Goal: Task Accomplishment & Management: Complete application form

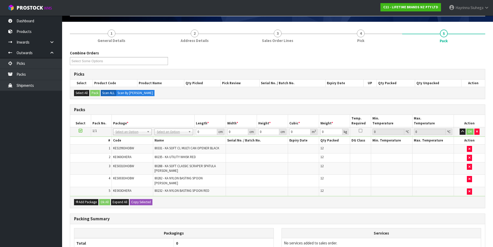
scroll to position [23, 0]
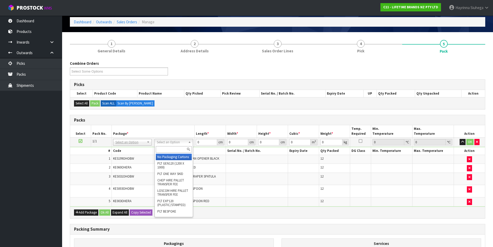
click at [173, 149] on input "text" at bounding box center [174, 149] width 36 height 6
type input "CTN9"
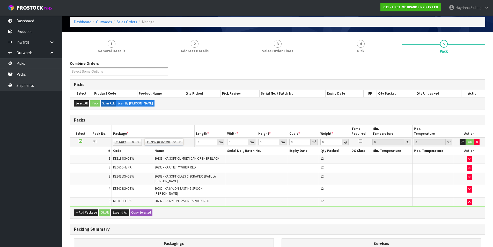
type input "51"
type input "38"
type input "58.5"
type input "0.113373"
type input "34.108"
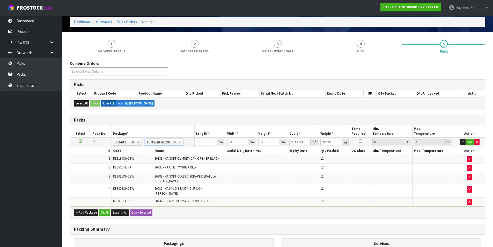
scroll to position [90, 0]
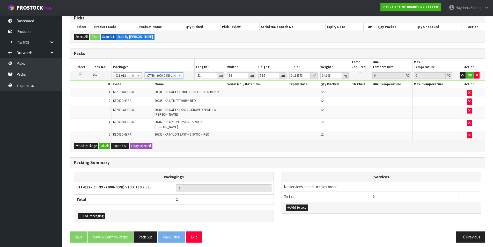
click at [298, 207] on div "Add Service" at bounding box center [381, 207] width 199 height 12
click at [299, 204] on button "Add Service" at bounding box center [297, 207] width 22 height 6
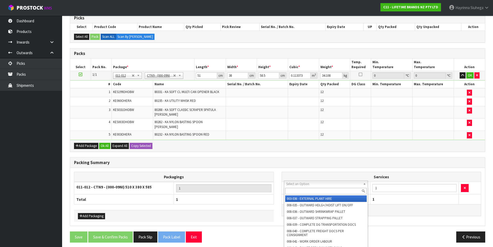
click at [301, 190] on input "text" at bounding box center [326, 191] width 82 height 6
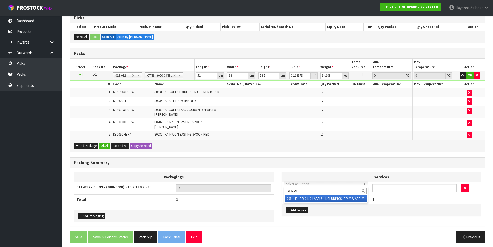
type input "SUPPLY"
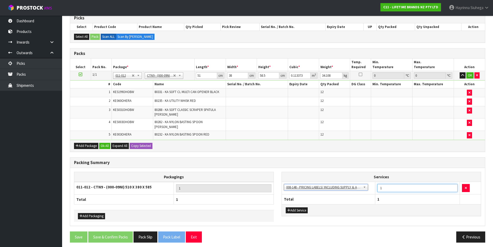
drag, startPoint x: 383, startPoint y: 183, endPoint x: 364, endPoint y: 183, distance: 18.9
click at [368, 183] on tr "003-036 - EXTERNAL PLANT HIRE 008-035 - OUTWARD HDLG+/HOIST LIFT ON/OFF 008-036…" at bounding box center [381, 187] width 199 height 13
type input "36"
click at [405, 157] on div "Packing Summary" at bounding box center [277, 162] width 415 height 10
click at [468, 184] on button "button" at bounding box center [466, 188] width 8 height 8
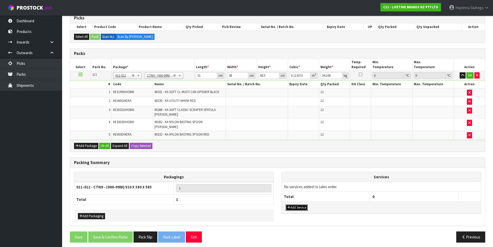
click at [295, 204] on button "Add Service" at bounding box center [297, 207] width 22 height 6
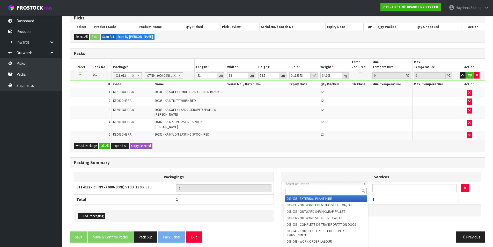
click at [302, 189] on input "text" at bounding box center [326, 191] width 82 height 6
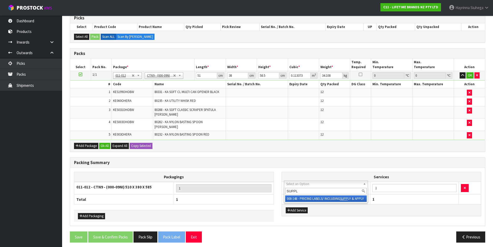
type input "SUPPLY"
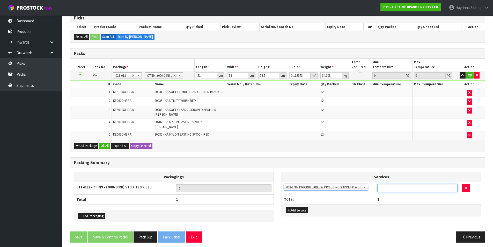
drag, startPoint x: 390, startPoint y: 186, endPoint x: 353, endPoint y: 186, distance: 36.5
click at [357, 187] on tr "003-036 - EXTERNAL PLANT HIRE 008-035 - OUTWARD HDLG+/HOIST LIFT ON/OFF 008-036…" at bounding box center [381, 187] width 199 height 13
type input "36"
click at [375, 149] on div "Combine Orders C11-ORD0001617 C11-ORD0001618 C11-ORD0001626 C11-ORD0001627 C11-…" at bounding box center [277, 120] width 415 height 252
click at [200, 74] on input "51" at bounding box center [206, 75] width 21 height 6
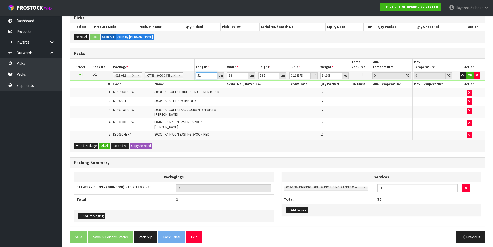
click at [200, 74] on input "51" at bounding box center [206, 75] width 21 height 6
type input "5"
type input "0.011115"
type input "52"
type input "0.115596"
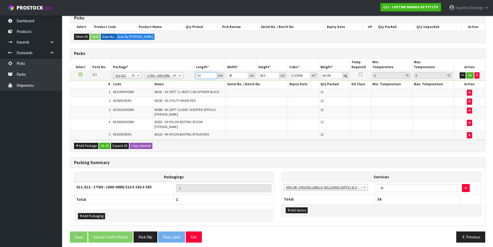
type input "52"
type input "4"
type input "0.012168"
type input "40"
type input "0.12168"
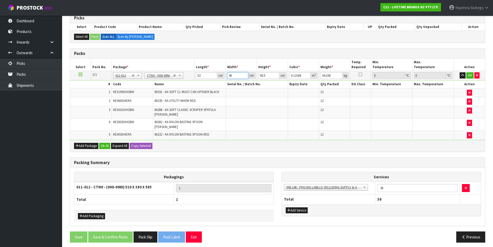
type input "40"
type input "5"
type input "0.0104"
type input "55"
type input "0.1144"
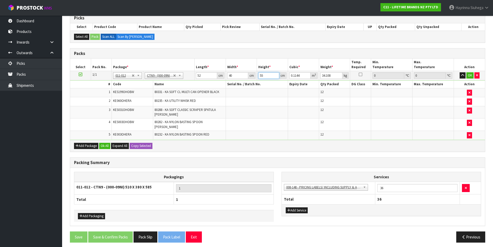
type input "55"
type input "15"
click button "OK" at bounding box center [469, 75] width 7 height 6
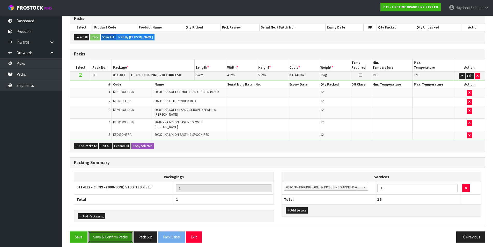
click at [115, 231] on button "Save & Confirm Packs" at bounding box center [110, 236] width 45 height 11
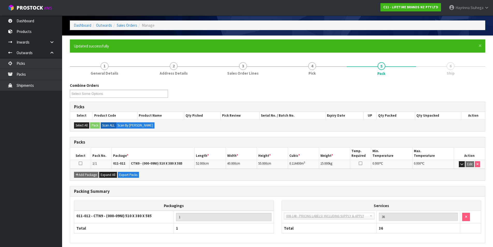
scroll to position [40, 0]
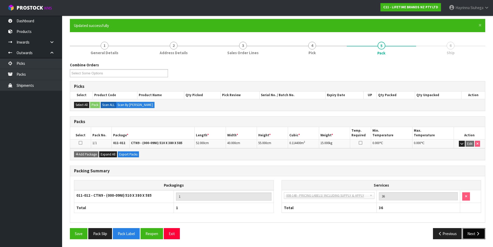
click at [479, 233] on icon "button" at bounding box center [477, 233] width 5 height 4
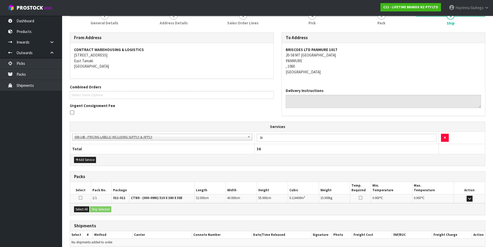
scroll to position [94, 0]
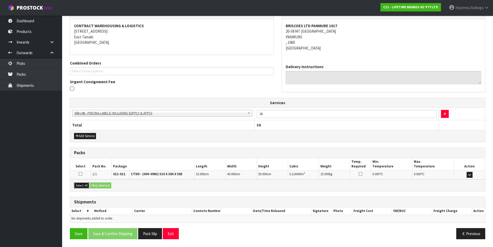
click at [87, 185] on button "Select All" at bounding box center [81, 185] width 15 height 6
click at [98, 184] on button "Ship Selected" at bounding box center [100, 185] width 21 height 6
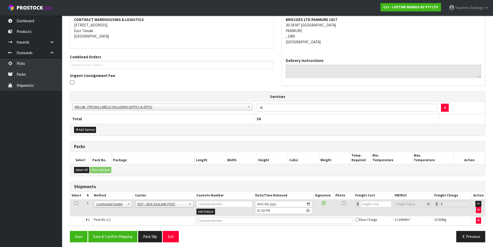
scroll to position [103, 0]
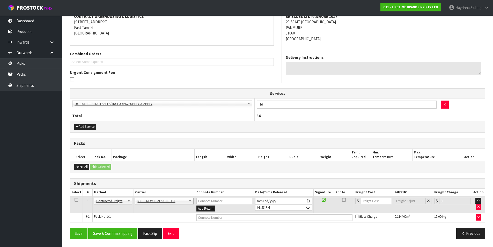
click at [123, 227] on div "From Address CONTRACT WAREHOUSING & LOGISTICS [STREET_ADDRESS] Combined Orders …" at bounding box center [277, 120] width 415 height 243
click at [124, 232] on button "Save & Confirm Shipping" at bounding box center [112, 232] width 49 height 11
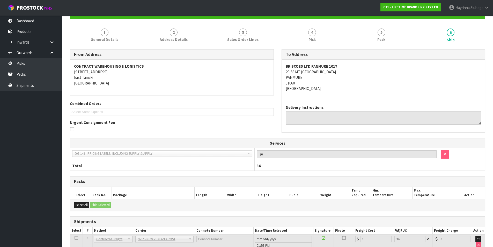
scroll to position [95, 0]
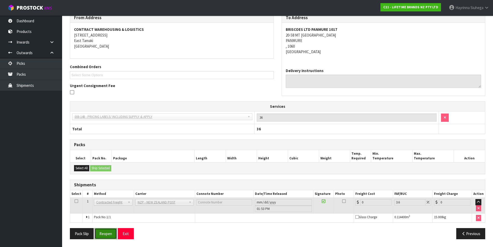
click at [110, 233] on button "Reopen" at bounding box center [105, 233] width 23 height 11
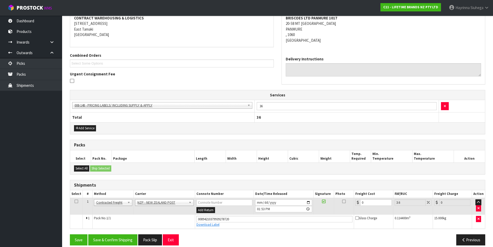
scroll to position [108, 0]
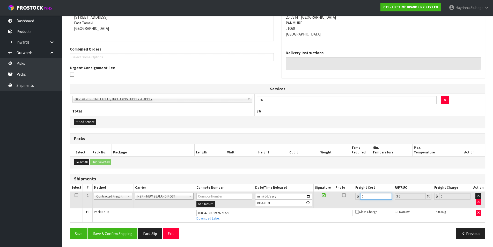
drag, startPoint x: 366, startPoint y: 196, endPoint x: 344, endPoint y: 196, distance: 22.5
click at [344, 196] on tr "1 Client Local Pickup Customer Local Pickup Company Freight Contracted Freight …" at bounding box center [277, 199] width 415 height 17
type input "4"
type input "4.14"
type input "4.3"
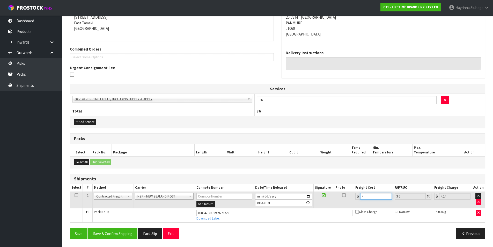
type input "4.45"
type input "4.33"
type input "4.49"
type input "4.33"
click at [70, 228] on button "Save" at bounding box center [79, 233] width 18 height 11
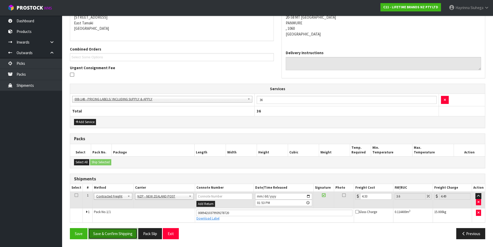
click at [130, 234] on button "Save & Confirm Shipping" at bounding box center [112, 233] width 49 height 11
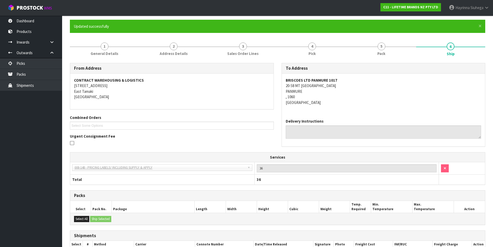
scroll to position [0, 0]
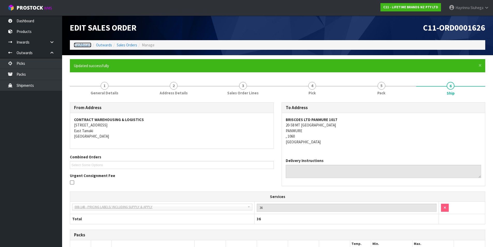
click at [83, 45] on link "Dashboard" at bounding box center [83, 44] width 18 height 5
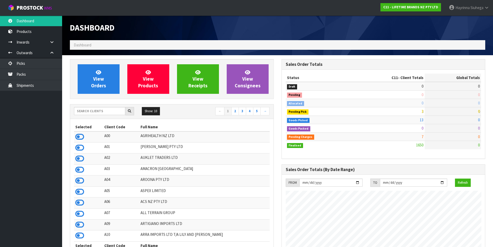
scroll to position [392, 211]
click at [90, 110] on input "text" at bounding box center [99, 111] width 51 height 8
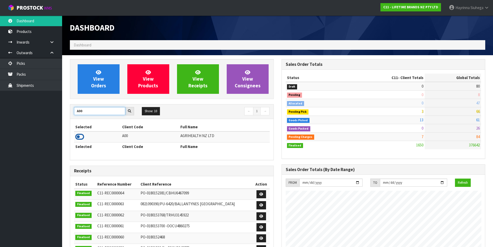
type input "A00"
click at [83, 136] on icon at bounding box center [79, 137] width 9 height 8
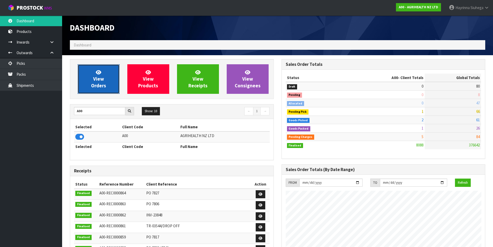
click at [105, 74] on link "View Orders" at bounding box center [99, 78] width 42 height 29
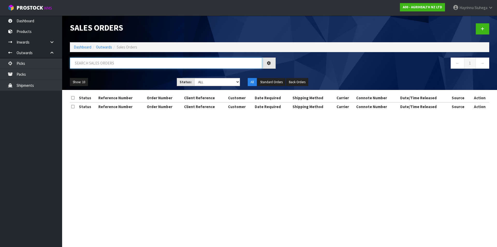
click at [110, 60] on input "text" at bounding box center [166, 62] width 192 height 11
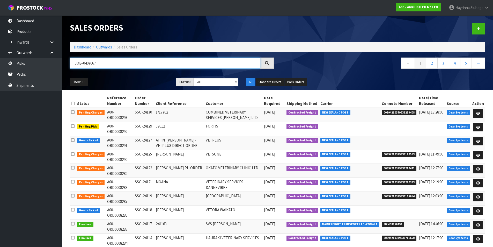
type input "JOB-0407667"
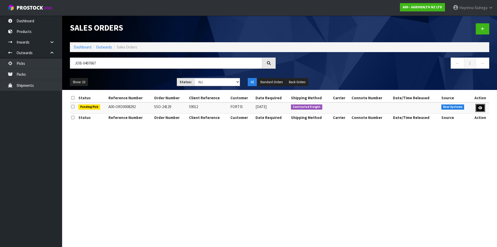
click at [483, 109] on link at bounding box center [480, 108] width 10 height 8
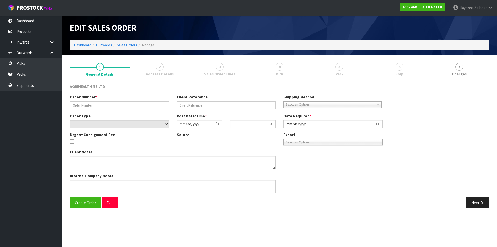
type input "SSO-24129"
type input "59012"
select select "number:0"
type input "[DATE]"
type input "11:19:55.000"
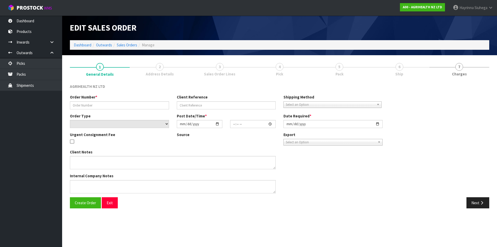
type input "[DATE]"
type textarea "5555: X2 UNITS FROM [GEOGRAPHIC_DATA] 5557: 4 UNITS FROM [GEOGRAPHIC_DATA] 5560…"
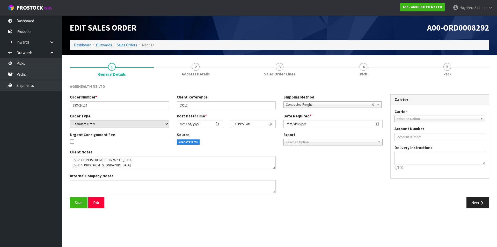
click at [392, 70] on link "4 Pick" at bounding box center [363, 69] width 84 height 20
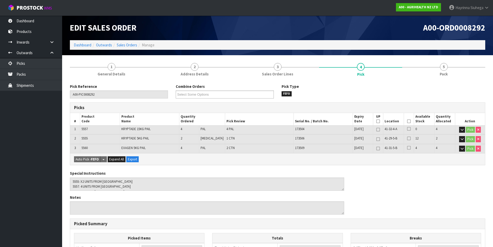
click at [407, 121] on icon at bounding box center [409, 121] width 4 height 0
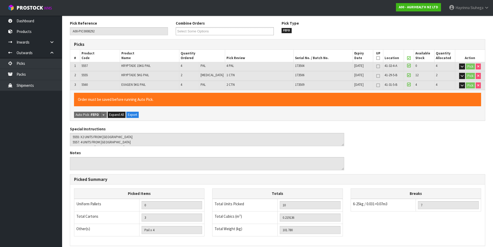
scroll to position [133, 0]
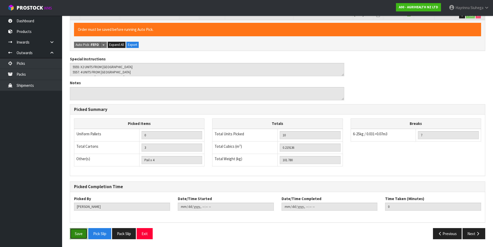
click at [81, 229] on button "Save" at bounding box center [79, 233] width 18 height 11
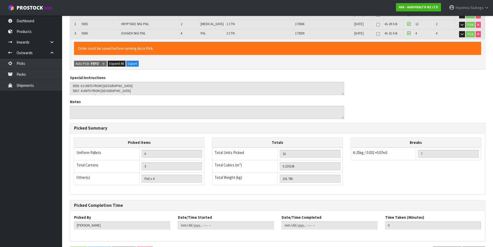
scroll to position [0, 0]
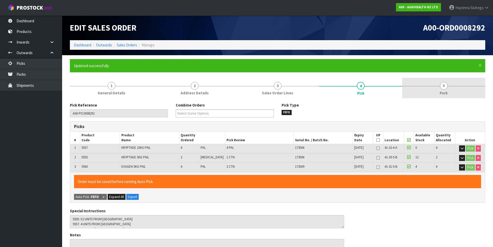
type input "[PERSON_NAME]"
type input "[DATE]T13:55:45"
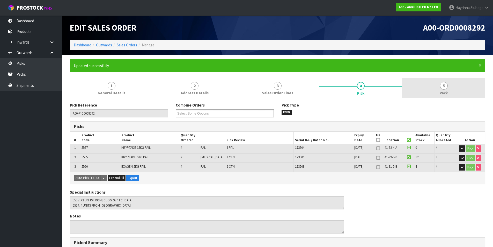
click at [430, 94] on link "5 Pack" at bounding box center [443, 88] width 83 height 20
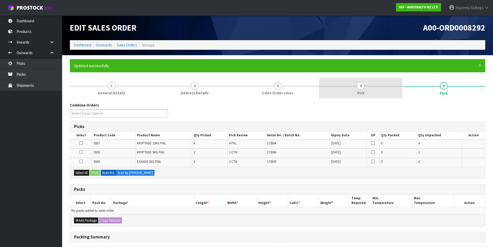
drag, startPoint x: 346, startPoint y: 74, endPoint x: 353, endPoint y: 81, distance: 9.7
click at [347, 76] on form "× Close Updated successfully 1 General Details 2 Address Details 3 Sales Order …" at bounding box center [277, 188] width 415 height 259
click at [355, 83] on link "4 Pick" at bounding box center [360, 88] width 83 height 20
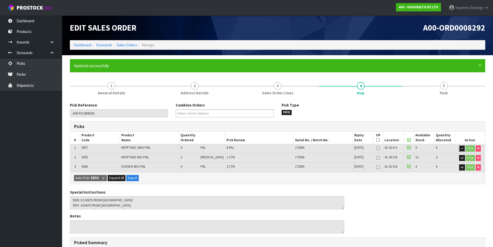
click at [461, 147] on icon "button" at bounding box center [462, 147] width 3 height 3
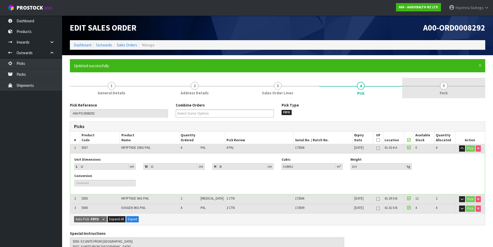
click at [440, 82] on link "5 Pack" at bounding box center [443, 88] width 83 height 20
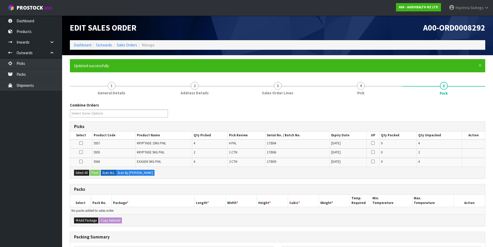
click at [80, 143] on icon at bounding box center [81, 143] width 4 height 0
click at [0, 0] on input "checkbox" at bounding box center [0, 0] width 0 height 0
click at [98, 173] on button "Pack" at bounding box center [95, 172] width 10 height 6
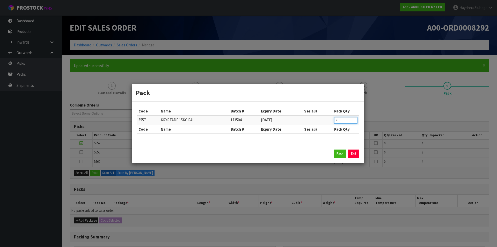
drag, startPoint x: 345, startPoint y: 118, endPoint x: 339, endPoint y: 120, distance: 6.3
click at [339, 120] on input "4" at bounding box center [345, 120] width 23 height 6
drag, startPoint x: 340, startPoint y: 122, endPoint x: 308, endPoint y: 122, distance: 31.6
click at [308, 122] on tr "5557 KRYPTADE 15KG PAIL 173504 [DATE] 4" at bounding box center [247, 120] width 221 height 10
type input "1"
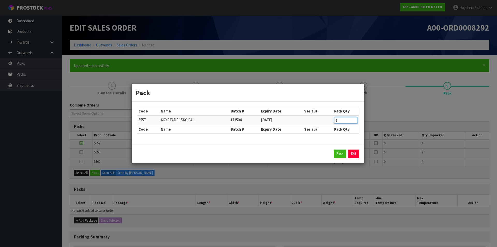
click button "Pack" at bounding box center [340, 153] width 12 height 8
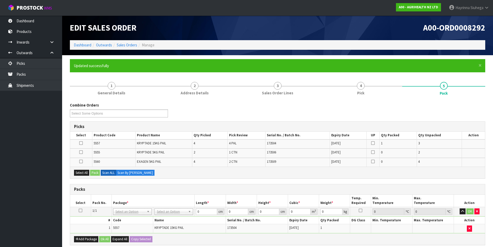
click at [80, 143] on icon at bounding box center [81, 143] width 4 height 0
click at [0, 0] on input "checkbox" at bounding box center [0, 0] width 0 height 0
click at [95, 173] on button "Pack" at bounding box center [95, 172] width 10 height 6
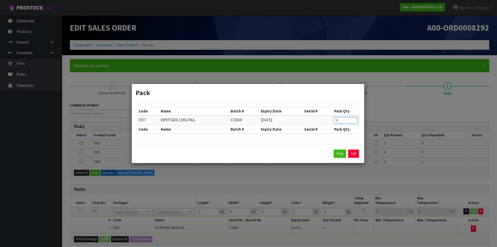
drag, startPoint x: 343, startPoint y: 121, endPoint x: 303, endPoint y: 124, distance: 40.8
click at [306, 123] on tr "5557 KRYPTADE 15KG PAIL 173504 [DATE] 3" at bounding box center [247, 120] width 221 height 10
type input "1"
click button "Pack" at bounding box center [340, 153] width 12 height 8
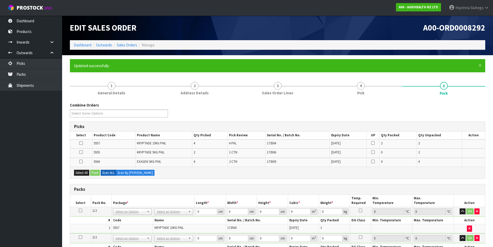
click at [81, 143] on icon at bounding box center [81, 143] width 4 height 0
click at [0, 0] on input "checkbox" at bounding box center [0, 0] width 0 height 0
click at [96, 172] on button "Pack" at bounding box center [95, 172] width 10 height 6
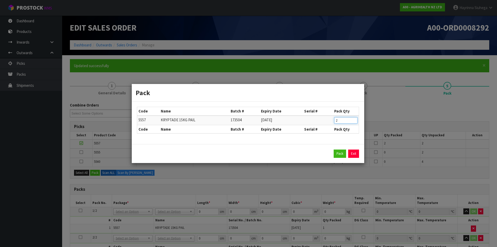
drag, startPoint x: 343, startPoint y: 123, endPoint x: 310, endPoint y: 123, distance: 33.1
click at [310, 123] on tr "5557 KRYPTADE 15KG PAIL 173504 [DATE] 2" at bounding box center [247, 120] width 221 height 10
type input "1"
click button "Pack" at bounding box center [340, 153] width 12 height 8
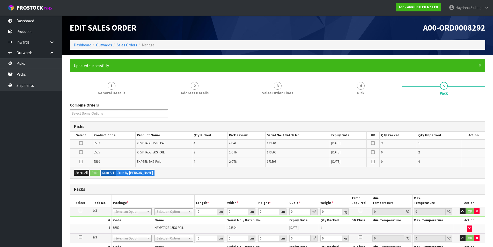
click at [80, 143] on icon at bounding box center [81, 143] width 4 height 0
click at [0, 0] on input "checkbox" at bounding box center [0, 0] width 0 height 0
click at [98, 172] on button "Pack" at bounding box center [95, 172] width 10 height 6
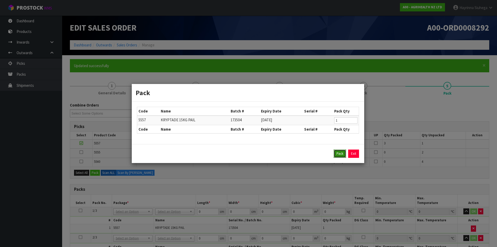
click at [338, 154] on button "Pack" at bounding box center [340, 153] width 12 height 8
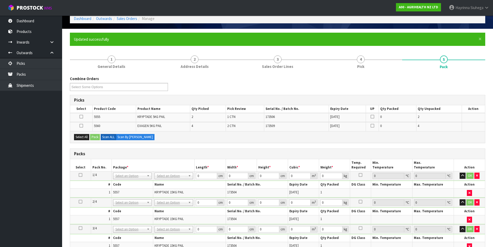
scroll to position [103, 0]
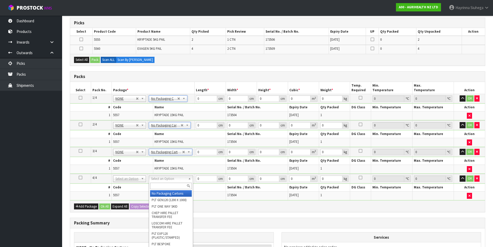
type input "4"
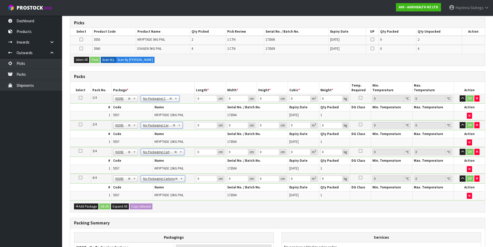
click at [81, 40] on icon at bounding box center [81, 39] width 4 height 0
click at [0, 0] on input "checkbox" at bounding box center [0, 0] width 0 height 0
click at [95, 61] on button "Pack" at bounding box center [95, 60] width 10 height 6
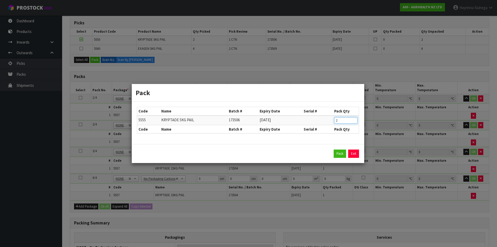
drag, startPoint x: 343, startPoint y: 119, endPoint x: 334, endPoint y: 120, distance: 9.1
click at [335, 120] on input "2" at bounding box center [345, 120] width 23 height 6
type input "1"
click button "Pack" at bounding box center [340, 153] width 12 height 8
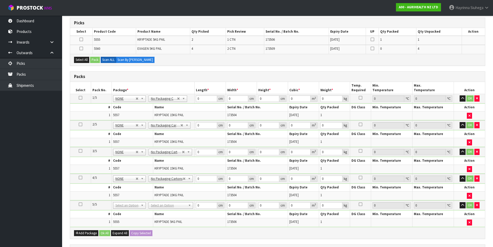
drag, startPoint x: 80, startPoint y: 38, endPoint x: 95, endPoint y: 45, distance: 16.2
click at [81, 39] on icon at bounding box center [81, 39] width 4 height 0
click at [0, 0] on input "checkbox" at bounding box center [0, 0] width 0 height 0
click at [91, 59] on button "Pack" at bounding box center [95, 60] width 10 height 6
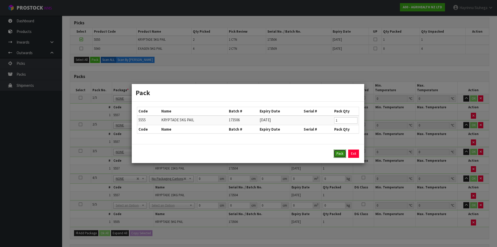
click at [337, 151] on button "Pack" at bounding box center [340, 153] width 12 height 8
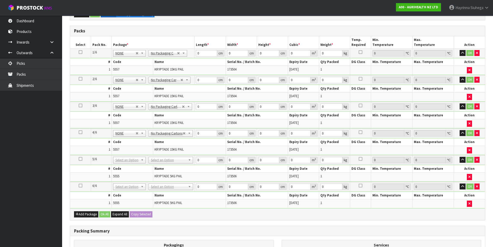
scroll to position [78, 0]
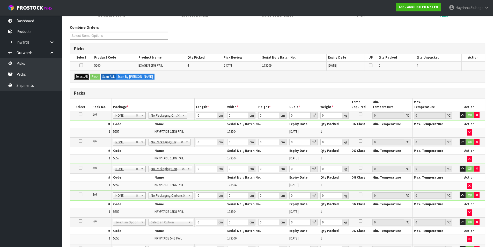
drag, startPoint x: 75, startPoint y: 76, endPoint x: 90, endPoint y: 74, distance: 15.1
click at [75, 76] on button "Select All" at bounding box center [81, 76] width 15 height 6
click at [95, 75] on button "Pack" at bounding box center [95, 76] width 10 height 6
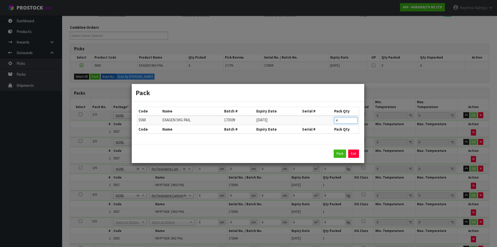
drag, startPoint x: 346, startPoint y: 121, endPoint x: 305, endPoint y: 122, distance: 40.9
click at [305, 121] on tr "5560 EXAGEN 5KG PAIL 173509 [DATE] 4" at bounding box center [247, 120] width 221 height 10
type input "2"
click button "Pack" at bounding box center [340, 153] width 12 height 8
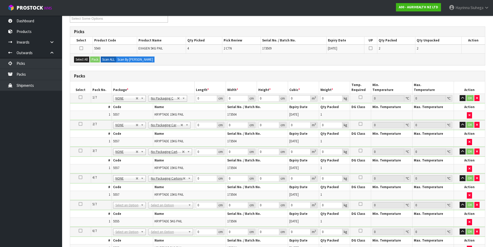
scroll to position [52, 0]
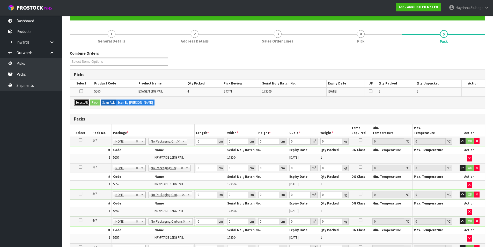
drag, startPoint x: 78, startPoint y: 103, endPoint x: 90, endPoint y: 104, distance: 12.2
click at [85, 104] on button "Select All" at bounding box center [81, 102] width 15 height 6
click at [93, 103] on button "Pack" at bounding box center [95, 102] width 10 height 6
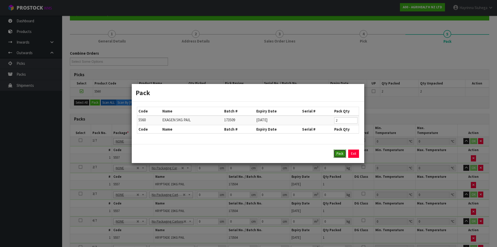
click at [339, 152] on button "Pack" at bounding box center [340, 153] width 12 height 8
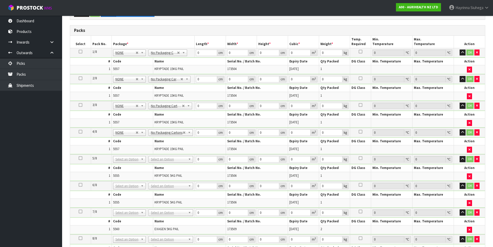
scroll to position [207, 0]
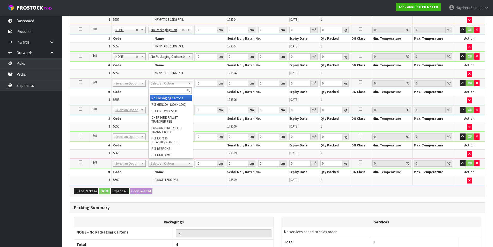
drag, startPoint x: 166, startPoint y: 97, endPoint x: 168, endPoint y: 104, distance: 6.9
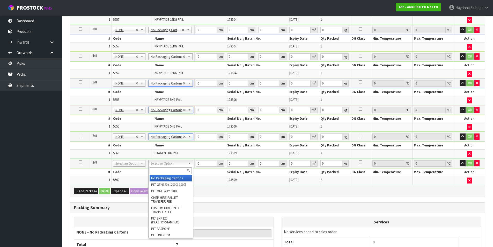
type input "8"
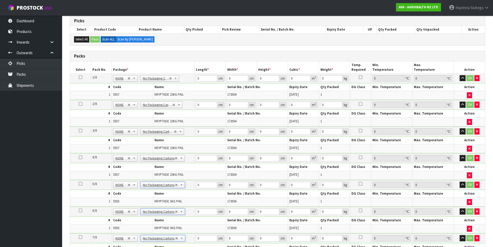
scroll to position [103, 0]
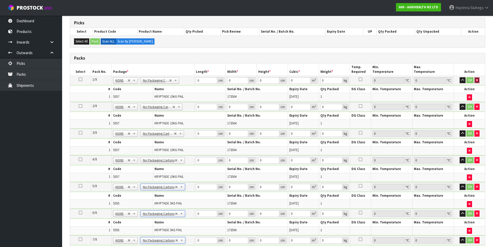
click at [478, 80] on button "button" at bounding box center [476, 80] width 5 height 6
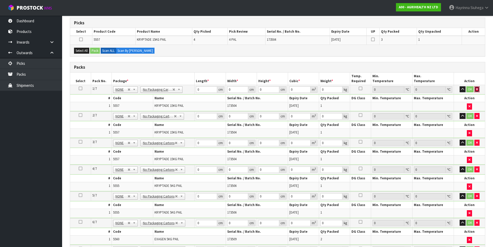
click at [477, 90] on icon "button" at bounding box center [477, 88] width 2 height 3
click at [478, 93] on td "OK" at bounding box center [469, 89] width 31 height 9
click at [478, 90] on icon "button" at bounding box center [477, 88] width 2 height 3
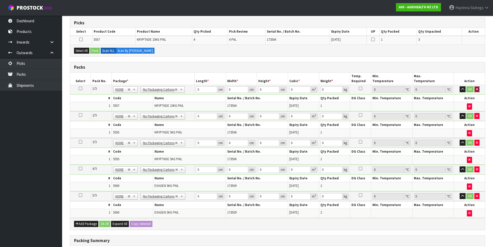
click at [478, 90] on icon "button" at bounding box center [477, 88] width 2 height 3
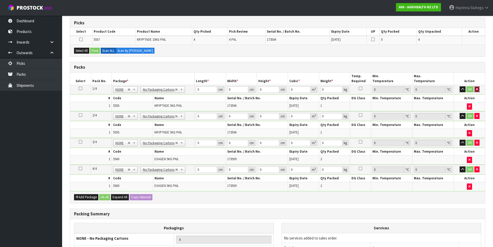
click at [478, 90] on icon "button" at bounding box center [477, 88] width 2 height 3
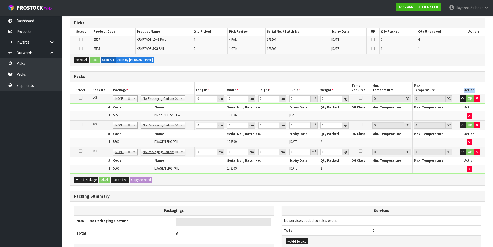
click at [478, 90] on th "Action" at bounding box center [469, 88] width 31 height 12
click at [478, 98] on icon "button" at bounding box center [477, 98] width 2 height 3
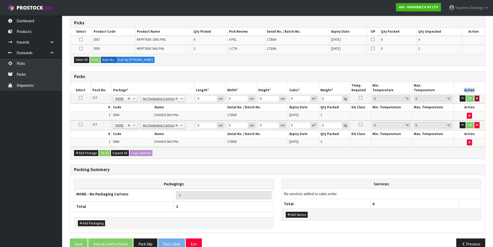
click at [478, 97] on button "button" at bounding box center [476, 98] width 5 height 6
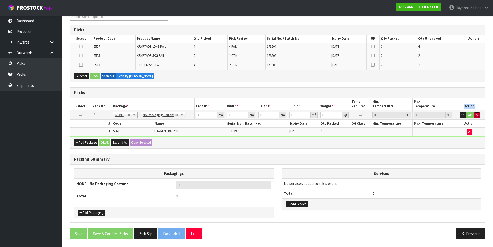
click at [477, 115] on icon "button" at bounding box center [477, 114] width 2 height 3
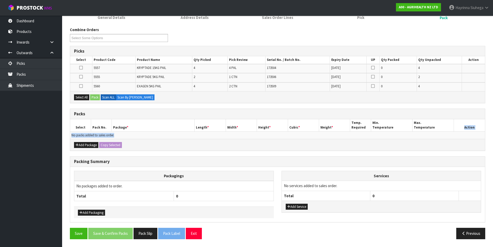
scroll to position [75, 0]
click at [80, 68] on icon at bounding box center [81, 68] width 4 height 0
click at [0, 0] on input "checkbox" at bounding box center [0, 0] width 0 height 0
click at [98, 97] on button "Pack" at bounding box center [95, 97] width 10 height 6
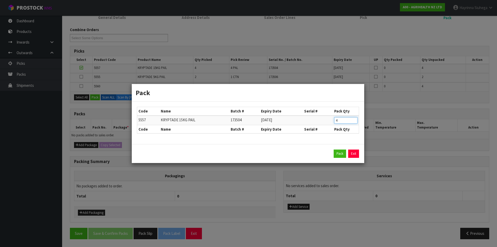
drag, startPoint x: 341, startPoint y: 120, endPoint x: 324, endPoint y: 120, distance: 16.0
click at [324, 120] on tr "5557 KRYPTADE 15KG PAIL 173504 [DATE] 4" at bounding box center [247, 120] width 221 height 10
type input "1"
click button "Pack" at bounding box center [340, 153] width 12 height 8
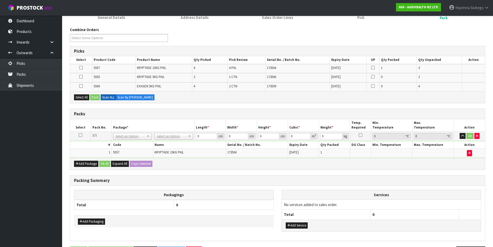
click at [82, 68] on icon at bounding box center [81, 68] width 4 height 0
click at [0, 0] on input "checkbox" at bounding box center [0, 0] width 0 height 0
click at [97, 96] on button "Pack" at bounding box center [95, 97] width 10 height 6
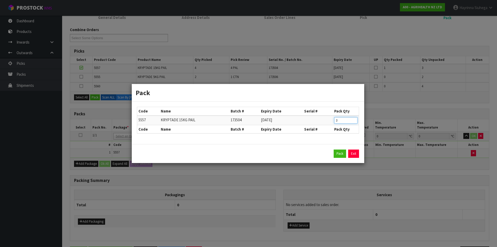
drag, startPoint x: 340, startPoint y: 119, endPoint x: 315, endPoint y: 117, distance: 24.9
click at [314, 117] on tr "5557 KRYPTADE 15KG PAIL 173504 [DATE] 3" at bounding box center [247, 120] width 221 height 10
type input "1"
click button "Pack" at bounding box center [340, 153] width 12 height 8
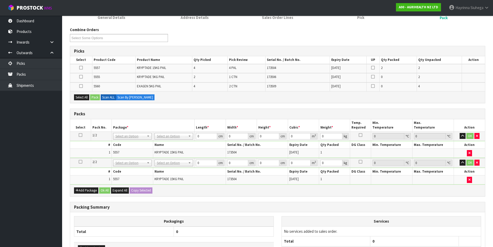
click at [80, 68] on icon at bounding box center [81, 68] width 4 height 0
click at [0, 0] on input "checkbox" at bounding box center [0, 0] width 0 height 0
click at [97, 99] on button "Pack" at bounding box center [95, 97] width 10 height 6
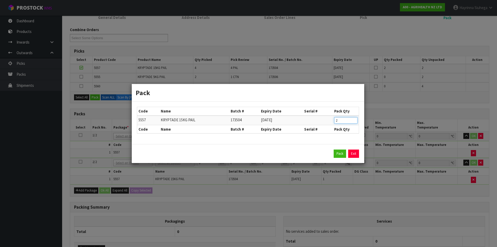
drag, startPoint x: 334, startPoint y: 119, endPoint x: 328, endPoint y: 119, distance: 6.0
click at [328, 119] on tr "5557 KRYPTADE 15KG PAIL 173504 [DATE] 2" at bounding box center [247, 120] width 221 height 10
type input "1"
click button "Pack" at bounding box center [340, 153] width 12 height 8
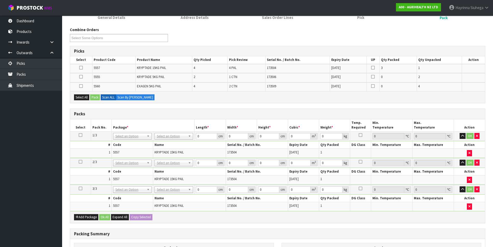
click at [82, 68] on icon at bounding box center [81, 68] width 4 height 0
click at [0, 0] on input "checkbox" at bounding box center [0, 0] width 0 height 0
click at [92, 97] on button "Pack" at bounding box center [95, 97] width 10 height 6
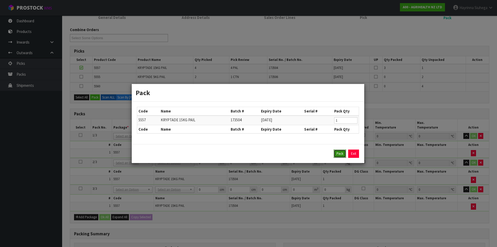
click at [338, 152] on button "Pack" at bounding box center [340, 153] width 12 height 8
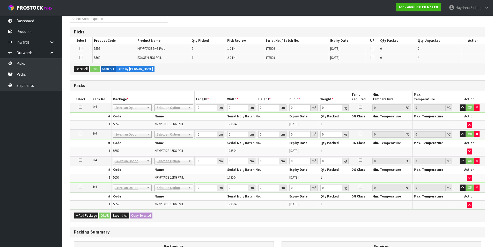
scroll to position [127, 0]
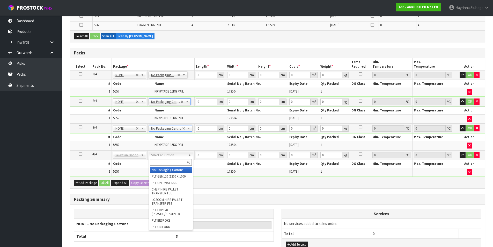
type input "4"
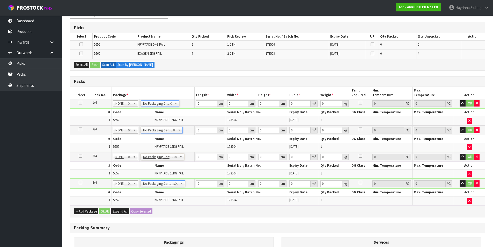
scroll to position [90, 0]
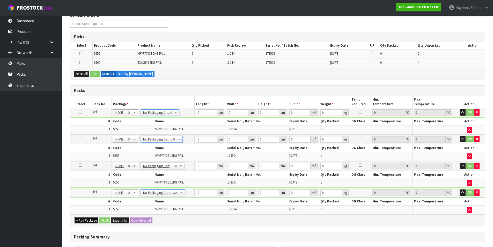
click at [88, 220] on button "Add Package" at bounding box center [86, 220] width 24 height 6
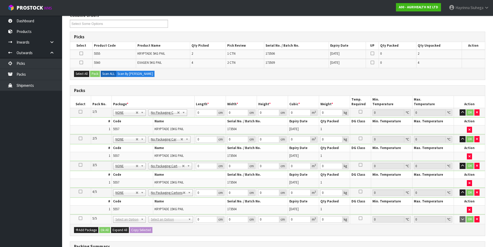
click at [79, 218] on icon at bounding box center [81, 218] width 4 height 0
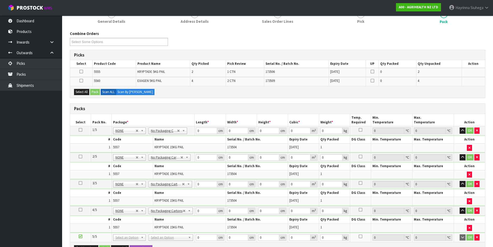
scroll to position [64, 0]
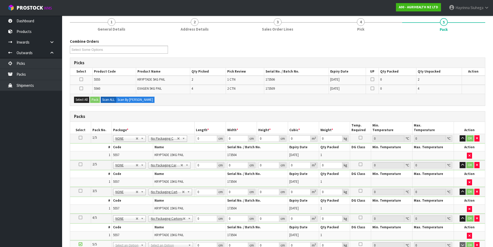
click at [80, 88] on icon at bounding box center [81, 88] width 4 height 0
click at [0, 0] on input "checkbox" at bounding box center [0, 0] width 0 height 0
click at [96, 99] on button "Pack" at bounding box center [95, 100] width 10 height 6
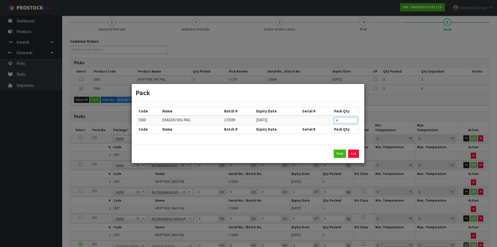
drag, startPoint x: 343, startPoint y: 121, endPoint x: 330, endPoint y: 121, distance: 12.4
click at [331, 121] on tr "5560 EXAGEN 5KG PAIL 173509 [DATE] 4" at bounding box center [247, 120] width 221 height 10
type input "2"
click button "Pack" at bounding box center [340, 153] width 12 height 8
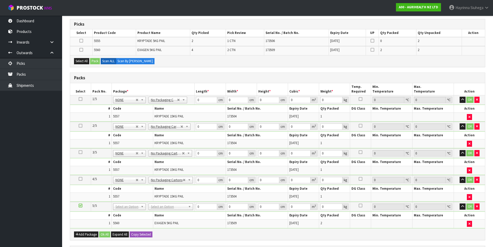
scroll to position [193, 0]
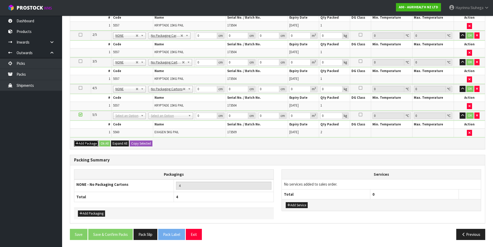
click at [91, 142] on button "Add Package" at bounding box center [86, 143] width 24 height 6
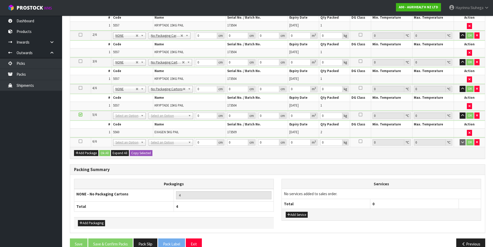
click at [79, 141] on icon at bounding box center [81, 141] width 4 height 0
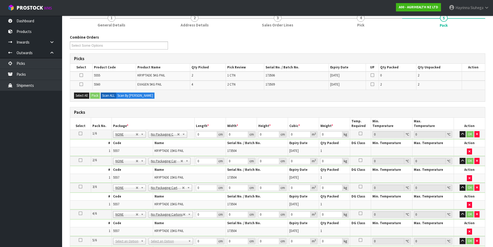
scroll to position [38, 0]
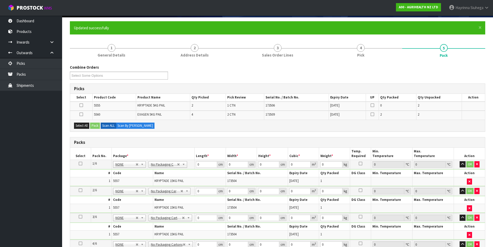
click at [83, 114] on icon at bounding box center [81, 114] width 4 height 0
click at [0, 0] on input "checkbox" at bounding box center [0, 0] width 0 height 0
click at [95, 128] on button "Pack" at bounding box center [95, 125] width 10 height 6
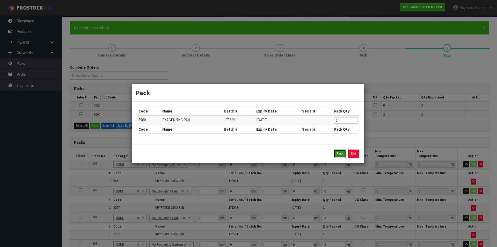
click at [338, 154] on button "Pack" at bounding box center [340, 153] width 12 height 8
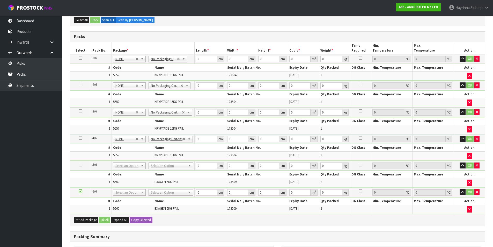
scroll to position [167, 0]
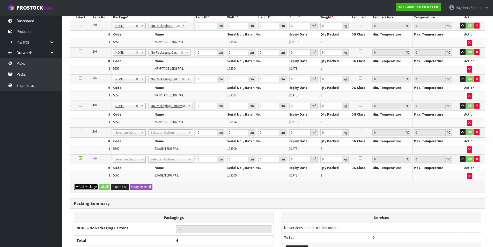
click at [88, 188] on button "Add Package" at bounding box center [86, 186] width 24 height 6
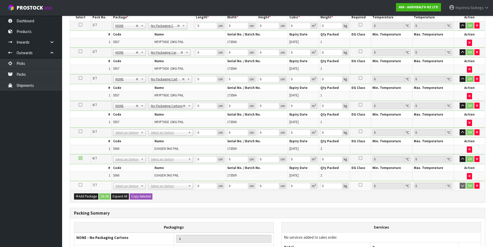
click at [80, 185] on icon at bounding box center [81, 184] width 4 height 0
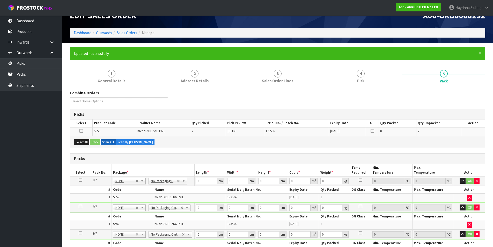
scroll to position [12, 0]
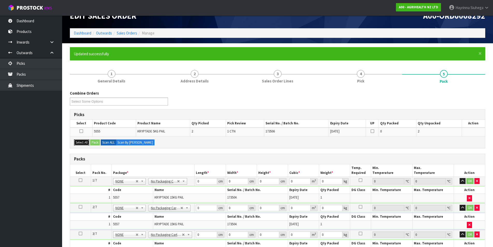
drag, startPoint x: 83, startPoint y: 142, endPoint x: 93, endPoint y: 142, distance: 10.4
click at [83, 142] on button "Select All" at bounding box center [81, 142] width 15 height 6
click at [93, 142] on button "Pack" at bounding box center [95, 142] width 10 height 6
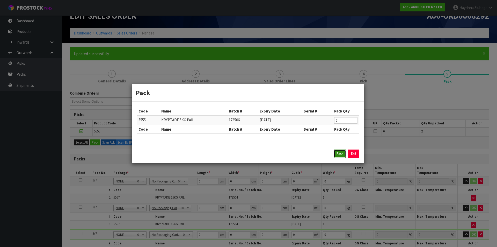
click at [339, 154] on button "Pack" at bounding box center [340, 153] width 12 height 8
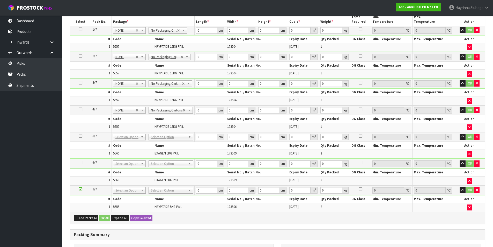
scroll to position [167, 0]
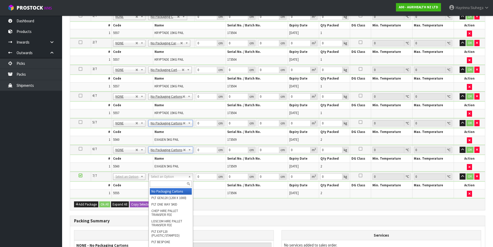
type input "7"
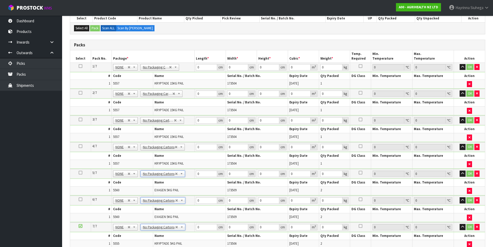
scroll to position [115, 0]
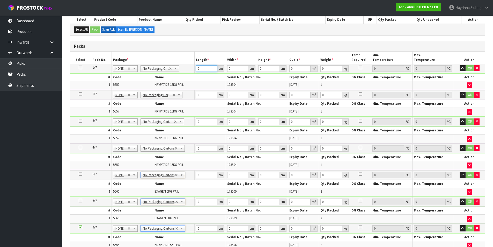
click at [196, 69] on input "0" at bounding box center [206, 68] width 21 height 6
type input "32"
type input "3"
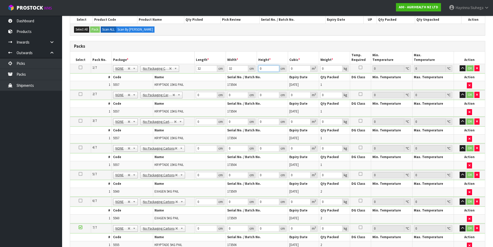
type input "0.003072"
type input "38"
type input "0.038912"
type input "38"
type input "17"
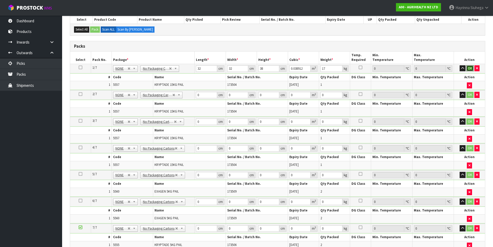
click button "OK" at bounding box center [469, 68] width 7 height 6
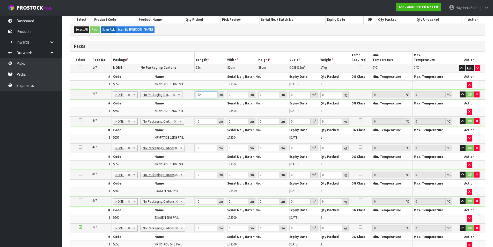
type input "32"
type input "3"
type input "0.003072"
type input "38"
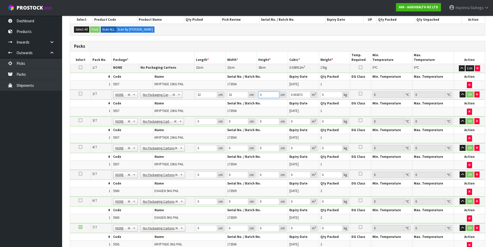
type input "0.038912"
type input "38"
type input "17"
click button "OK" at bounding box center [469, 94] width 7 height 6
type input "32"
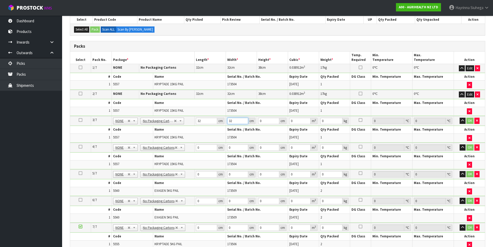
type input "32"
type input "3"
type input "0.003072"
type input "38"
type input "0.038912"
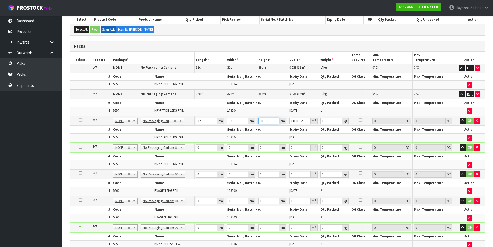
type input "38"
type input "17"
click button "OK" at bounding box center [469, 120] width 7 height 6
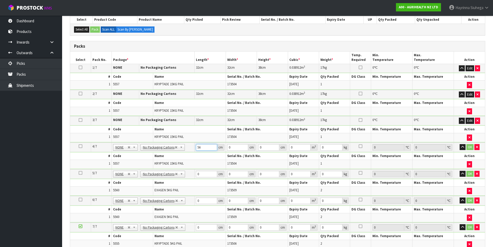
type input "56"
type input "29"
type input "2"
type input "0.003248"
type input "24"
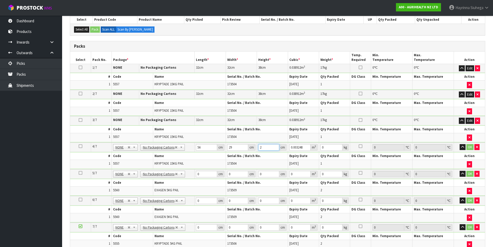
type input "0.038976"
type input "24"
type input "12"
click button "OK" at bounding box center [469, 147] width 7 height 6
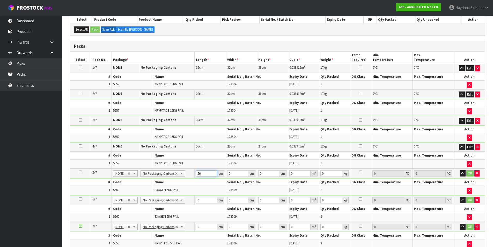
type input "56"
type input "29"
type input "2"
type input "0.003248"
type input "24"
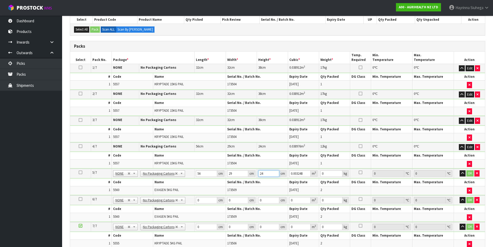
type input "0.038976"
type input "24"
type input "12"
click button "OK" at bounding box center [469, 173] width 7 height 6
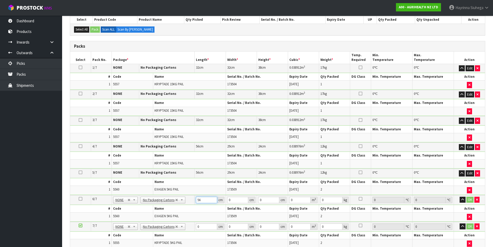
type input "56"
type input "29"
type input "2"
type input "0.003248"
type input "24"
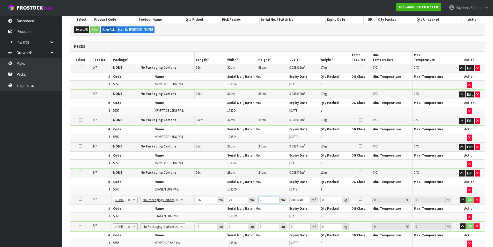
type input "0.038976"
type input "24"
type input "12"
click button "OK" at bounding box center [469, 199] width 7 height 6
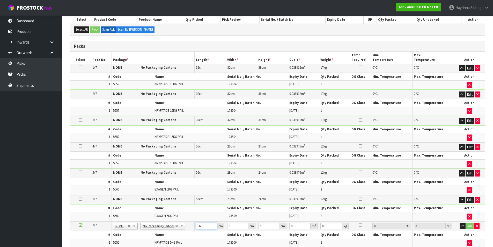
type input "56"
type input "29"
type input "2"
type input "0.003248"
type input "24"
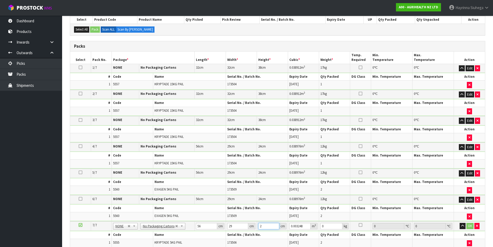
type input "0.038976"
type input "24"
type input "12"
click button "OK" at bounding box center [469, 226] width 7 height 6
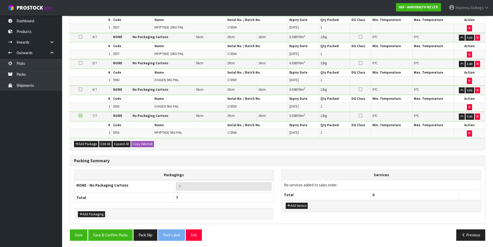
scroll to position [226, 0]
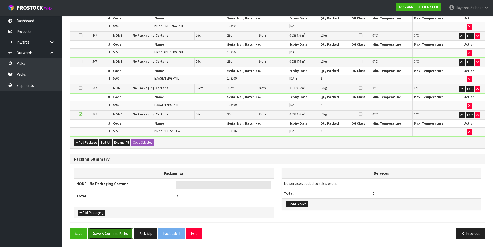
click at [120, 236] on button "Save & Confirm Packs" at bounding box center [110, 232] width 45 height 11
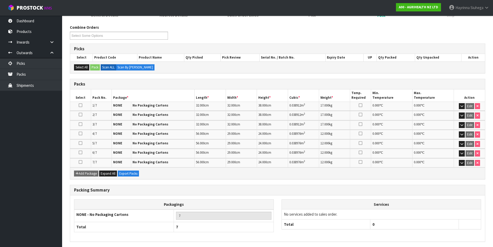
scroll to position [0, 0]
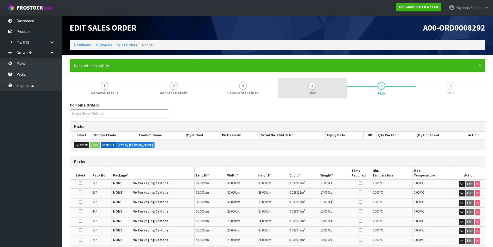
click at [301, 81] on link "4 Pick" at bounding box center [312, 88] width 69 height 20
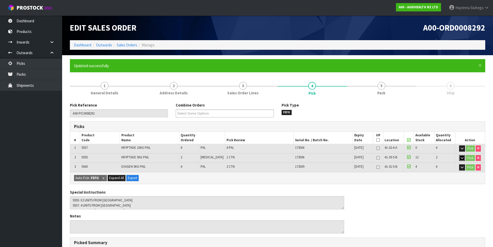
click at [459, 158] on button "button" at bounding box center [462, 158] width 6 height 6
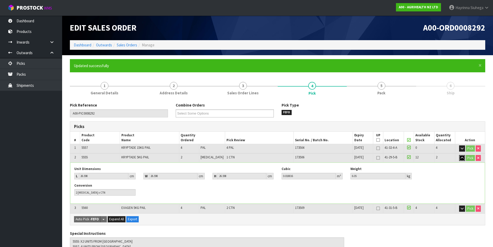
click at [460, 158] on button "button" at bounding box center [462, 158] width 6 height 6
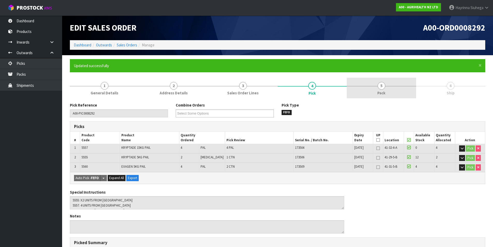
click at [394, 84] on link "5 Pack" at bounding box center [381, 88] width 69 height 20
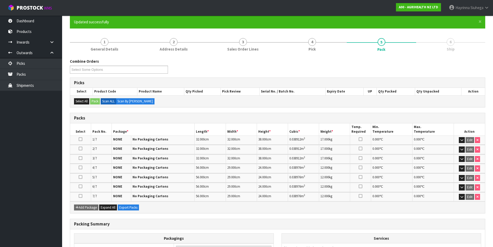
scroll to position [97, 0]
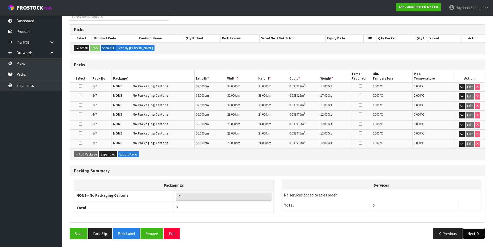
click at [478, 238] on button "Next" at bounding box center [473, 233] width 23 height 11
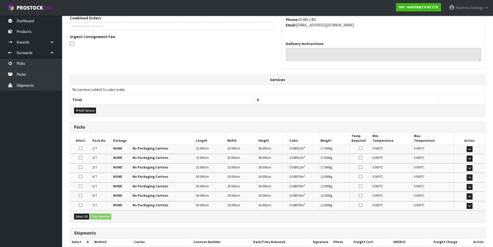
scroll to position [170, 0]
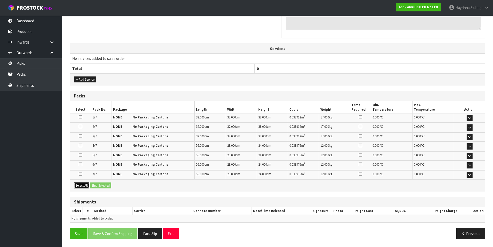
drag, startPoint x: 82, startPoint y: 183, endPoint x: 97, endPoint y: 184, distance: 15.3
click at [83, 183] on button "Select All" at bounding box center [81, 185] width 15 height 6
click at [98, 184] on button "Ship Selected" at bounding box center [100, 185] width 21 height 6
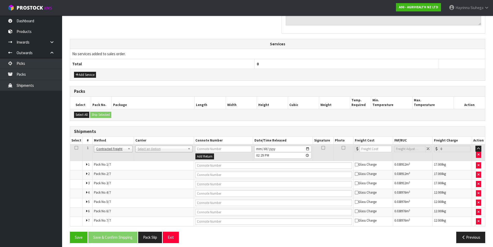
scroll to position [178, 0]
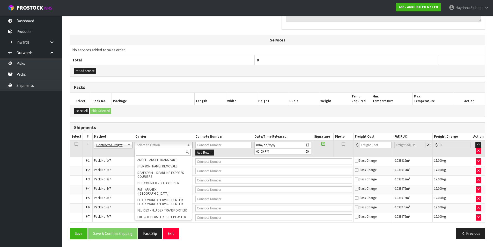
click at [161, 151] on input "text" at bounding box center [163, 152] width 55 height 6
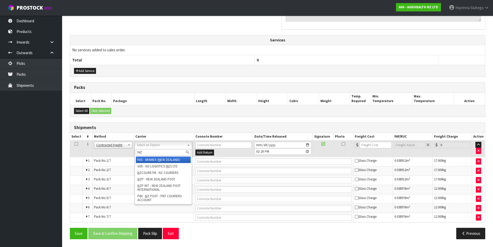
type input "NZP"
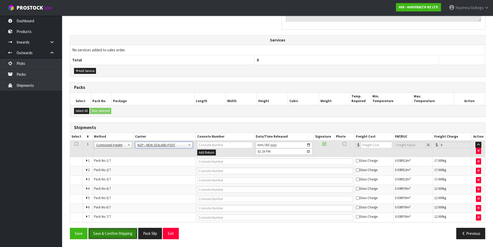
click at [120, 227] on button "Save & Confirm Shipping" at bounding box center [112, 232] width 49 height 11
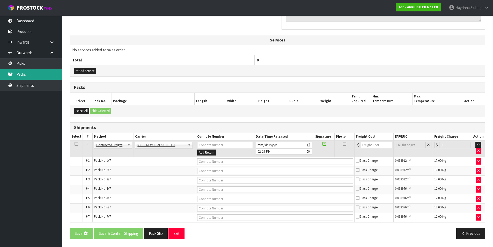
click at [26, 75] on link "Packs" at bounding box center [31, 74] width 62 height 11
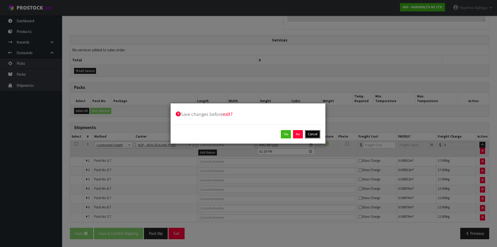
click at [314, 132] on button "Cancel" at bounding box center [312, 134] width 15 height 8
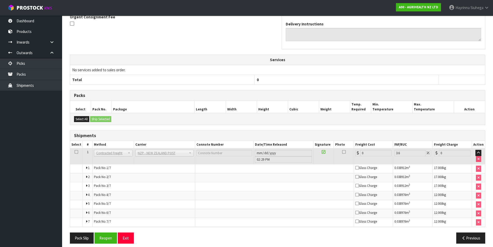
scroll to position [168, 0]
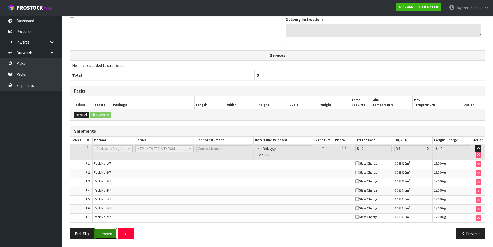
click at [103, 233] on button "Reopen" at bounding box center [105, 233] width 23 height 11
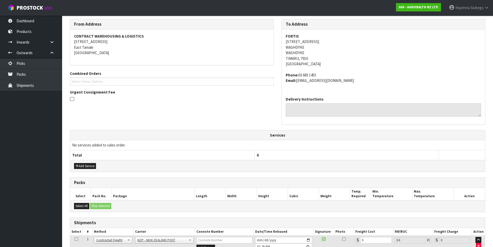
scroll to position [0, 0]
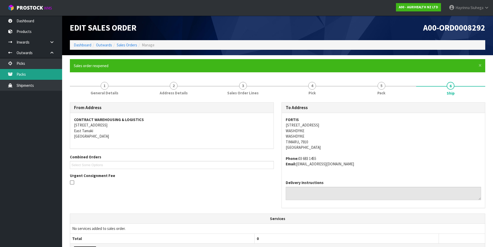
click at [40, 70] on link "Packs" at bounding box center [31, 74] width 62 height 11
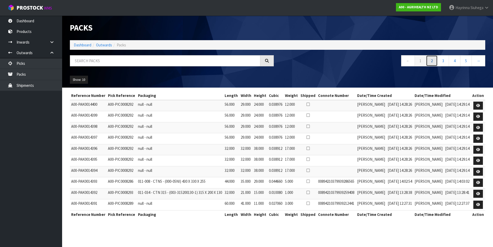
click at [432, 58] on link "2" at bounding box center [432, 60] width 12 height 11
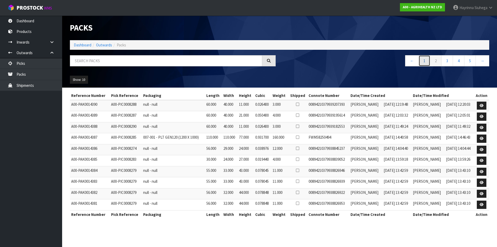
click at [418, 63] on link "1" at bounding box center [424, 60] width 12 height 11
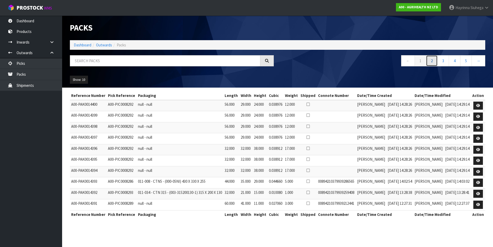
click at [432, 60] on link "2" at bounding box center [432, 60] width 12 height 11
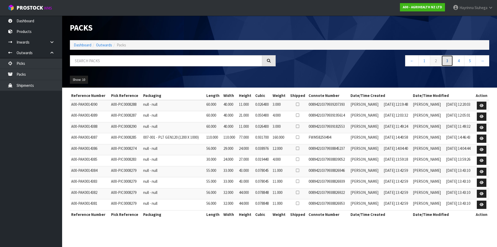
click at [444, 59] on link "3" at bounding box center [447, 60] width 12 height 11
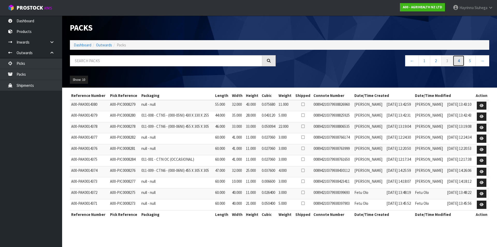
click at [455, 60] on link "4" at bounding box center [459, 60] width 12 height 11
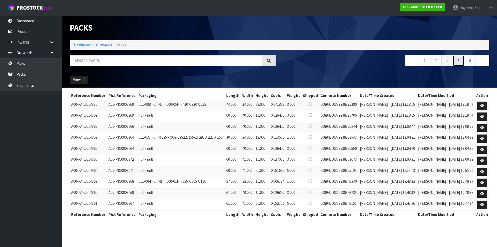
click at [459, 59] on link "5" at bounding box center [459, 60] width 12 height 11
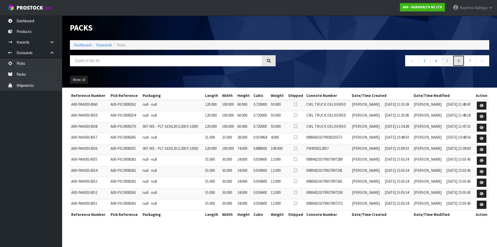
click at [459, 59] on link "6" at bounding box center [459, 60] width 12 height 11
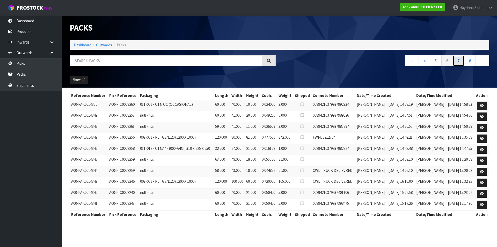
click at [459, 59] on link "7" at bounding box center [459, 60] width 12 height 11
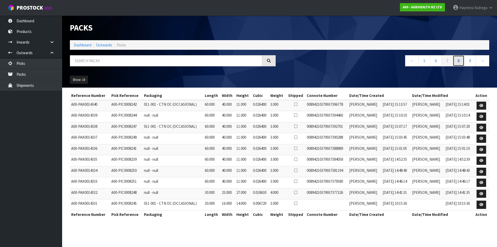
click at [459, 59] on link "8" at bounding box center [459, 60] width 12 height 11
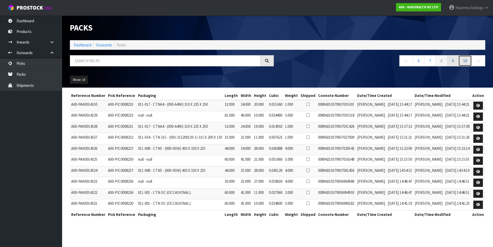
click at [459, 59] on link "10" at bounding box center [464, 60] width 13 height 11
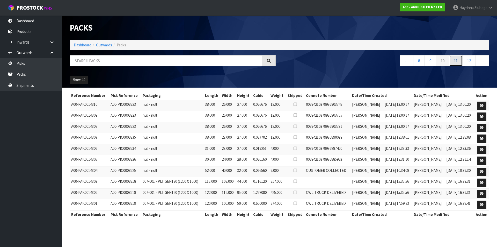
click at [459, 59] on link "11" at bounding box center [455, 60] width 13 height 11
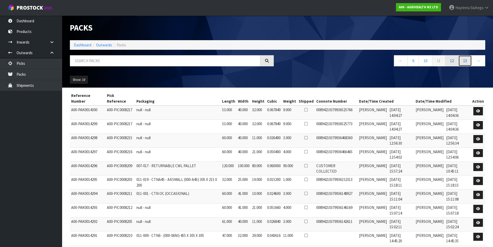
click at [459, 59] on link "13" at bounding box center [464, 60] width 13 height 11
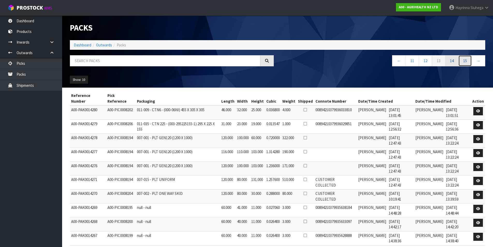
click at [459, 59] on link "15" at bounding box center [464, 60] width 13 height 11
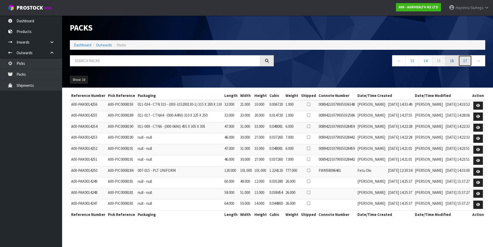
click at [459, 59] on link "17" at bounding box center [464, 60] width 13 height 11
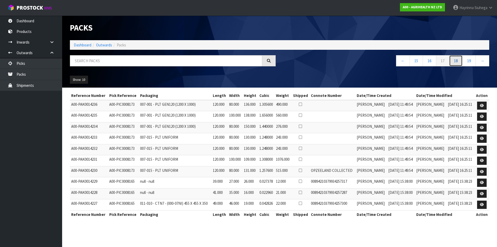
click at [459, 59] on link "18" at bounding box center [455, 60] width 13 height 11
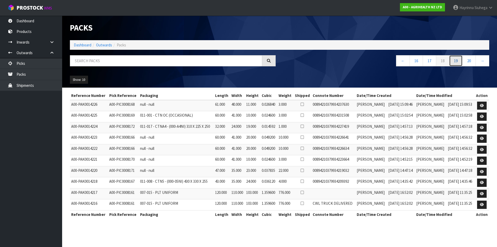
click at [459, 59] on link "19" at bounding box center [455, 60] width 13 height 11
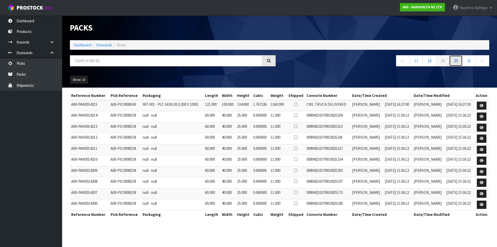
click at [459, 59] on link "20" at bounding box center [455, 60] width 13 height 11
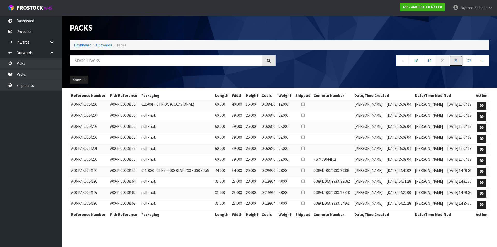
click at [459, 59] on link "21" at bounding box center [455, 60] width 13 height 11
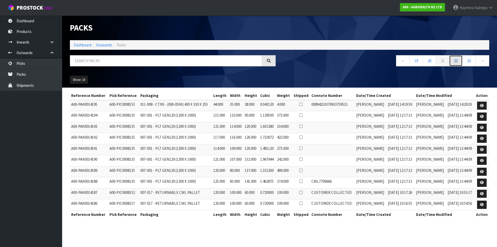
click at [459, 59] on link "22" at bounding box center [455, 60] width 13 height 11
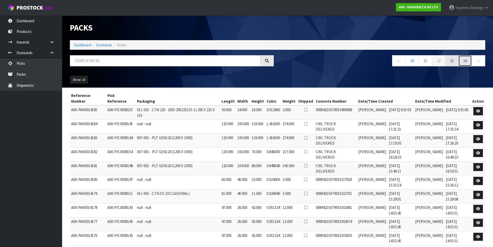
click at [459, 59] on link "24" at bounding box center [464, 60] width 13 height 11
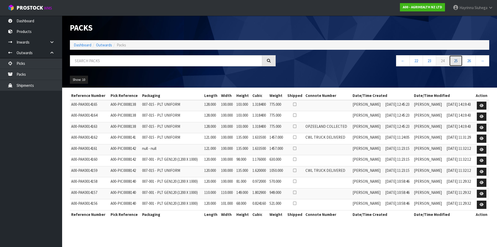
click at [459, 59] on link "25" at bounding box center [455, 60] width 13 height 11
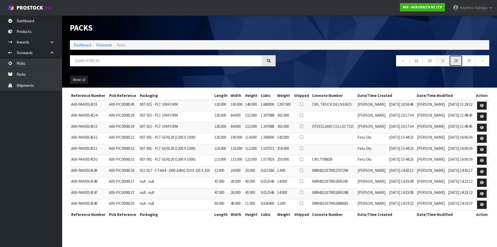
click at [459, 59] on link "26" at bounding box center [455, 60] width 13 height 11
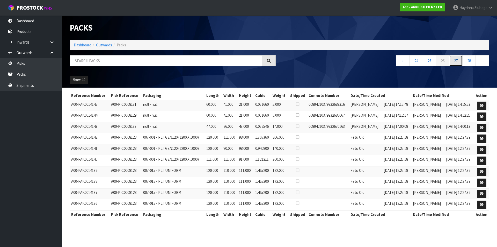
click at [459, 59] on link "27" at bounding box center [455, 60] width 13 height 11
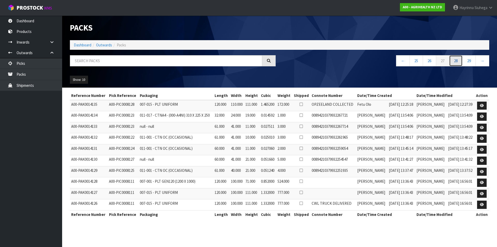
click at [459, 59] on link "28" at bounding box center [455, 60] width 13 height 11
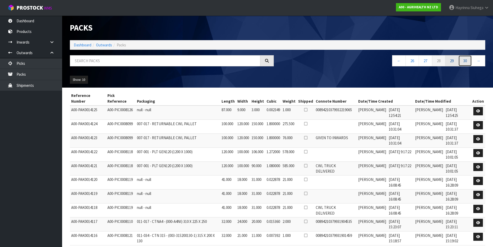
click at [459, 59] on link "30" at bounding box center [464, 60] width 13 height 11
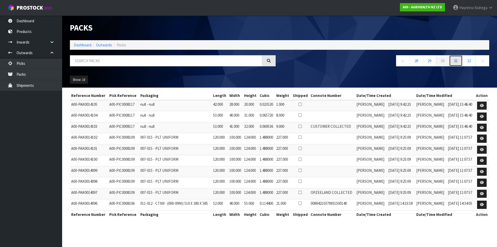
click at [459, 59] on link "31" at bounding box center [455, 60] width 13 height 11
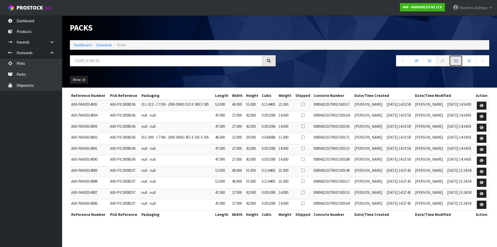
click at [459, 59] on link "32" at bounding box center [455, 60] width 13 height 11
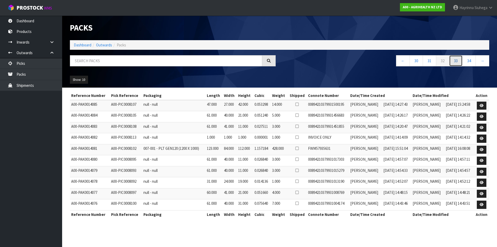
click at [459, 59] on link "33" at bounding box center [455, 60] width 13 height 11
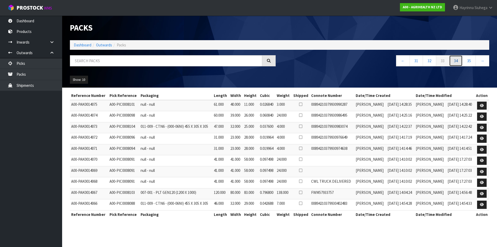
click at [459, 59] on link "34" at bounding box center [455, 60] width 13 height 11
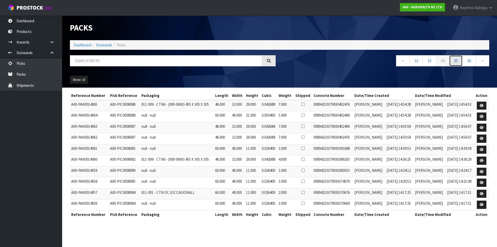
click at [459, 59] on link "35" at bounding box center [455, 60] width 13 height 11
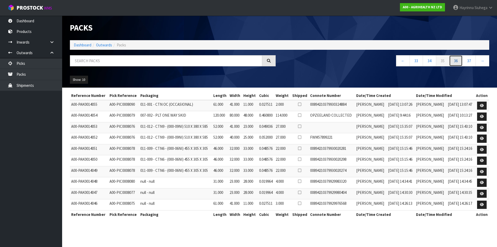
click at [459, 59] on link "36" at bounding box center [455, 60] width 13 height 11
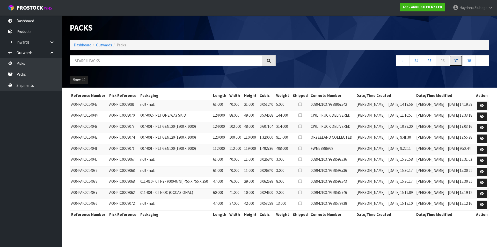
click at [459, 59] on link "37" at bounding box center [455, 60] width 13 height 11
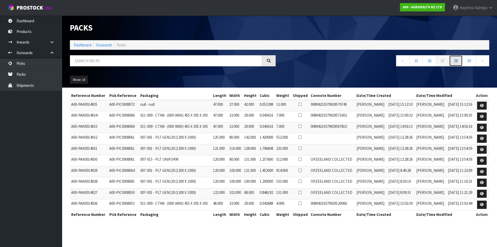
click at [459, 59] on link "38" at bounding box center [455, 60] width 13 height 11
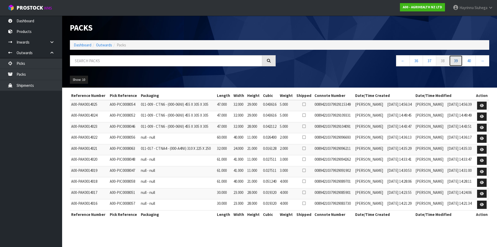
click at [459, 59] on link "39" at bounding box center [455, 60] width 13 height 11
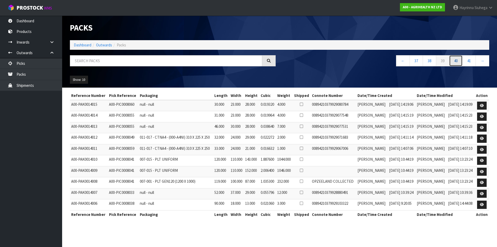
click at [459, 59] on link "40" at bounding box center [455, 60] width 13 height 11
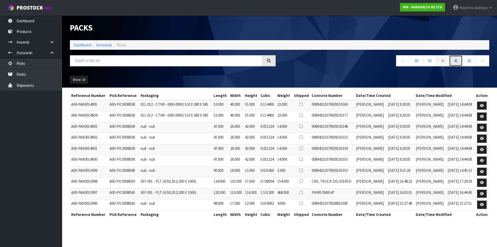
click at [459, 59] on link "41" at bounding box center [455, 60] width 13 height 11
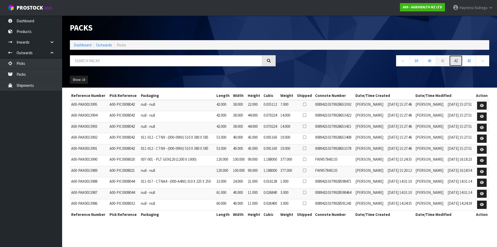
click at [459, 59] on link "42" at bounding box center [455, 60] width 13 height 11
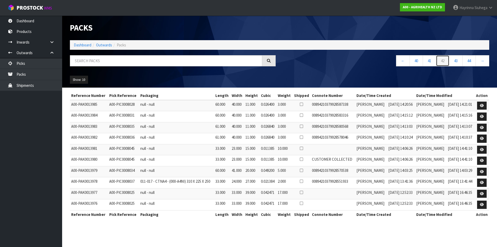
click at [445, 60] on link "42" at bounding box center [442, 60] width 13 height 11
click at [430, 60] on link "41" at bounding box center [429, 60] width 13 height 11
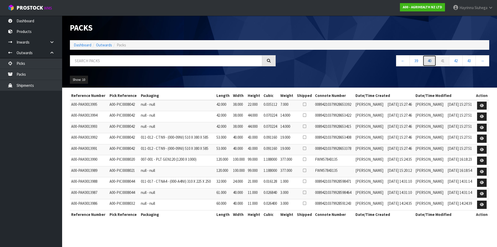
click at [426, 60] on link "40" at bounding box center [429, 60] width 13 height 11
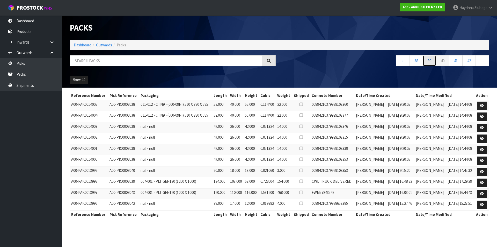
click at [426, 60] on link "39" at bounding box center [429, 60] width 13 height 11
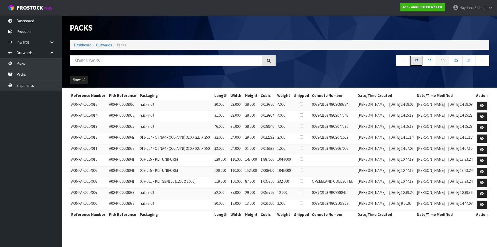
click at [413, 60] on link "37" at bounding box center [415, 60] width 13 height 11
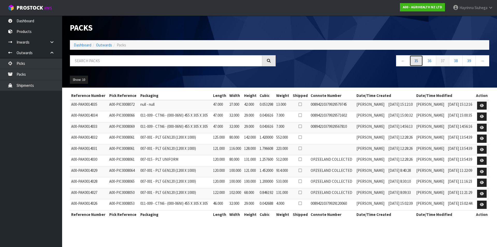
click at [413, 60] on link "35" at bounding box center [415, 60] width 13 height 11
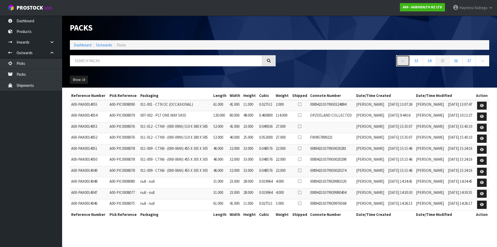
click at [401, 61] on link "←" at bounding box center [403, 60] width 14 height 11
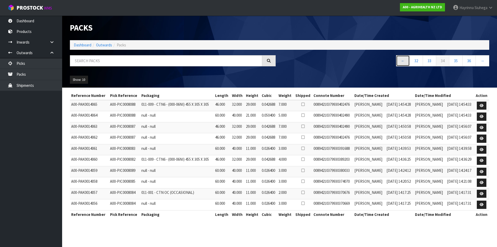
click at [401, 61] on link "←" at bounding box center [403, 60] width 14 height 11
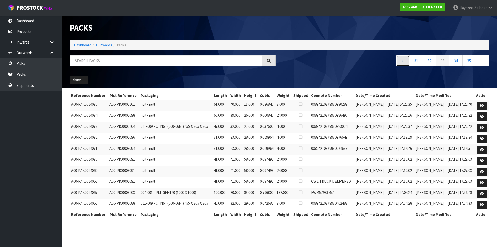
click at [401, 61] on link "←" at bounding box center [403, 60] width 14 height 11
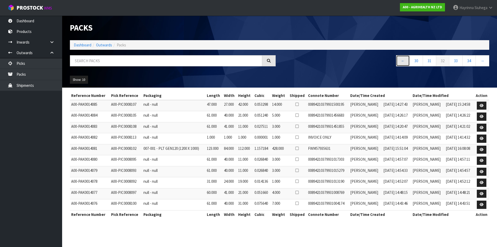
click at [401, 61] on link "←" at bounding box center [403, 60] width 14 height 11
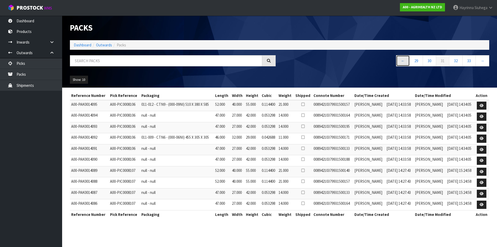
click at [401, 61] on link "←" at bounding box center [403, 60] width 14 height 11
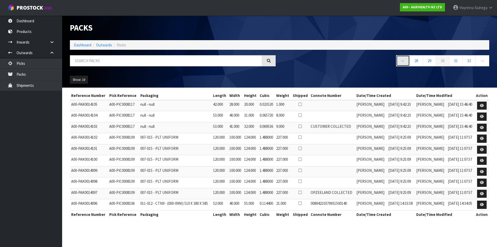
click at [401, 61] on link "←" at bounding box center [403, 60] width 14 height 11
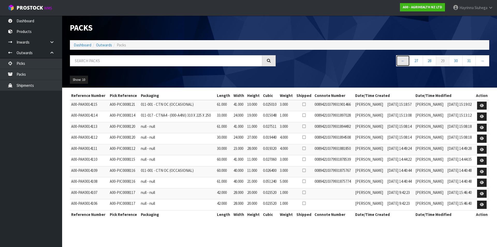
click at [401, 61] on link "←" at bounding box center [403, 60] width 14 height 11
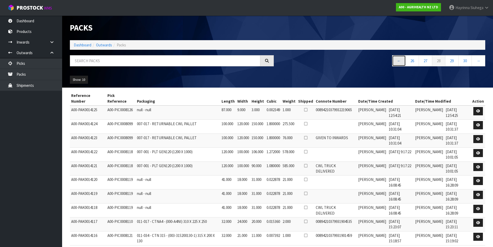
click at [401, 61] on link "←" at bounding box center [399, 60] width 14 height 11
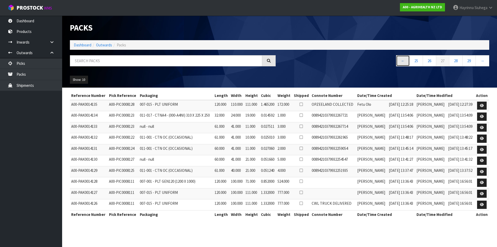
click at [401, 61] on link "←" at bounding box center [403, 60] width 14 height 11
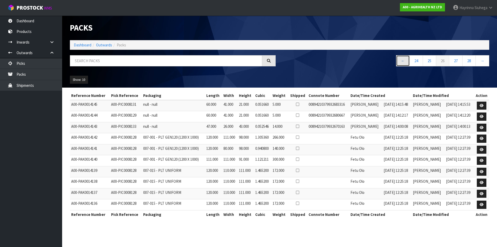
click at [401, 61] on link "←" at bounding box center [403, 60] width 14 height 11
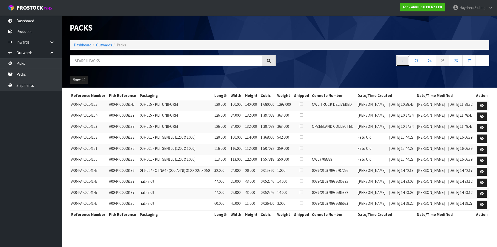
click at [401, 61] on link "←" at bounding box center [403, 60] width 14 height 11
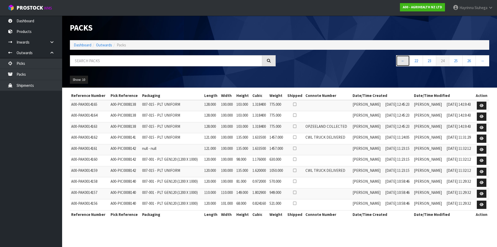
click at [401, 61] on link "←" at bounding box center [403, 60] width 14 height 11
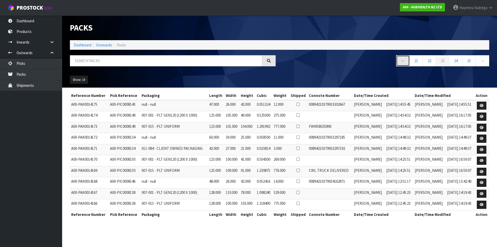
click at [401, 61] on link "←" at bounding box center [403, 60] width 14 height 11
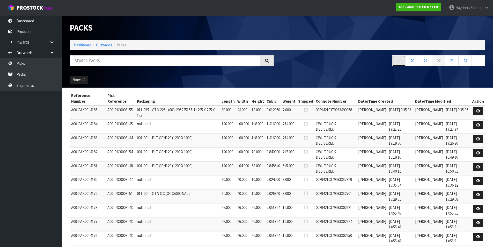
click at [401, 61] on link "←" at bounding box center [399, 60] width 14 height 11
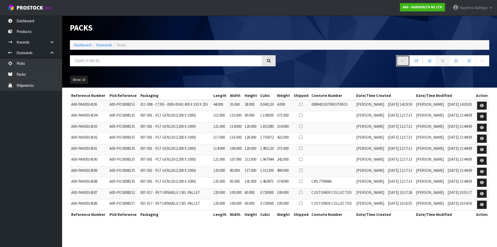
click at [401, 61] on link "←" at bounding box center [403, 60] width 14 height 11
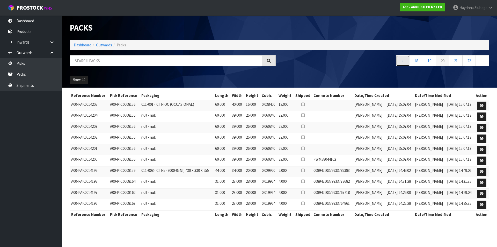
click at [401, 61] on link "←" at bounding box center [403, 60] width 14 height 11
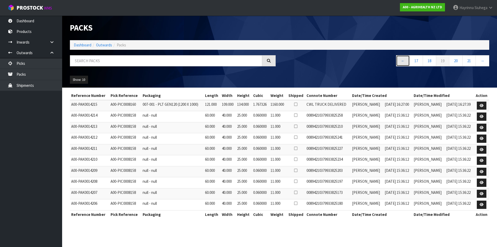
click at [401, 61] on link "←" at bounding box center [403, 60] width 14 height 11
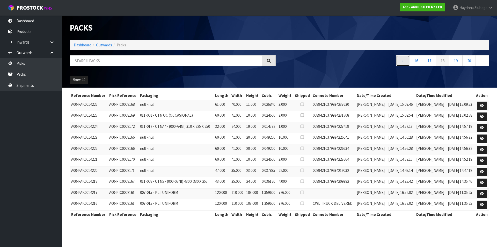
click at [401, 61] on link "←" at bounding box center [403, 60] width 14 height 11
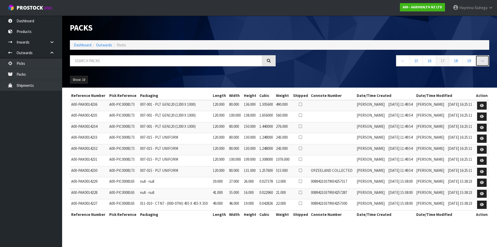
click at [482, 62] on link "→" at bounding box center [482, 60] width 14 height 11
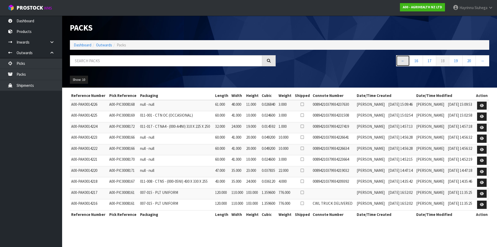
click at [407, 58] on link "←" at bounding box center [403, 60] width 14 height 11
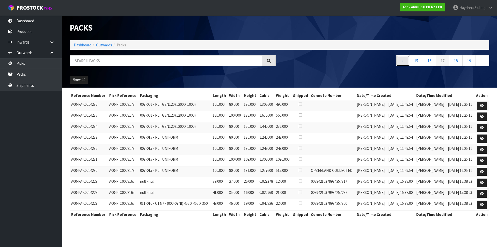
click at [407, 58] on link "←" at bounding box center [403, 60] width 14 height 11
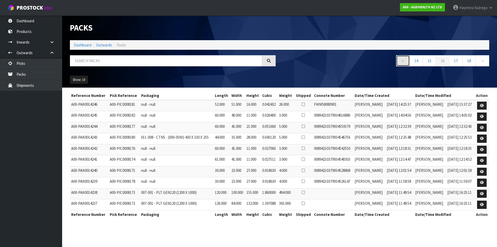
click at [407, 58] on link "←" at bounding box center [403, 60] width 14 height 11
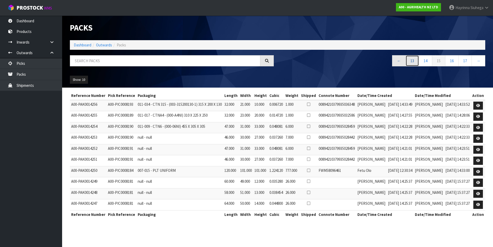
click at [407, 58] on link "13" at bounding box center [411, 60] width 13 height 11
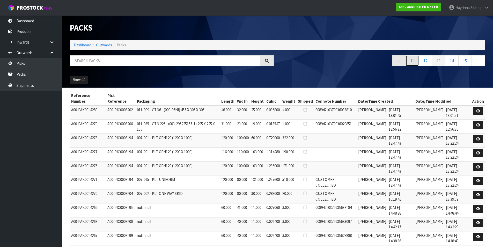
click at [407, 58] on link "11" at bounding box center [411, 60] width 13 height 11
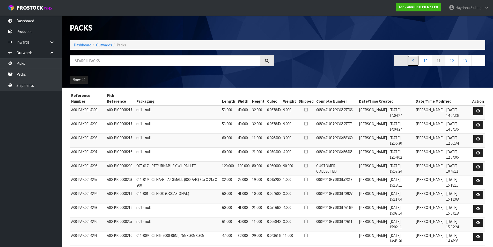
click at [407, 58] on link "9" at bounding box center [413, 60] width 12 height 11
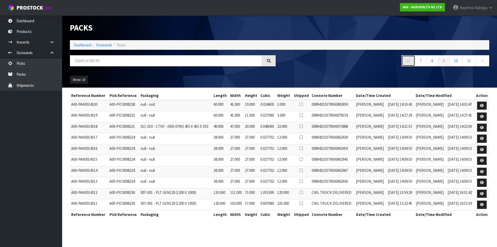
click at [404, 60] on link "←" at bounding box center [408, 60] width 14 height 11
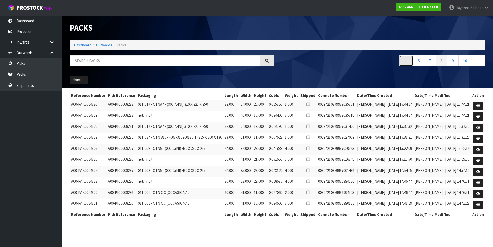
click at [404, 60] on link "←" at bounding box center [406, 60] width 14 height 11
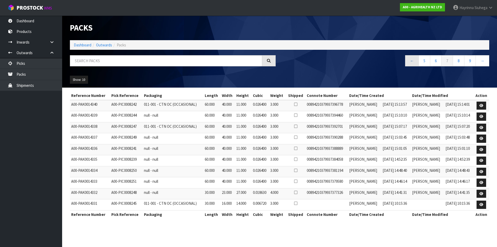
click at [404, 60] on nav "← 5 6 7 8 9 →" at bounding box center [386, 61] width 206 height 13
click at [410, 61] on link "←" at bounding box center [412, 60] width 14 height 11
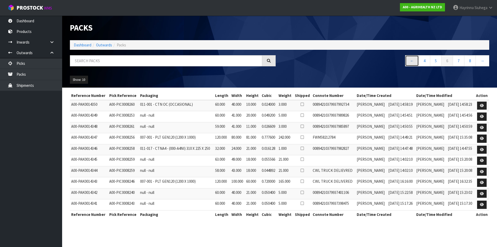
click at [410, 61] on link "←" at bounding box center [412, 60] width 14 height 11
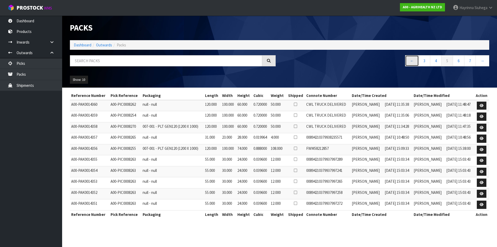
click at [410, 61] on link "←" at bounding box center [412, 60] width 14 height 11
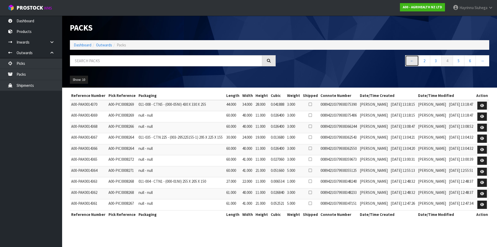
click at [410, 61] on link "←" at bounding box center [412, 60] width 14 height 11
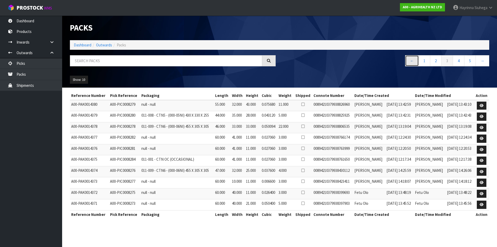
click at [410, 61] on link "←" at bounding box center [412, 60] width 14 height 11
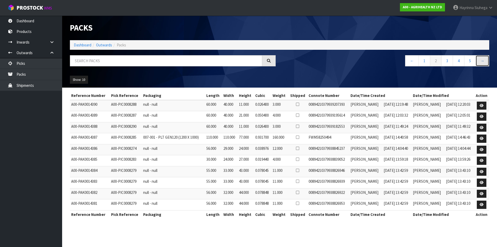
click at [485, 64] on link "→" at bounding box center [482, 60] width 14 height 11
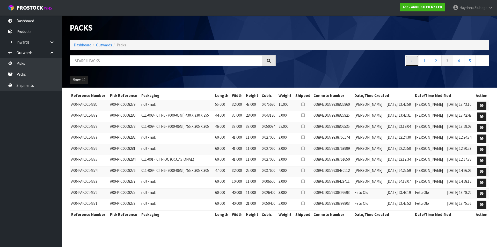
click at [413, 61] on link "←" at bounding box center [412, 60] width 14 height 11
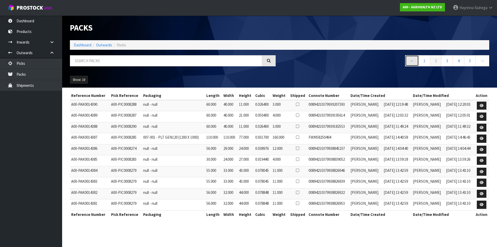
click at [413, 61] on link "←" at bounding box center [412, 60] width 14 height 11
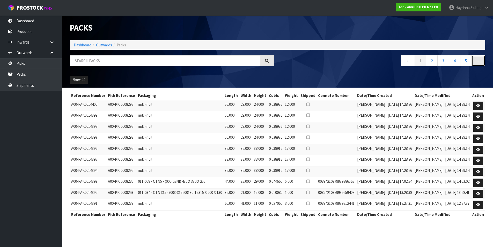
click at [476, 62] on link "→" at bounding box center [478, 60] width 14 height 11
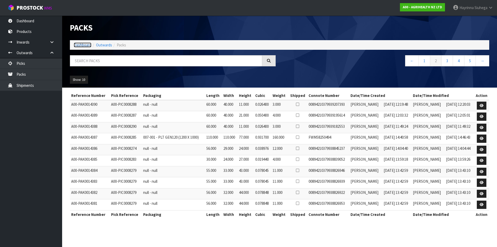
click at [79, 44] on link "Dashboard" at bounding box center [83, 44] width 18 height 5
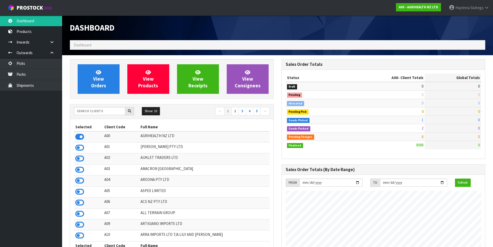
scroll to position [392, 211]
click at [89, 77] on link "View Orders" at bounding box center [99, 78] width 42 height 29
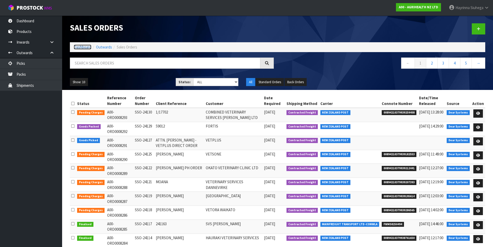
click at [84, 45] on link "Dashboard" at bounding box center [83, 47] width 18 height 5
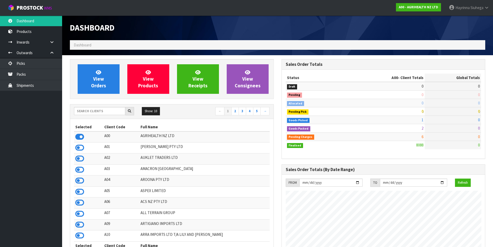
scroll to position [392, 211]
click at [96, 110] on input "text" at bounding box center [99, 111] width 51 height 8
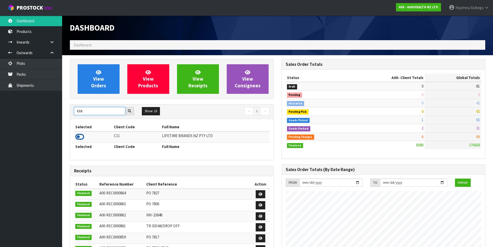
type input "C11"
click at [84, 138] on icon at bounding box center [79, 137] width 9 height 8
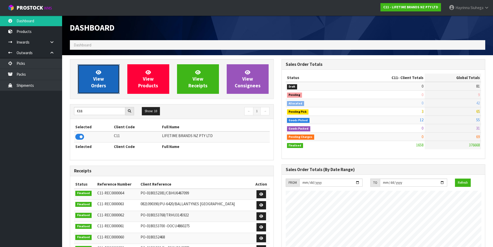
click at [105, 78] on link "View Orders" at bounding box center [99, 78] width 42 height 29
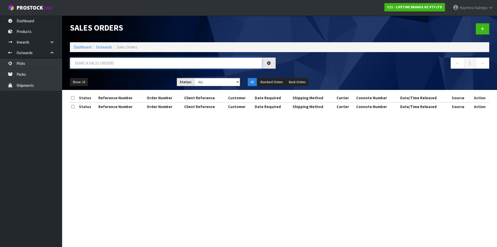
click at [124, 60] on input "text" at bounding box center [166, 62] width 192 height 11
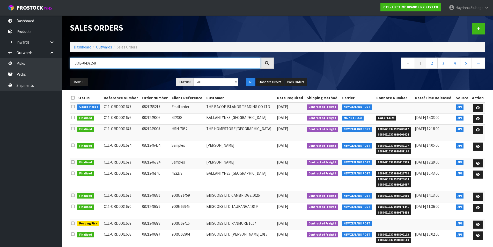
type input "JOB-0407158"
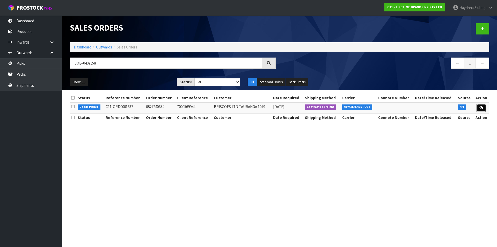
click at [482, 107] on icon at bounding box center [481, 107] width 4 height 3
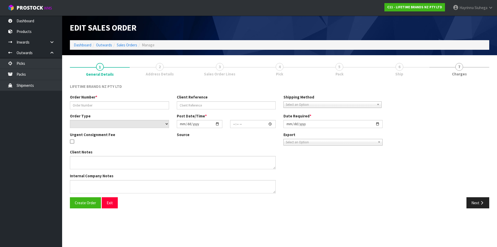
type input "0821240654"
type input "7009569944"
select select "number:0"
type input "[DATE]"
type input "14:53:19.000"
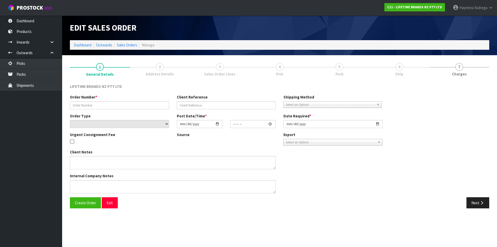
type input "[DATE]"
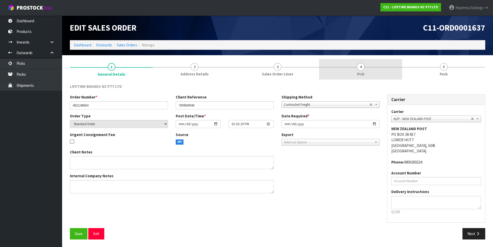
click at [388, 68] on link "4 Pick" at bounding box center [360, 69] width 83 height 20
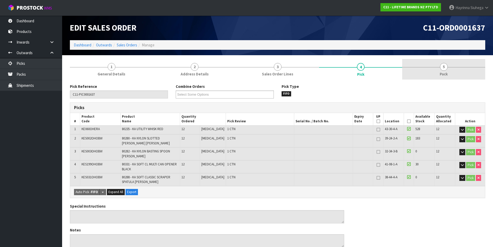
click at [432, 68] on link "5 Pack" at bounding box center [443, 69] width 83 height 20
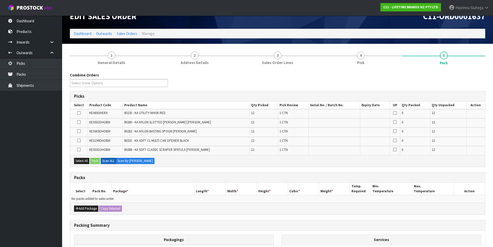
scroll to position [75, 0]
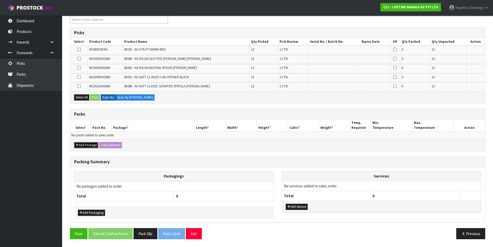
click at [78, 143] on button "Add Package" at bounding box center [86, 145] width 24 height 6
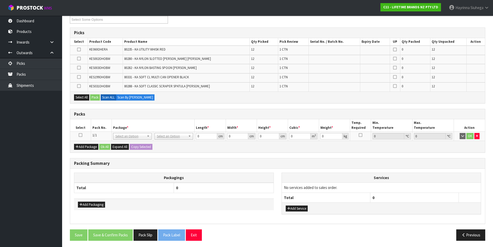
click at [80, 135] on icon at bounding box center [81, 135] width 4 height 0
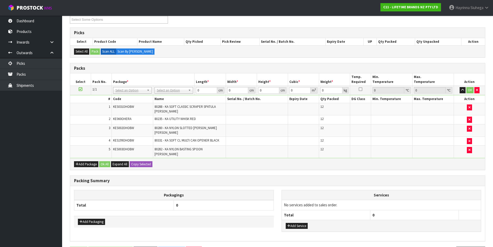
click at [244, 121] on td at bounding box center [257, 119] width 62 height 9
click at [171, 98] on input "text" at bounding box center [174, 97] width 36 height 6
type input "CTN9"
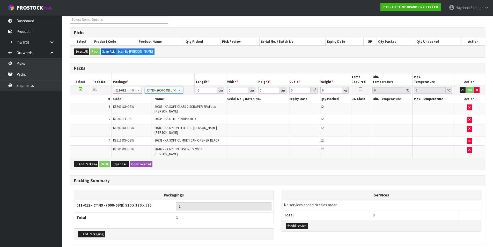
type input "51"
type input "38"
type input "58.5"
type input "0.113373"
type input "31.488"
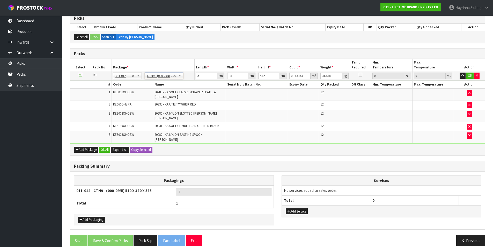
scroll to position [90, 0]
click at [297, 208] on button "Add Service" at bounding box center [297, 211] width 22 height 6
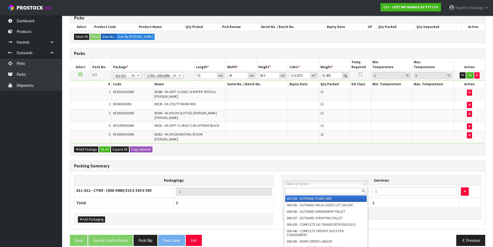
click at [308, 191] on input "text" at bounding box center [326, 191] width 82 height 6
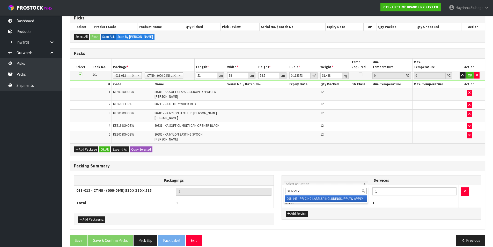
type input "SUPPLY"
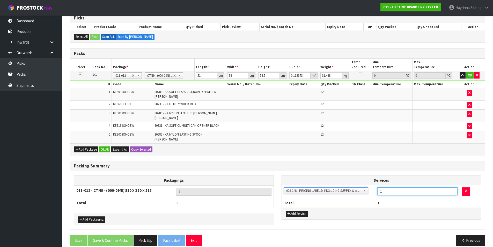
drag, startPoint x: 390, startPoint y: 186, endPoint x: 366, endPoint y: 186, distance: 23.6
click at [366, 186] on tr "003-036 - EXTERNAL PLANT HIRE 008-035 - OUTWARD HDLG+/HOIST LIFT ON/OFF 008-036…" at bounding box center [381, 191] width 199 height 13
type input "36"
click at [252, 163] on h3 "Packing Summary" at bounding box center [277, 165] width 407 height 5
click at [197, 73] on input "51" at bounding box center [206, 75] width 21 height 6
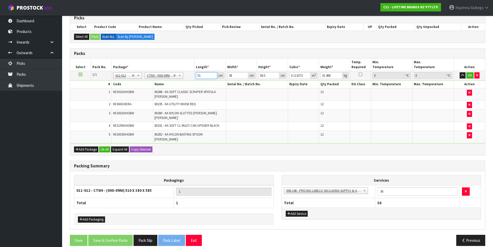
click at [197, 73] on input "51" at bounding box center [206, 75] width 21 height 6
type input "5"
type input "0.011115"
type input "52"
type input "0.115596"
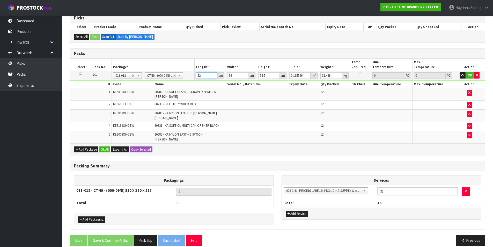
type input "52"
type input "4"
type input "0.012168"
type input "40"
type input "0.12168"
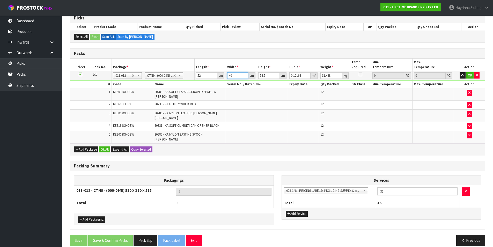
type input "40"
type input "5"
type input "0.0104"
type input "56"
type input "0.11648"
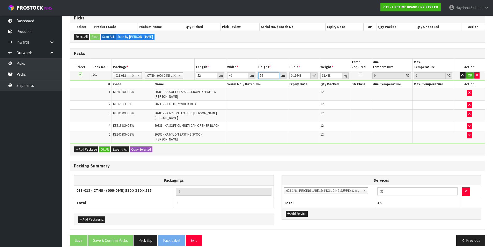
type input "56"
type input "15"
click button "OK" at bounding box center [469, 75] width 7 height 6
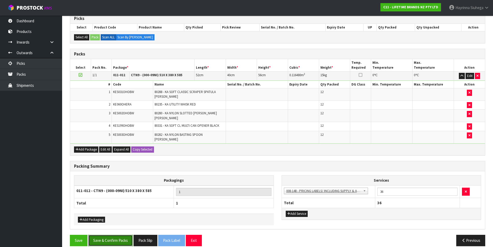
click at [109, 234] on button "Save & Confirm Packs" at bounding box center [110, 239] width 45 height 11
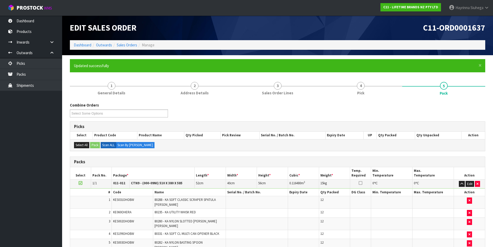
scroll to position [40, 0]
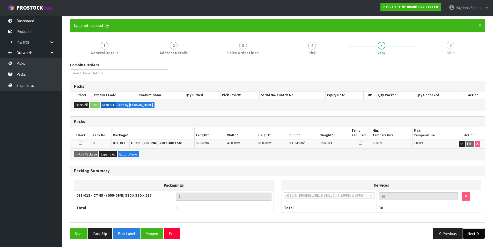
click at [474, 231] on button "Next" at bounding box center [473, 233] width 23 height 11
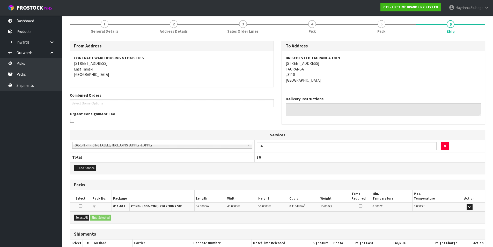
scroll to position [94, 0]
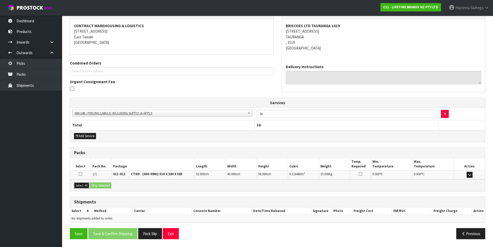
click at [83, 185] on button "Select All" at bounding box center [81, 185] width 15 height 6
click at [101, 184] on button "Ship Selected" at bounding box center [100, 185] width 21 height 6
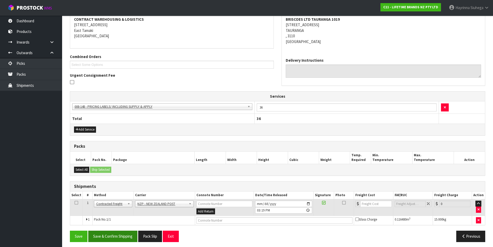
scroll to position [103, 0]
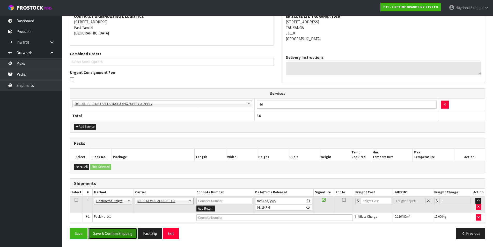
click at [122, 229] on button "Save & Confirm Shipping" at bounding box center [112, 232] width 49 height 11
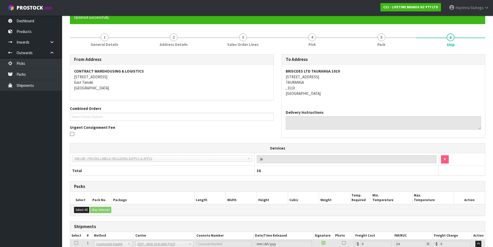
scroll to position [95, 0]
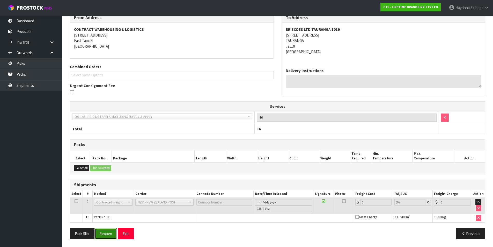
click at [108, 235] on button "Reopen" at bounding box center [105, 233] width 23 height 11
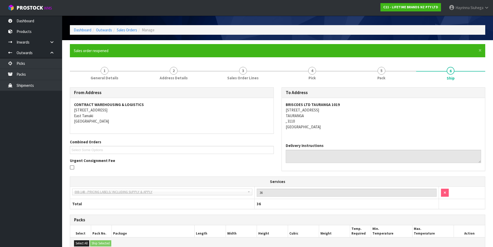
scroll to position [90, 0]
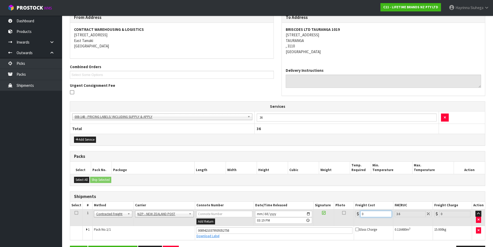
drag, startPoint x: 371, startPoint y: 214, endPoint x: 337, endPoint y: 215, distance: 34.2
click at [337, 215] on tr "1 Client Local Pickup Customer Local Pickup Company Freight Contracted Freight …" at bounding box center [277, 217] width 415 height 17
type input "1"
type input "1.04"
type input "19"
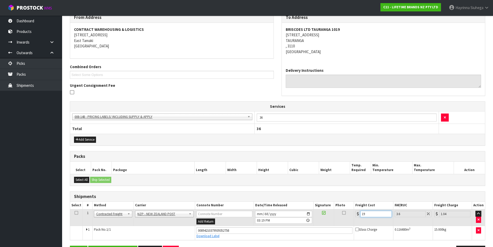
type input "19.68"
type input "19.8"
type input "20.51"
type input "19.83"
type input "20.54"
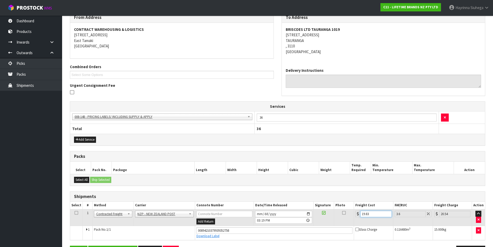
type input "19.83"
click at [70, 245] on button "Save" at bounding box center [79, 250] width 18 height 11
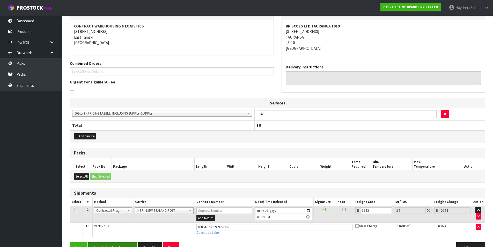
scroll to position [108, 0]
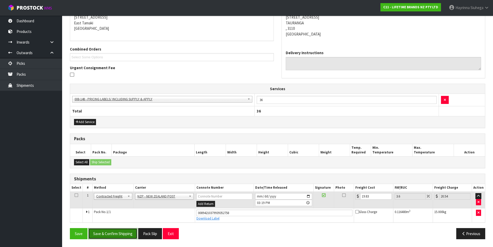
click at [127, 228] on button "Save & Confirm Shipping" at bounding box center [112, 233] width 49 height 11
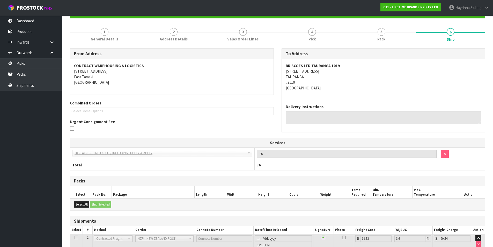
scroll to position [0, 0]
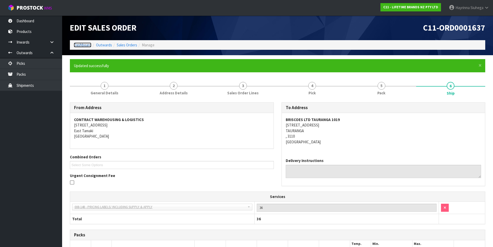
click at [79, 43] on link "Dashboard" at bounding box center [83, 44] width 18 height 5
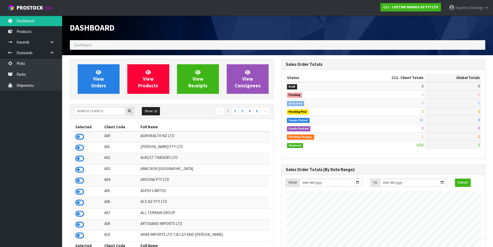
scroll to position [392, 211]
click at [103, 76] on span "View Orders" at bounding box center [98, 78] width 15 height 19
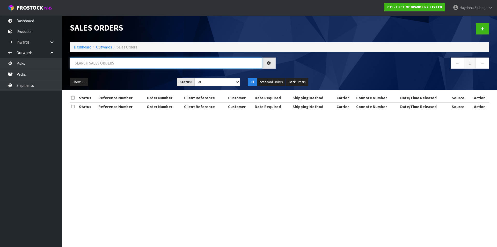
click at [110, 66] on input "text" at bounding box center [166, 62] width 192 height 11
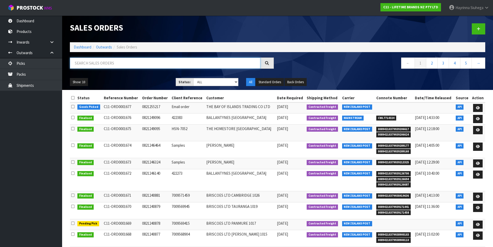
click at [107, 62] on input "text" at bounding box center [165, 62] width 190 height 11
type input "JOB-0407132"
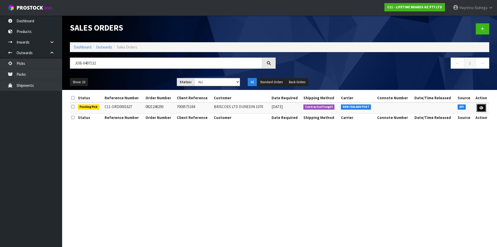
click at [482, 108] on icon at bounding box center [481, 107] width 4 height 3
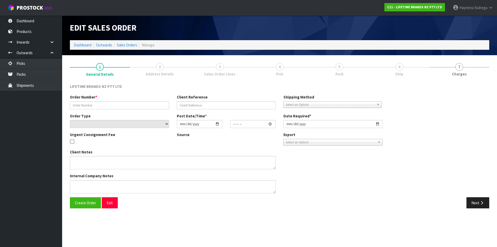
type input "0821240293"
type input "7009575184"
select select "number:0"
type input "[DATE]"
type input "13:58:10.000"
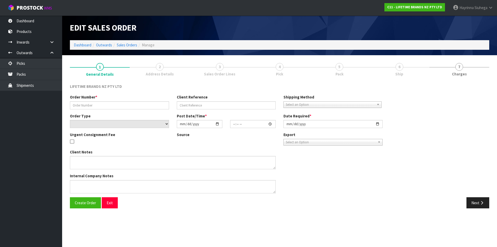
type input "[DATE]"
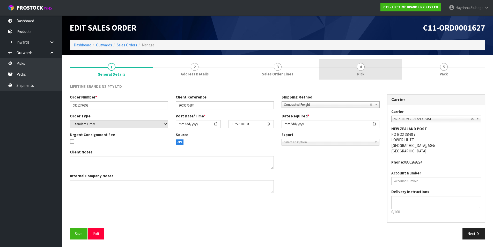
click at [388, 72] on link "4 Pick" at bounding box center [360, 69] width 83 height 20
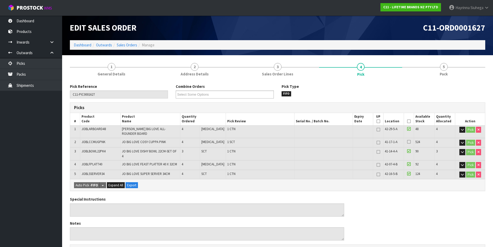
click at [407, 121] on icon at bounding box center [409, 121] width 4 height 0
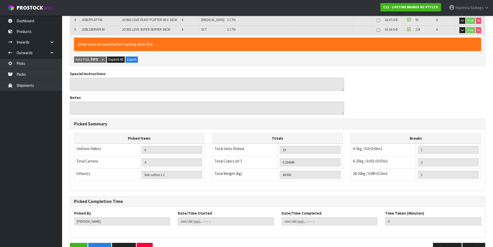
scroll to position [152, 0]
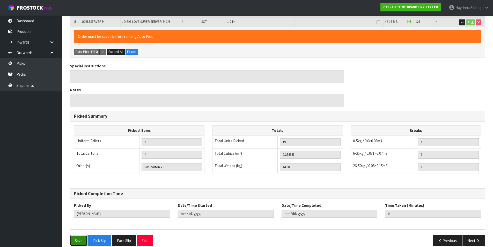
click at [73, 235] on button "Save" at bounding box center [79, 240] width 18 height 11
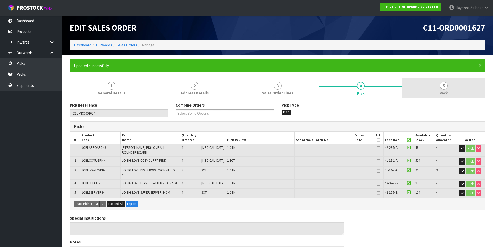
click at [432, 89] on link "5 Pack" at bounding box center [443, 88] width 83 height 20
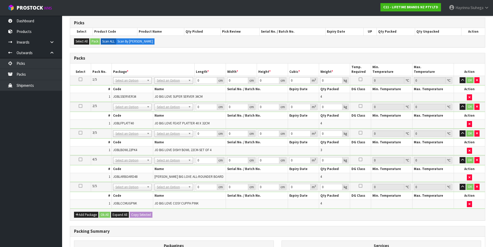
scroll to position [155, 0]
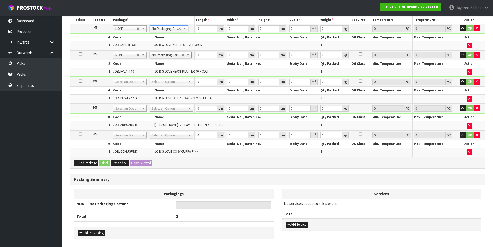
drag, startPoint x: 165, startPoint y: 82, endPoint x: 165, endPoint y: 87, distance: 4.7
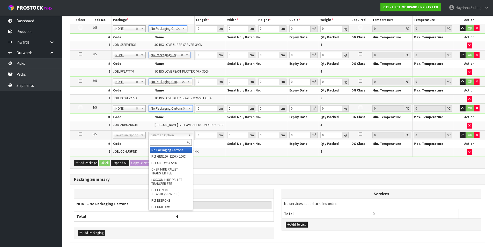
type input "5"
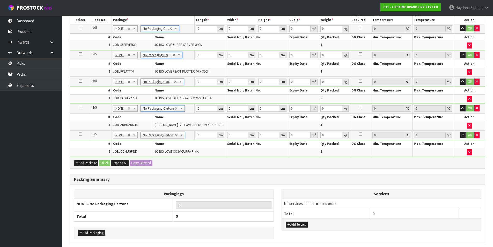
scroll to position [175, 0]
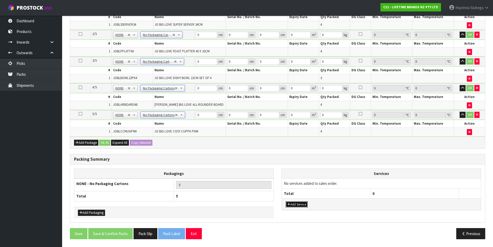
click at [300, 204] on button "Add Service" at bounding box center [297, 204] width 22 height 6
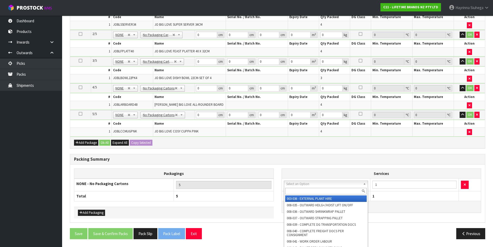
click at [299, 190] on input "text" at bounding box center [326, 191] width 82 height 6
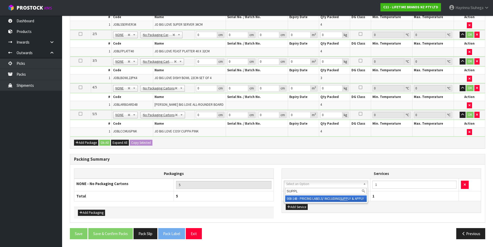
type input "SUPPLY"
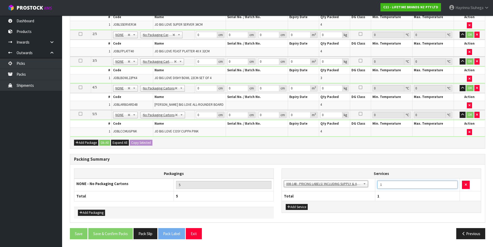
drag, startPoint x: 390, startPoint y: 187, endPoint x: 363, endPoint y: 184, distance: 27.3
click at [364, 184] on tr "003-036 - EXTERNAL PLANT HIRE 008-035 - OUTWARD HDLG+/HOIST LIFT ON/OFF 008-036…" at bounding box center [381, 184] width 199 height 13
type input "19"
click at [232, 149] on div "Combine Orders C11-ORD0001617 C11-ORD0001618 C11-ORD0001627 C11-ORD0001632 C11-…" at bounding box center [277, 85] width 415 height 316
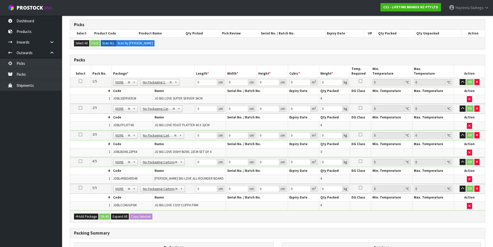
scroll to position [46, 0]
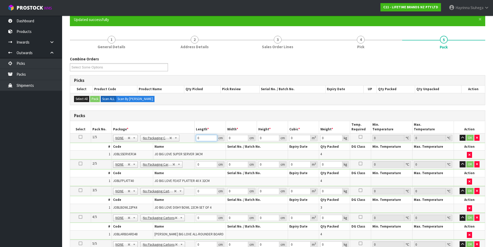
click at [198, 138] on input "0" at bounding box center [206, 138] width 21 height 6
type input "43"
type input "4"
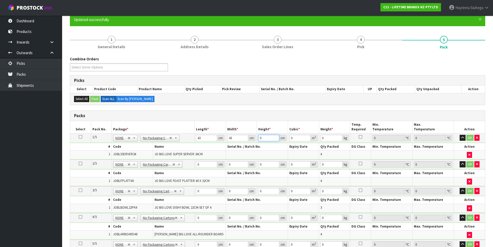
type input "0.007396"
type input "40"
type input "0.07396"
type input "40"
type input "11"
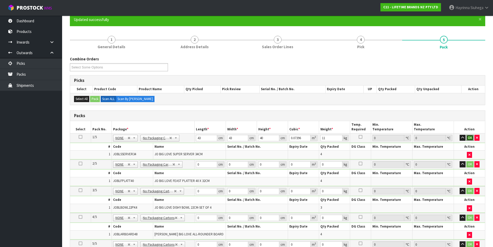
click button "OK" at bounding box center [469, 138] width 7 height 6
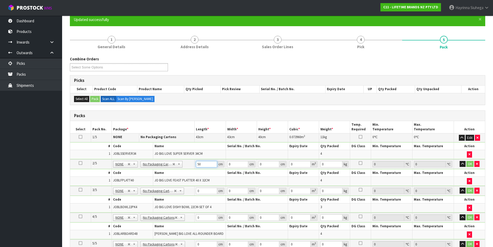
type input "50"
type input "43"
type input "3"
type input "0.00645"
type input "30"
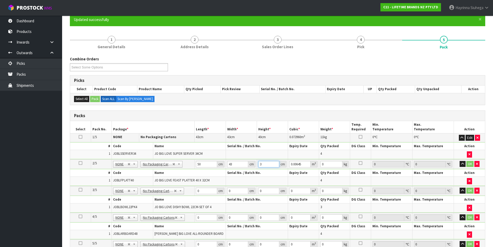
type input "0.0645"
type input "30"
click button "OK" at bounding box center [469, 164] width 7 height 6
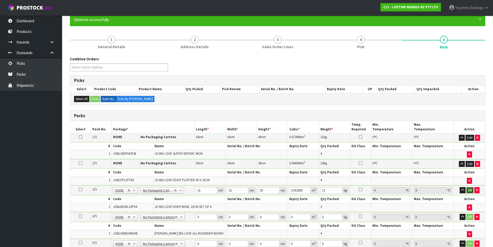
click button "OK" at bounding box center [469, 190] width 7 height 6
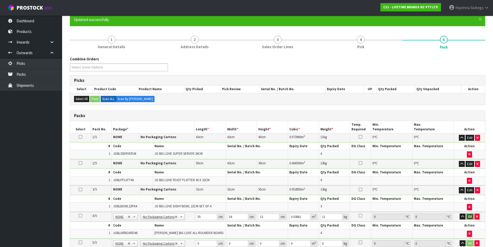
click button "OK" at bounding box center [469, 216] width 7 height 6
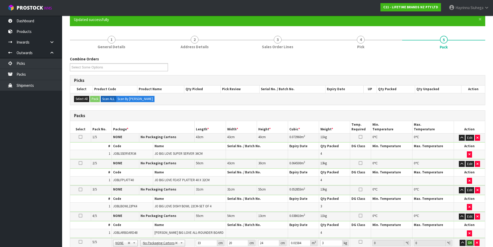
click button "OK" at bounding box center [469, 242] width 7 height 6
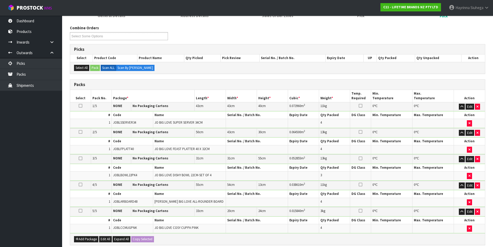
scroll to position [174, 0]
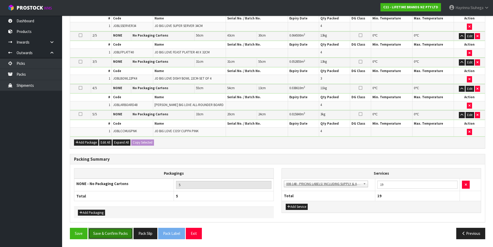
click at [123, 234] on button "Save & Confirm Packs" at bounding box center [110, 232] width 45 height 11
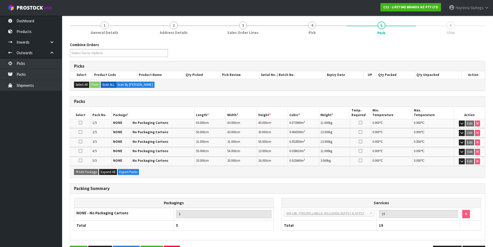
scroll to position [78, 0]
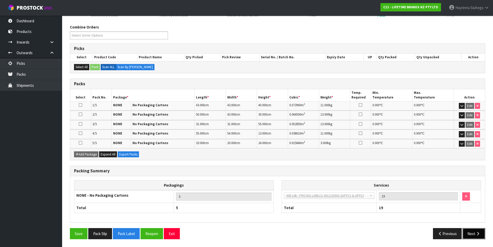
click at [480, 233] on icon "button" at bounding box center [477, 233] width 5 height 4
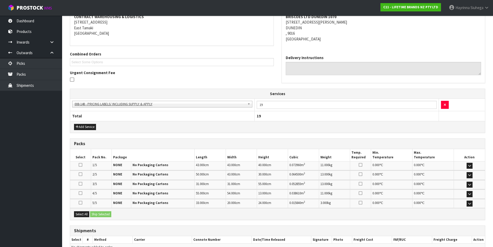
scroll to position [131, 0]
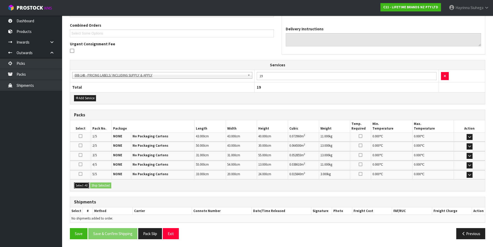
drag, startPoint x: 85, startPoint y: 186, endPoint x: 101, endPoint y: 186, distance: 15.8
click at [87, 186] on button "Select All" at bounding box center [81, 185] width 15 height 6
click at [103, 186] on button "Ship Selected" at bounding box center [100, 185] width 21 height 6
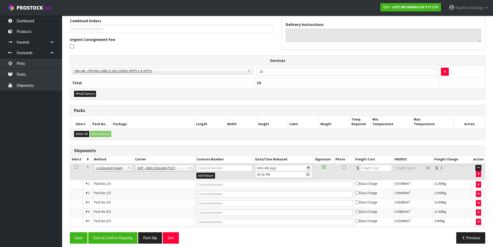
scroll to position [140, 0]
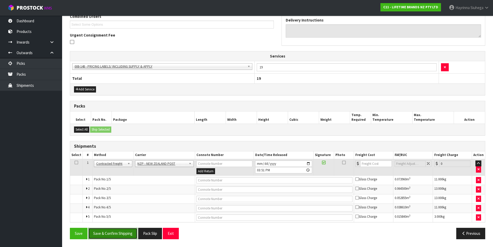
click at [117, 232] on button "Save & Confirm Shipping" at bounding box center [112, 232] width 49 height 11
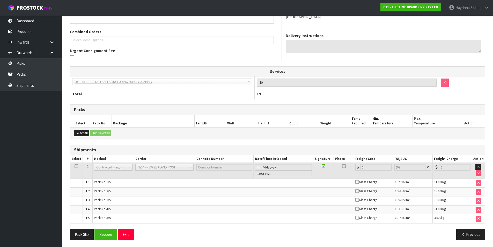
scroll to position [131, 0]
click at [108, 235] on button "Reopen" at bounding box center [105, 233] width 23 height 11
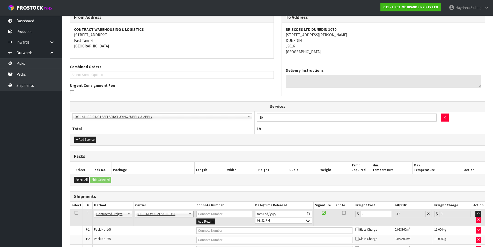
scroll to position [140, 0]
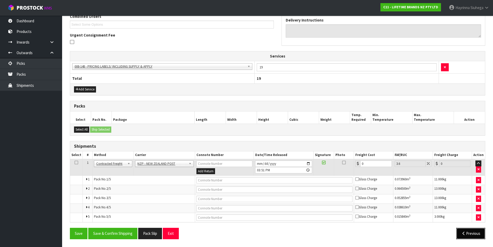
click at [467, 230] on button "Previous" at bounding box center [470, 232] width 29 height 11
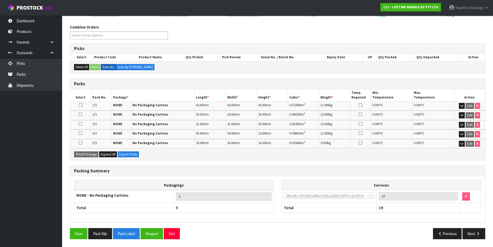
scroll to position [78, 0]
click at [119, 232] on button "Pack Label" at bounding box center [126, 233] width 27 height 11
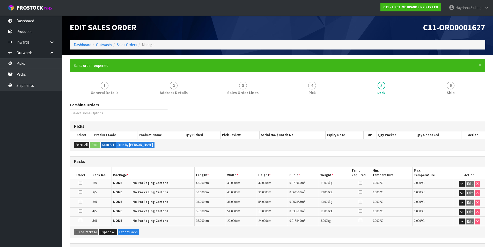
scroll to position [0, 0]
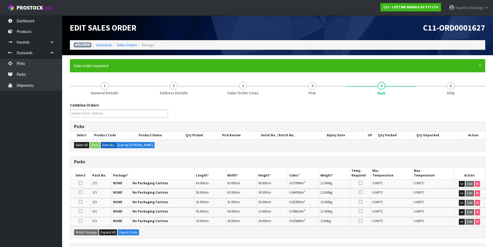
click at [80, 45] on link "Dashboard" at bounding box center [83, 44] width 18 height 5
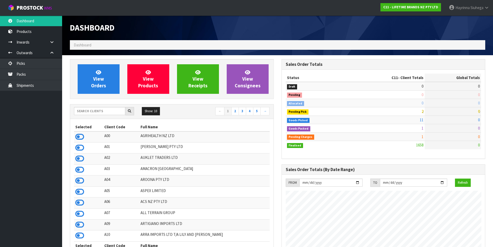
scroll to position [392, 211]
click at [112, 109] on input "text" at bounding box center [99, 111] width 51 height 8
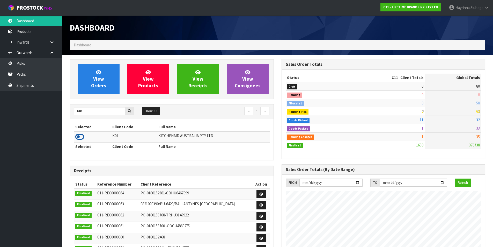
click at [80, 140] on icon at bounding box center [79, 137] width 9 height 8
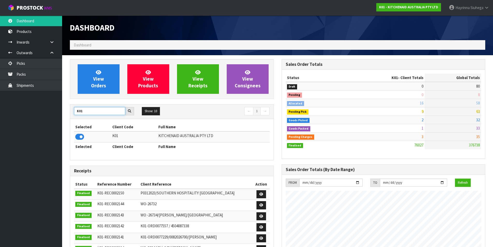
drag, startPoint x: 88, startPoint y: 112, endPoint x: 0, endPoint y: 101, distance: 89.1
click at [2, 102] on body "Toggle navigation ProStock WMS K01 - KITCHENAID AUSTRALIA PTY LTD [PERSON_NAME]…" at bounding box center [246, 123] width 493 height 247
click at [80, 135] on icon at bounding box center [79, 137] width 9 height 8
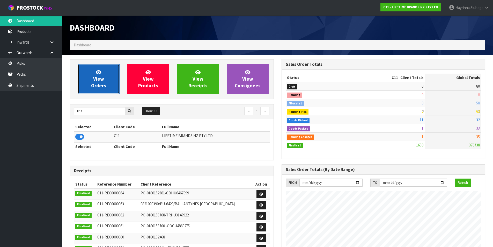
click at [102, 81] on span "View Orders" at bounding box center [98, 78] width 15 height 19
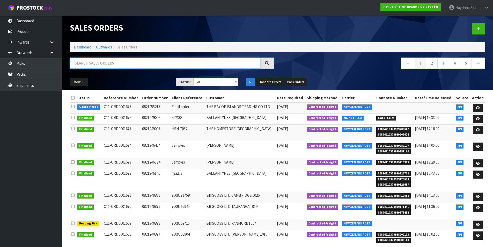
click at [110, 64] on input "text" at bounding box center [165, 62] width 190 height 11
click at [111, 64] on input "text" at bounding box center [165, 62] width 190 height 11
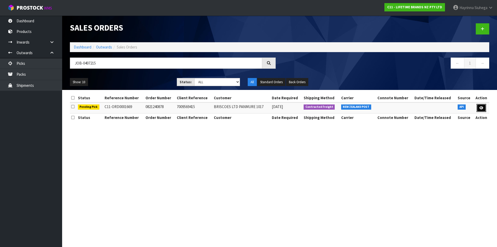
click at [483, 110] on link at bounding box center [481, 108] width 10 height 8
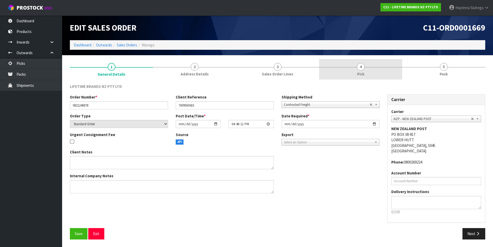
click at [394, 70] on link "4 Pick" at bounding box center [360, 69] width 83 height 20
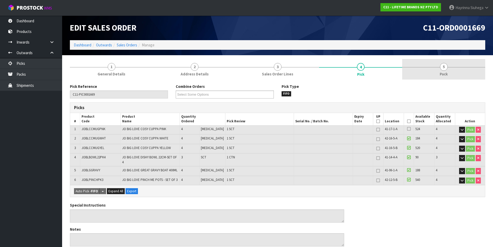
click at [428, 67] on link "5 Pack" at bounding box center [443, 69] width 83 height 20
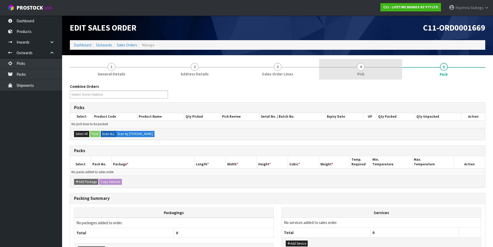
click at [354, 78] on link "4 Pick" at bounding box center [360, 69] width 83 height 20
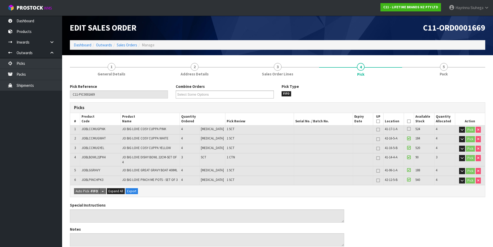
click at [407, 121] on icon at bounding box center [409, 121] width 4 height 0
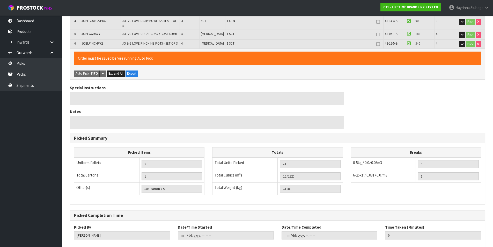
scroll to position [161, 0]
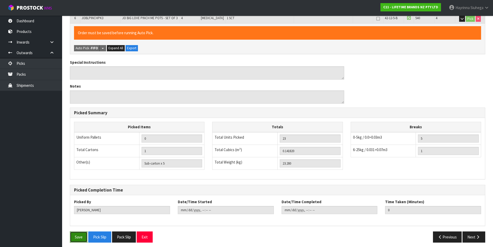
click at [82, 231] on button "Save" at bounding box center [79, 236] width 18 height 11
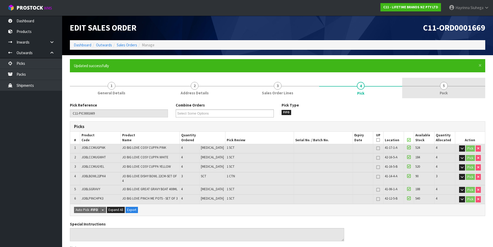
click at [447, 88] on link "5 Pack" at bounding box center [443, 88] width 83 height 20
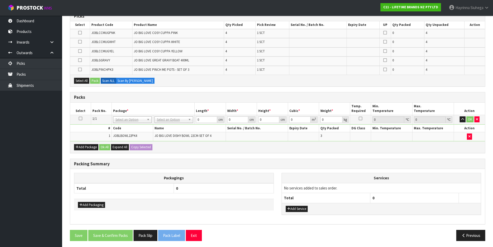
scroll to position [112, 0]
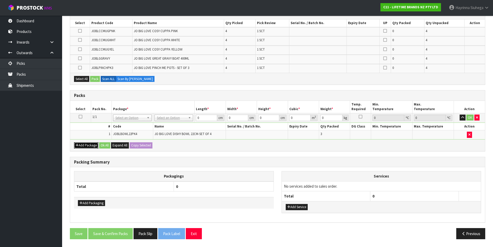
click at [88, 146] on button "Add Package" at bounding box center [86, 145] width 24 height 6
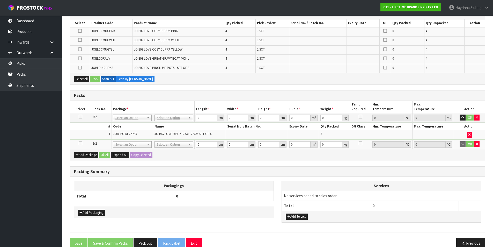
click at [79, 143] on icon at bounding box center [81, 143] width 4 height 0
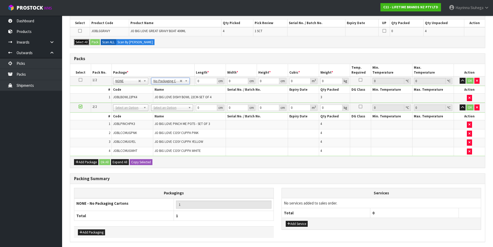
click at [81, 42] on button "Select All" at bounding box center [81, 42] width 15 height 6
click at [96, 42] on button "Pack" at bounding box center [95, 42] width 10 height 6
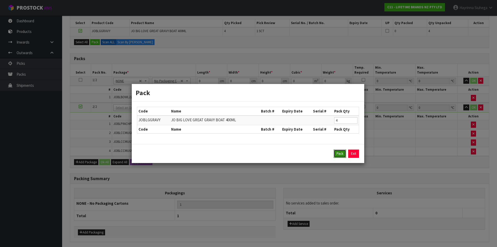
click at [336, 153] on button "Pack" at bounding box center [340, 153] width 12 height 8
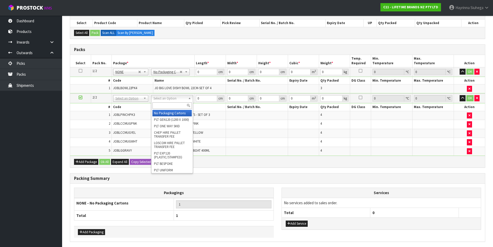
click at [166, 105] on input "text" at bounding box center [171, 105] width 39 height 6
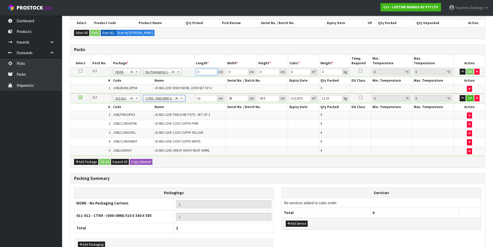
click at [198, 72] on input "0" at bounding box center [206, 72] width 21 height 6
click button "OK" at bounding box center [469, 72] width 7 height 6
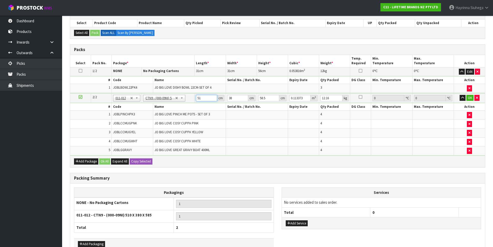
click at [198, 98] on input "51" at bounding box center [206, 98] width 21 height 6
click button "OK" at bounding box center [469, 98] width 7 height 6
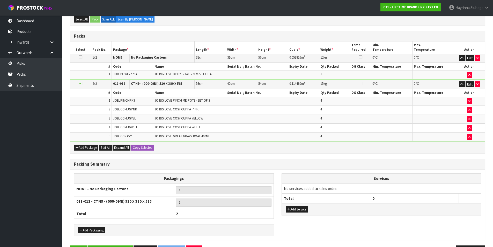
scroll to position [143, 0]
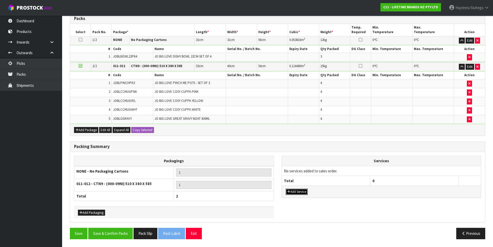
click at [304, 190] on button "Add Service" at bounding box center [297, 191] width 22 height 6
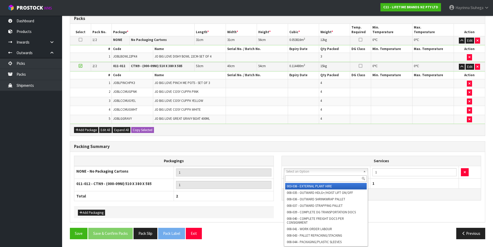
click at [317, 175] on input "text" at bounding box center [326, 178] width 82 height 6
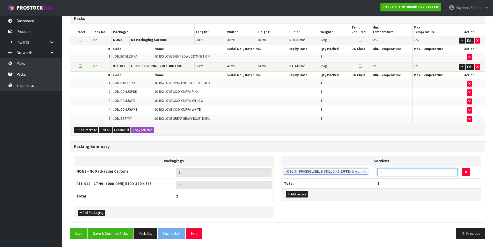
drag, startPoint x: 396, startPoint y: 172, endPoint x: 371, endPoint y: 174, distance: 25.7
click at [371, 174] on tr "003-036 - EXTERNAL PLANT HIRE 008-035 - OUTWARD HDLG+/HOIST LIFT ON/OFF 008-036…" at bounding box center [381, 172] width 199 height 13
click at [115, 232] on button "Save & Confirm Packs" at bounding box center [110, 232] width 45 height 11
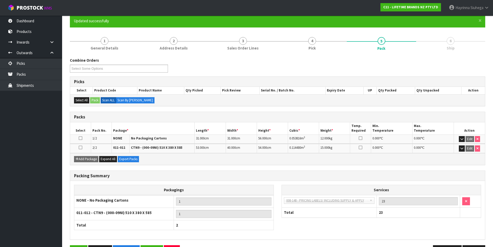
scroll to position [62, 0]
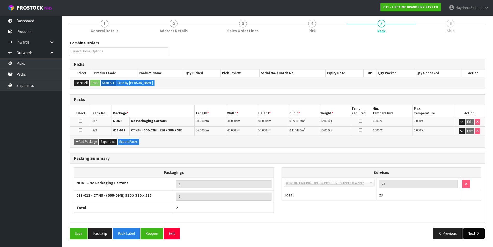
click at [480, 232] on icon "button" at bounding box center [477, 233] width 5 height 4
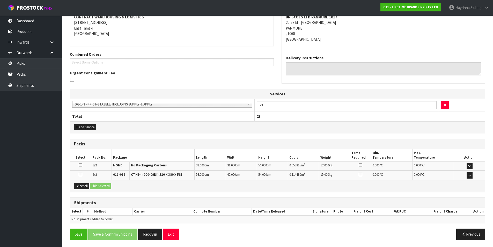
scroll to position [103, 0]
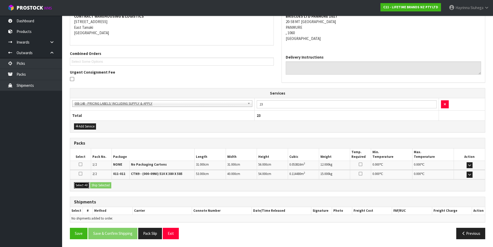
click at [83, 186] on button "Select All" at bounding box center [81, 185] width 15 height 6
click at [99, 184] on button "Ship Selected" at bounding box center [100, 185] width 21 height 6
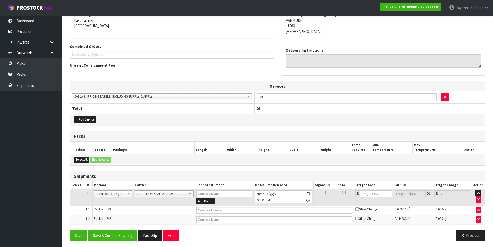
scroll to position [112, 0]
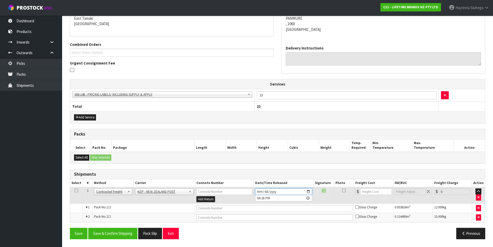
click at [255, 190] on input "[DATE]" at bounding box center [283, 191] width 57 height 6
click at [120, 231] on button "Save & Confirm Shipping" at bounding box center [112, 232] width 49 height 11
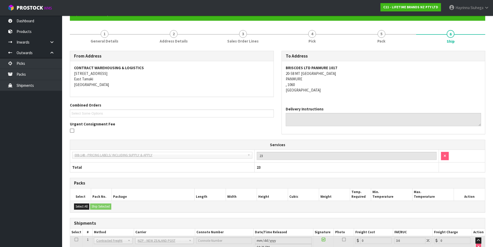
scroll to position [104, 0]
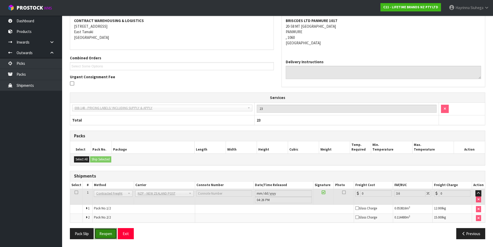
click at [107, 230] on button "Reopen" at bounding box center [105, 233] width 23 height 11
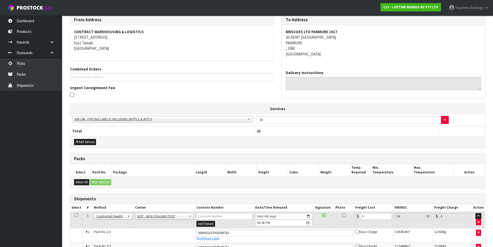
scroll to position [117, 0]
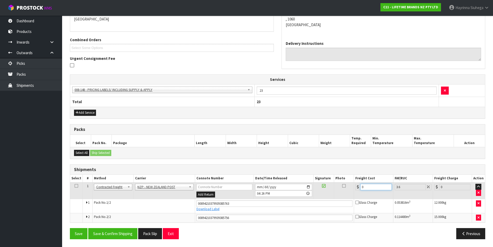
drag, startPoint x: 374, startPoint y: 185, endPoint x: 318, endPoint y: 189, distance: 56.3
click at [321, 188] on tr "1 Client Local Pickup Customer Local Pickup Company Freight Contracted Freight …" at bounding box center [277, 190] width 415 height 17
click at [70, 228] on button "Save" at bounding box center [79, 233] width 18 height 11
click at [118, 235] on button "Save & Confirm Shipping" at bounding box center [112, 233] width 49 height 11
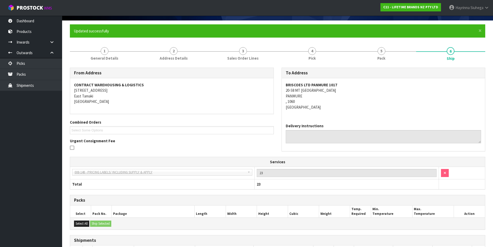
scroll to position [0, 0]
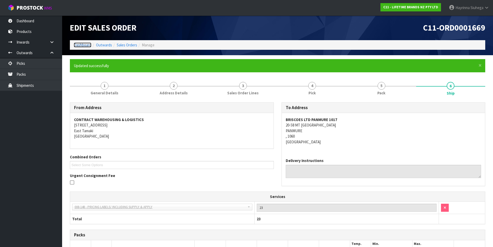
click at [83, 45] on link "Dashboard" at bounding box center [83, 44] width 18 height 5
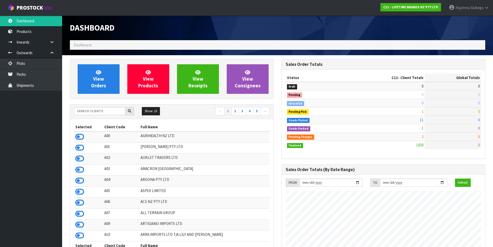
scroll to position [392, 211]
click at [20, 77] on link "Packs" at bounding box center [31, 74] width 62 height 11
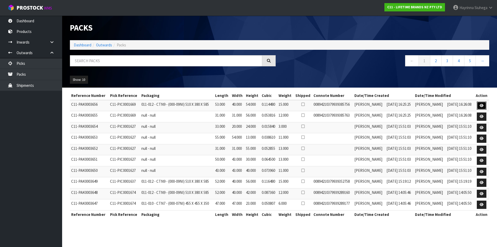
click at [479, 103] on link at bounding box center [482, 105] width 10 height 8
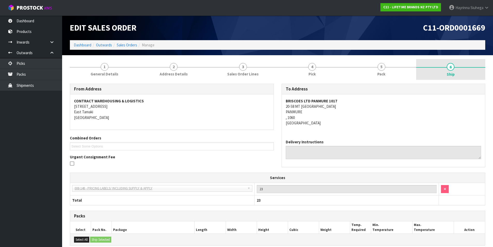
click at [419, 70] on link "6 Ship" at bounding box center [450, 69] width 69 height 21
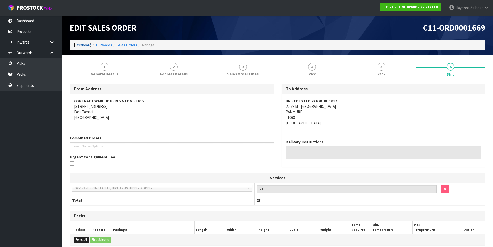
click at [87, 46] on link "Dashboard" at bounding box center [83, 44] width 18 height 5
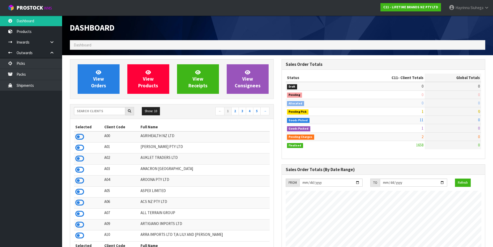
scroll to position [392, 211]
click at [92, 76] on link "View Orders" at bounding box center [99, 78] width 42 height 29
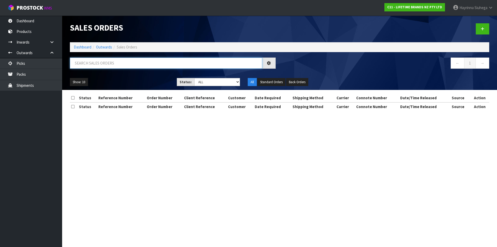
click at [106, 65] on input "text" at bounding box center [166, 62] width 192 height 11
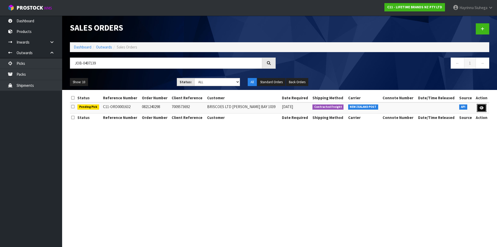
click at [482, 107] on icon at bounding box center [481, 107] width 4 height 3
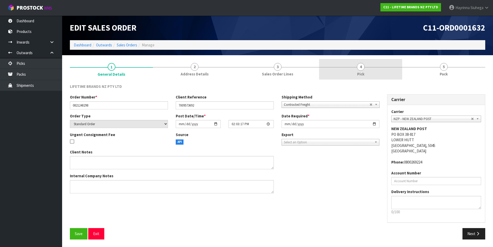
click at [382, 70] on link "4 Pick" at bounding box center [360, 69] width 83 height 20
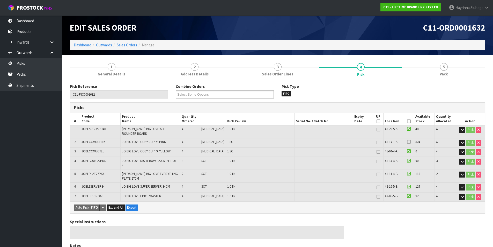
click at [407, 121] on icon at bounding box center [409, 121] width 4 height 0
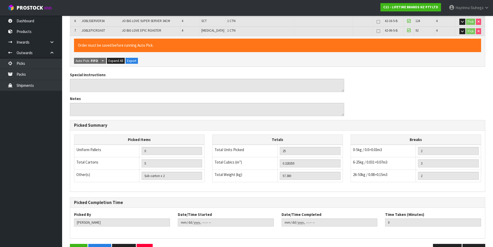
scroll to position [171, 0]
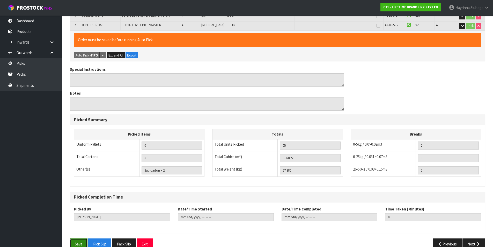
click at [81, 238] on button "Save" at bounding box center [79, 243] width 18 height 11
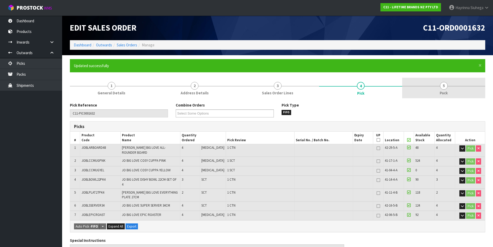
click at [446, 86] on span "5" at bounding box center [444, 86] width 8 height 8
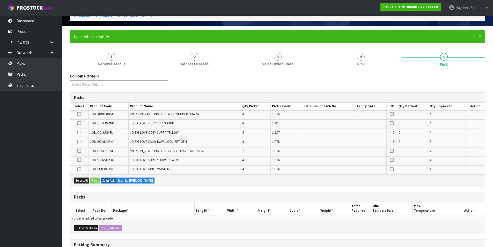
scroll to position [78, 0]
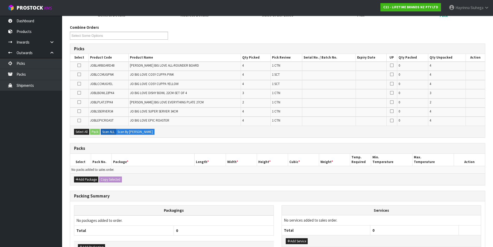
click at [235, 125] on div "Select All Pack Scan ALL Scan By [PERSON_NAME]" at bounding box center [277, 131] width 415 height 12
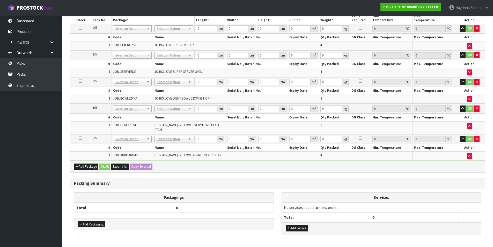
scroll to position [174, 0]
click at [91, 163] on button "Add Package" at bounding box center [86, 166] width 24 height 6
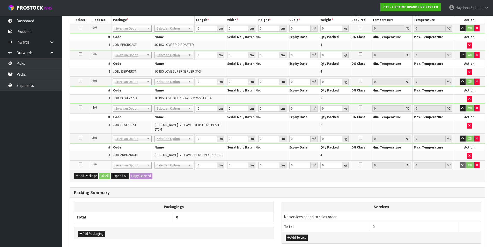
click at [80, 164] on icon at bounding box center [81, 164] width 4 height 0
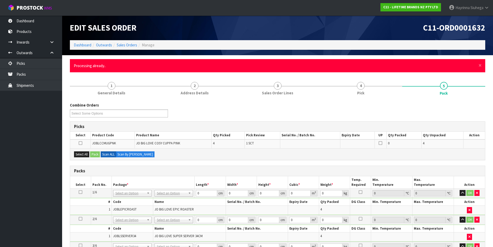
click at [477, 67] on div "× Close Processing already.." at bounding box center [277, 65] width 415 height 13
click at [479, 66] on span "×" at bounding box center [479, 65] width 3 height 7
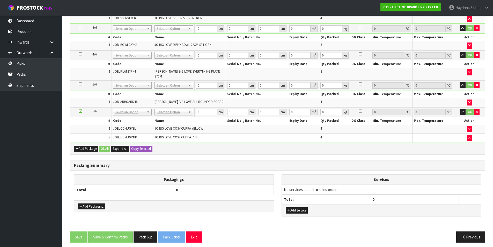
scroll to position [86, 0]
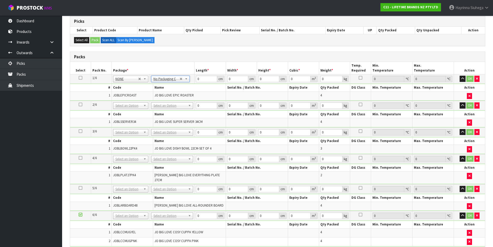
click at [81, 78] on icon at bounding box center [81, 78] width 4 height 0
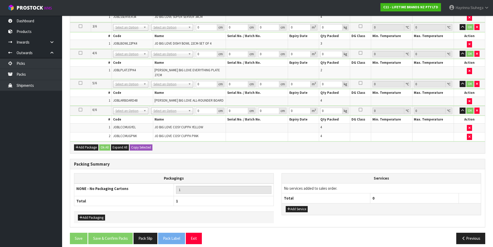
scroll to position [192, 0]
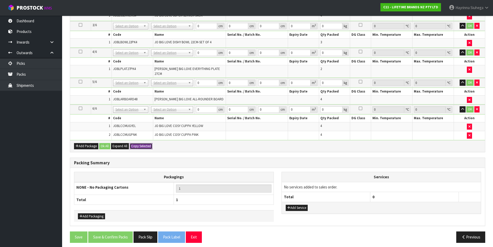
click at [136, 143] on button "Copy Selected" at bounding box center [141, 146] width 23 height 6
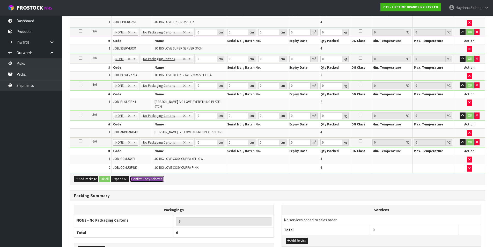
scroll to position [89, 0]
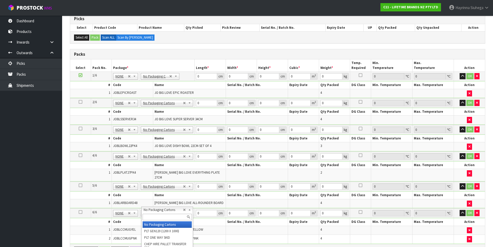
click at [158, 214] on input "text" at bounding box center [167, 216] width 49 height 6
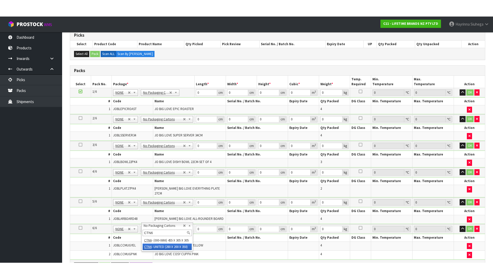
scroll to position [90, 0]
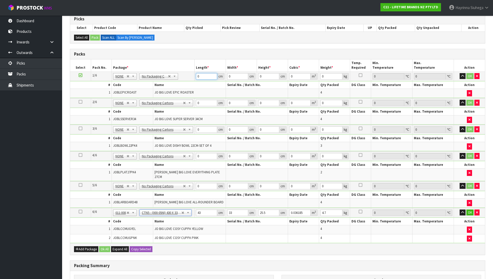
click at [197, 76] on input "0" at bounding box center [206, 76] width 21 height 6
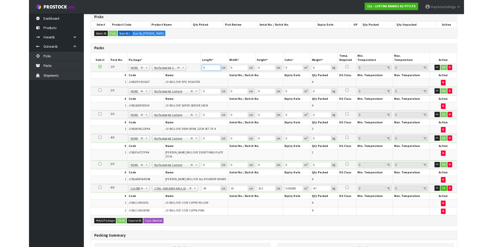
scroll to position [89, 0]
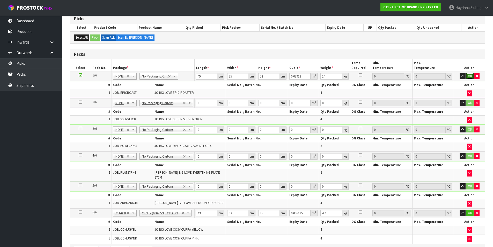
click button "OK" at bounding box center [469, 76] width 7 height 6
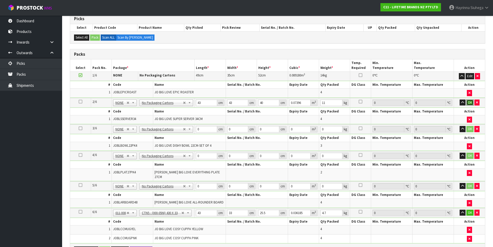
click button "OK" at bounding box center [469, 102] width 7 height 6
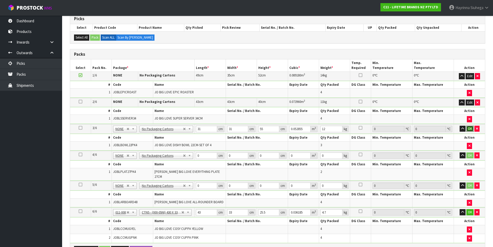
click button "OK" at bounding box center [469, 128] width 7 height 6
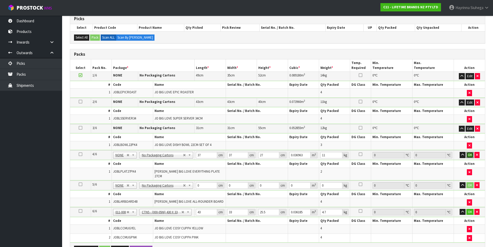
click button "OK" at bounding box center [469, 155] width 7 height 6
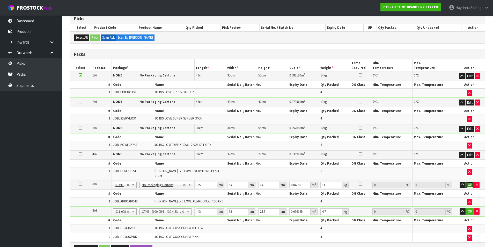
click button "OK" at bounding box center [469, 184] width 7 height 6
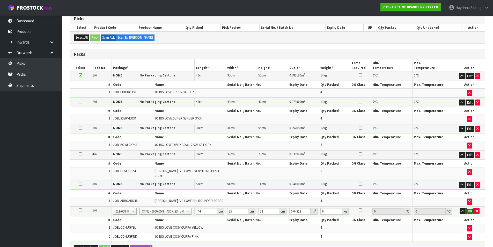
click button "OK" at bounding box center [469, 211] width 7 height 6
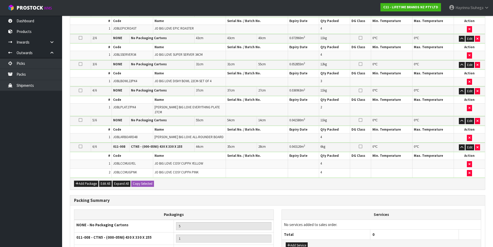
scroll to position [202, 0]
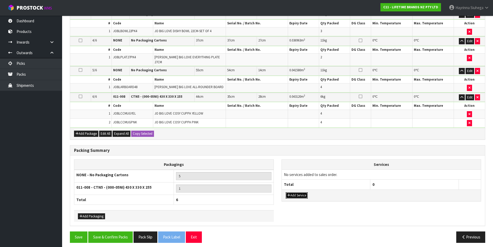
click at [301, 192] on button "Add Service" at bounding box center [297, 195] width 22 height 6
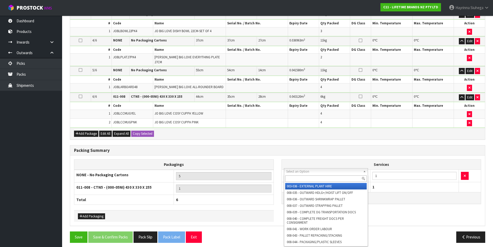
click at [304, 178] on input "text" at bounding box center [326, 178] width 82 height 6
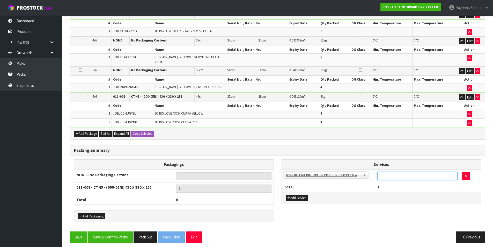
drag, startPoint x: 402, startPoint y: 174, endPoint x: 360, endPoint y: 177, distance: 42.3
click at [362, 175] on tr "003-036 - EXTERNAL PLANT HIRE 008-035 - OUTWARD HDLG+/HOIST LIFT ON/OFF 008-036…" at bounding box center [381, 175] width 199 height 13
click at [120, 233] on button "Save & Confirm Packs" at bounding box center [110, 236] width 45 height 11
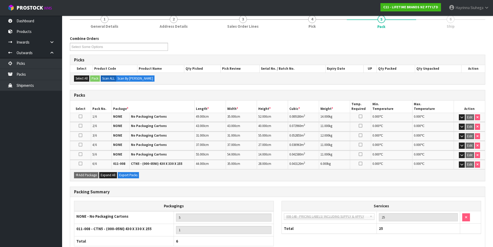
scroll to position [100, 0]
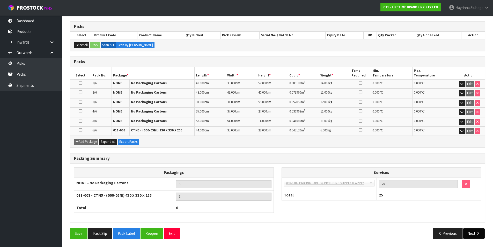
click at [476, 230] on button "Next" at bounding box center [473, 232] width 23 height 11
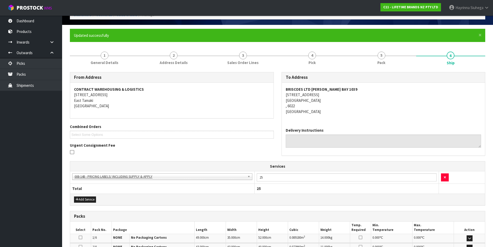
scroll to position [141, 0]
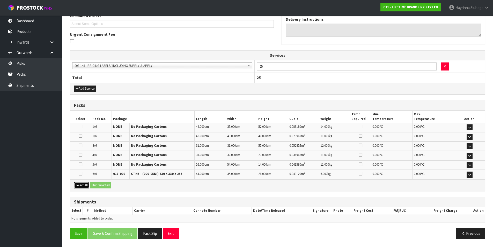
click at [85, 186] on button "Select All" at bounding box center [81, 185] width 15 height 6
click at [108, 185] on button "Ship Selected" at bounding box center [100, 185] width 21 height 6
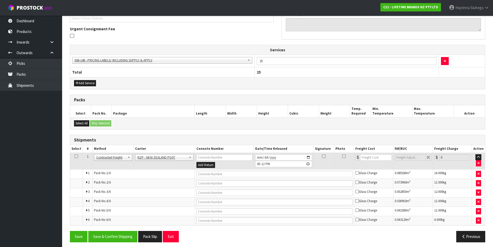
scroll to position [150, 0]
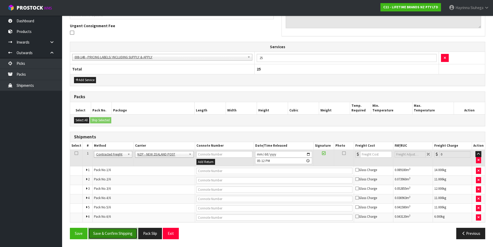
click at [122, 231] on button "Save & Confirm Shipping" at bounding box center [112, 232] width 49 height 11
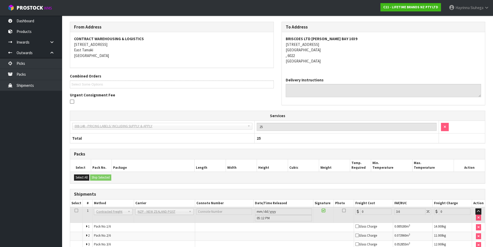
scroll to position [140, 0]
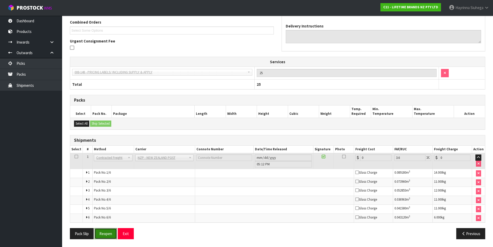
click at [111, 231] on button "Reopen" at bounding box center [105, 233] width 23 height 11
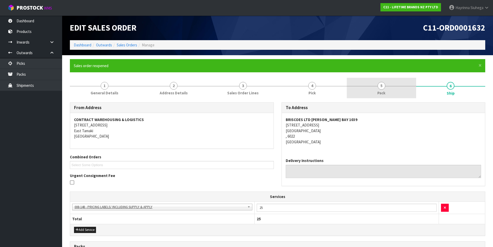
click at [380, 82] on span "5" at bounding box center [382, 86] width 8 height 8
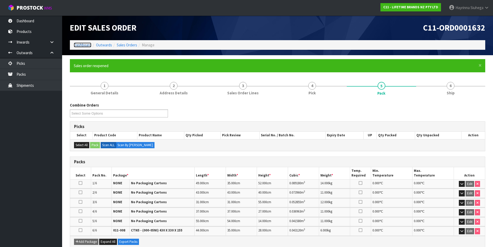
click at [91, 46] on link "Dashboard" at bounding box center [83, 44] width 18 height 5
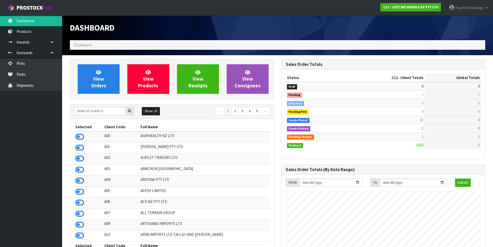
scroll to position [392, 211]
click at [108, 71] on link "View Orders" at bounding box center [99, 78] width 42 height 29
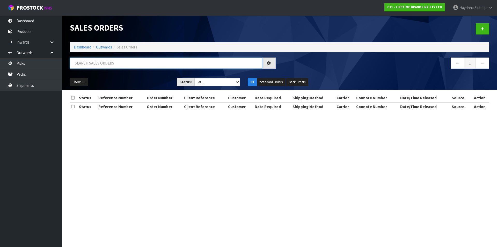
click at [110, 63] on input "text" at bounding box center [166, 62] width 192 height 11
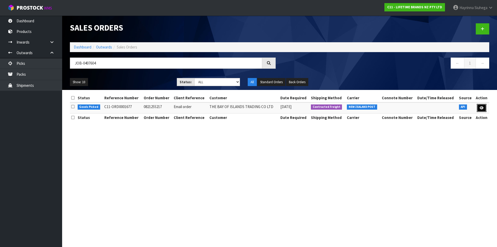
click at [483, 108] on link at bounding box center [482, 108] width 10 height 8
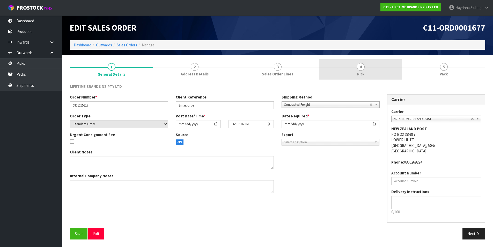
click at [387, 73] on link "4 Pick" at bounding box center [360, 69] width 83 height 20
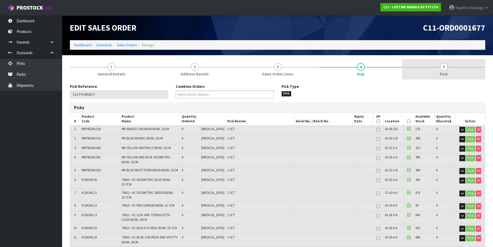
click at [449, 65] on link "5 Pack" at bounding box center [443, 69] width 83 height 20
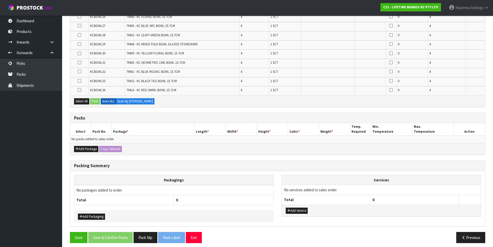
scroll to position [221, 0]
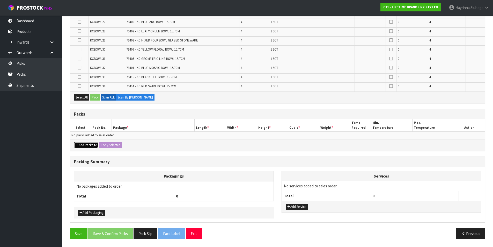
click at [87, 145] on button "Add Package" at bounding box center [86, 145] width 24 height 6
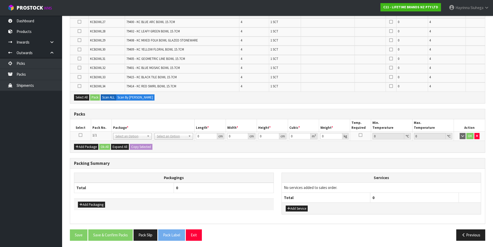
click at [81, 135] on icon at bounding box center [81, 135] width 4 height 0
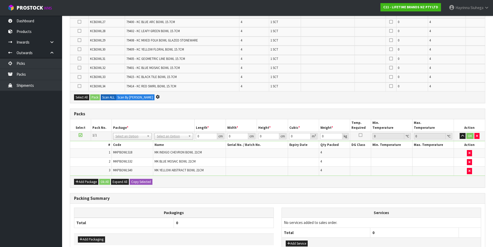
scroll to position [185, 0]
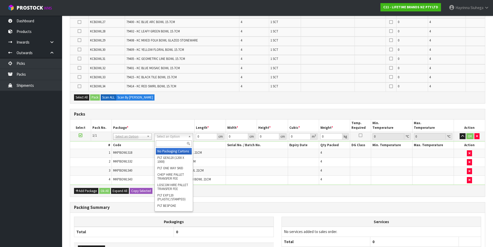
drag, startPoint x: 161, startPoint y: 136, endPoint x: 164, endPoint y: 142, distance: 6.8
click at [165, 144] on input "text" at bounding box center [174, 143] width 36 height 6
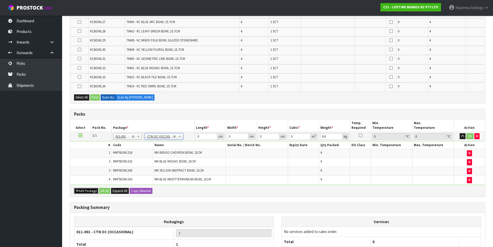
click at [80, 189] on button "Add Package" at bounding box center [86, 191] width 24 height 6
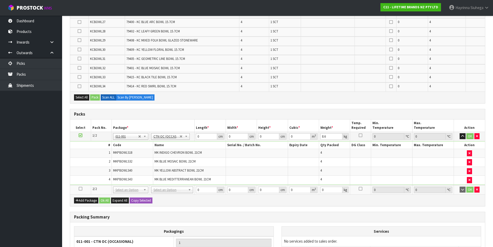
click at [80, 188] on icon at bounding box center [81, 188] width 4 height 0
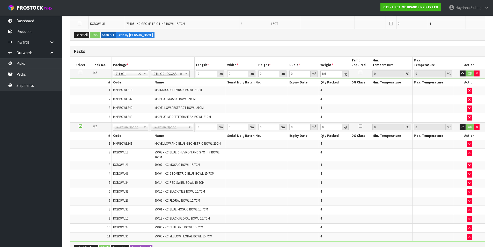
scroll to position [218, 0]
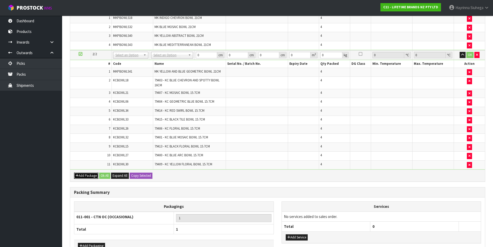
click at [80, 176] on button "Add Package" at bounding box center [86, 175] width 24 height 6
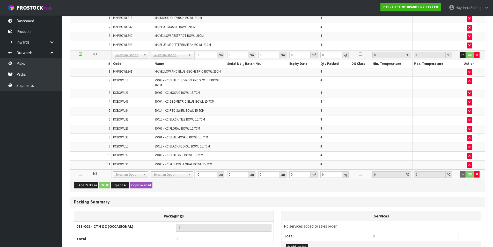
drag, startPoint x: 80, startPoint y: 172, endPoint x: 173, endPoint y: 188, distance: 93.5
click at [82, 173] on icon at bounding box center [81, 173] width 4 height 0
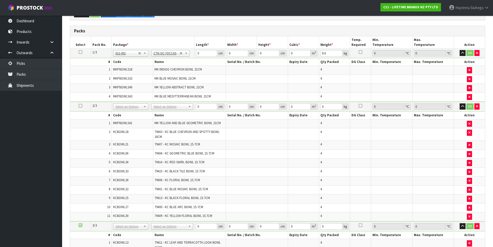
scroll to position [208, 0]
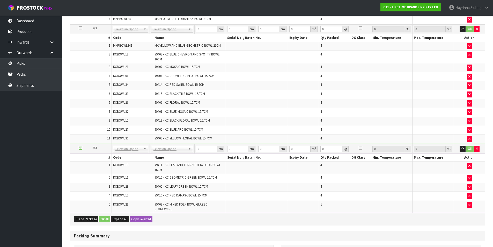
click at [180, 186] on span "79402 - KC LEAFY GREEN BOWL 15.7CM" at bounding box center [181, 186] width 54 height 4
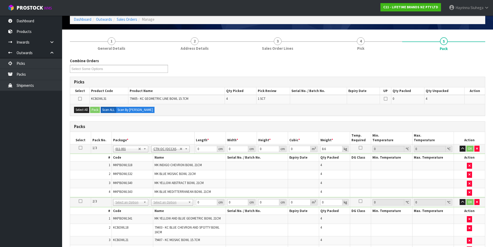
scroll to position [26, 0]
click at [199, 150] on input "0" at bounding box center [206, 148] width 21 height 6
click at [197, 149] on input "0" at bounding box center [206, 148] width 21 height 6
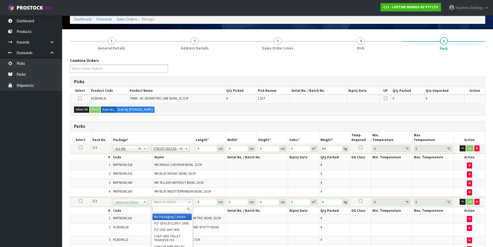
drag, startPoint x: 171, startPoint y: 215, endPoint x: 191, endPoint y: 182, distance: 38.5
click at [196, 147] on td "0 cm" at bounding box center [210, 148] width 31 height 9
click at [197, 150] on input "0" at bounding box center [206, 148] width 21 height 6
drag, startPoint x: 197, startPoint y: 150, endPoint x: 415, endPoint y: 148, distance: 217.3
click at [201, 150] on input "0" at bounding box center [206, 148] width 21 height 6
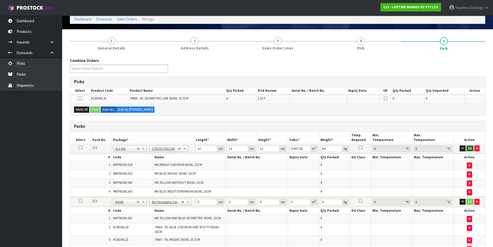
click button "OK" at bounding box center [469, 148] width 7 height 6
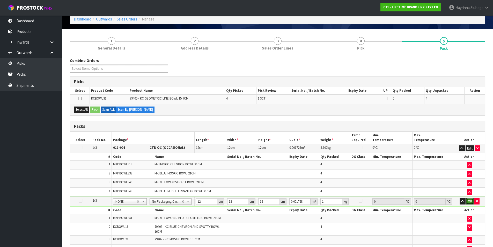
click button "OK" at bounding box center [469, 201] width 7 height 6
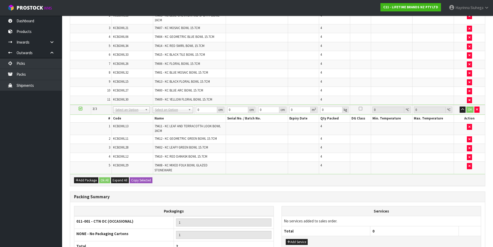
scroll to position [235, 0]
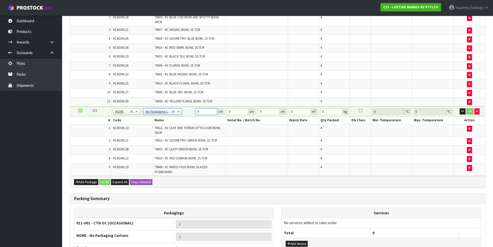
click at [198, 110] on input "0" at bounding box center [206, 111] width 21 height 6
click at [258, 113] on input "12" at bounding box center [268, 111] width 21 height 6
click button "OK" at bounding box center [469, 111] width 7 height 6
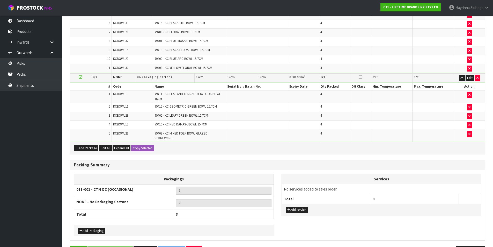
scroll to position [286, 0]
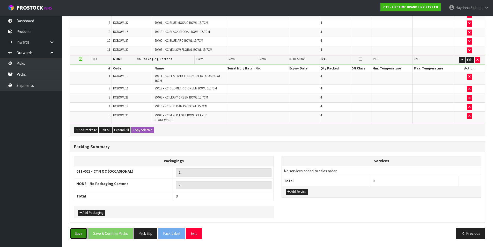
click at [80, 228] on button "Save" at bounding box center [79, 232] width 18 height 11
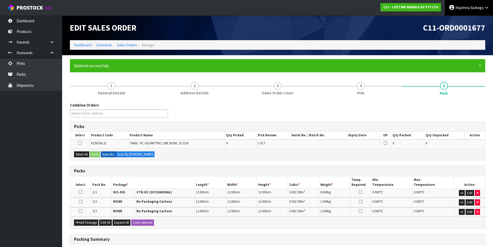
click at [463, 1] on link "[PERSON_NAME]" at bounding box center [469, 8] width 48 height 16
click at [466, 21] on link "Logout" at bounding box center [472, 20] width 41 height 7
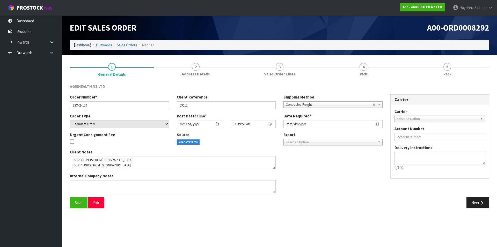
click at [88, 45] on link "Dashboard" at bounding box center [83, 44] width 18 height 5
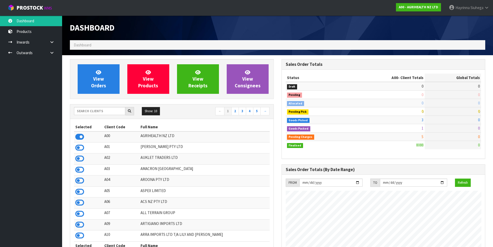
scroll to position [392, 211]
click at [103, 110] on input "text" at bounding box center [99, 111] width 51 height 8
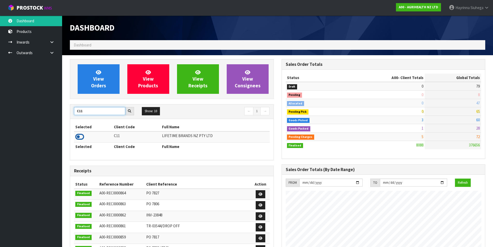
type input "C11"
click at [82, 136] on icon at bounding box center [79, 137] width 9 height 8
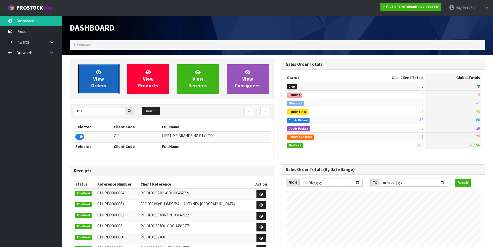
click at [101, 77] on span "View Orders" at bounding box center [98, 78] width 15 height 19
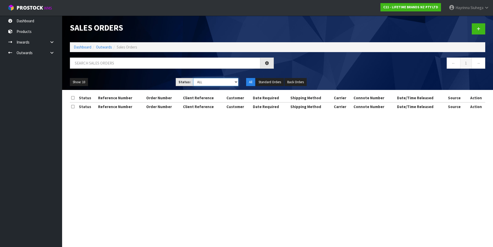
click at [221, 80] on select "Draft Pending Allocated Pending Pick Goods Picked Goods Packed Pending Charges …" at bounding box center [215, 82] width 45 height 8
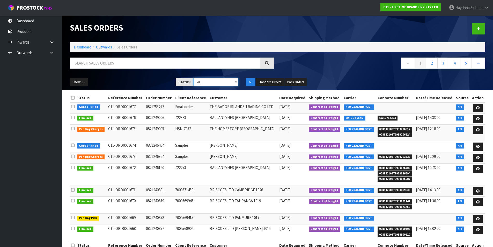
select select "string:4"
click at [193, 78] on select "Draft Pending Allocated Pending Pick Goods Picked Goods Packed Pending Charges …" at bounding box center [215, 82] width 45 height 8
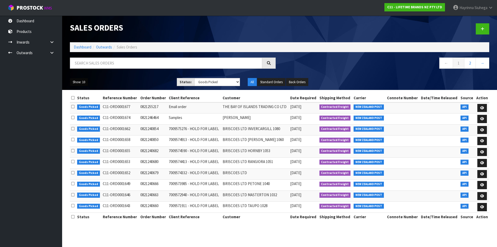
click at [80, 82] on button "Show: 10" at bounding box center [79, 82] width 18 height 8
click at [80, 113] on link "50" at bounding box center [90, 112] width 41 height 7
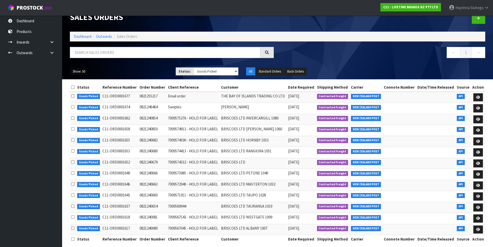
scroll to position [16, 0]
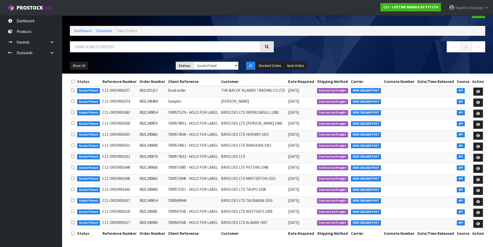
click at [294, 199] on span "[DATE]" at bounding box center [293, 200] width 11 height 5
drag, startPoint x: 294, startPoint y: 199, endPoint x: 273, endPoint y: 199, distance: 20.4
click at [273, 199] on tr "Goods Picked C11-ORD0001637 0821240654 7009569944 BRISCOES LTD TAURANGA 1019 12…" at bounding box center [277, 201] width 415 height 11
click at [272, 164] on td "BRISCOES LTD PETONE 1040" at bounding box center [253, 168] width 67 height 11
click at [480, 201] on icon at bounding box center [478, 201] width 4 height 3
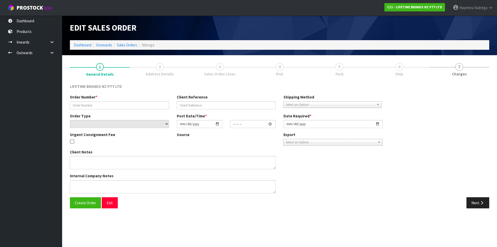
type input "0821240654"
type input "7009569944"
select select "number:0"
type input "[DATE]"
type input "14:53:19.000"
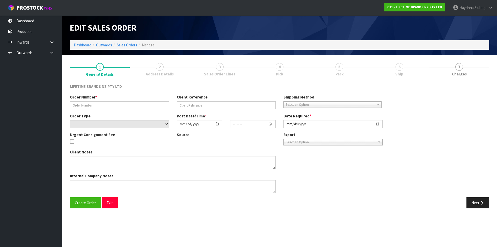
type input "[DATE]"
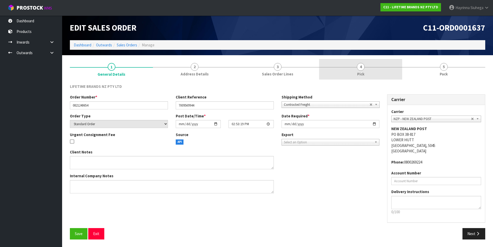
click at [366, 64] on link "4 Pick" at bounding box center [360, 69] width 83 height 20
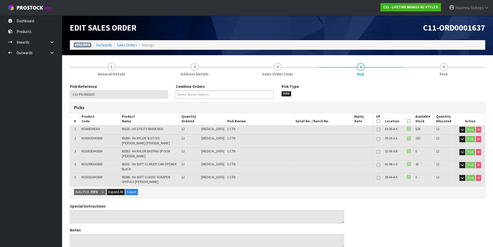
click at [82, 45] on link "Dashboard" at bounding box center [83, 44] width 18 height 5
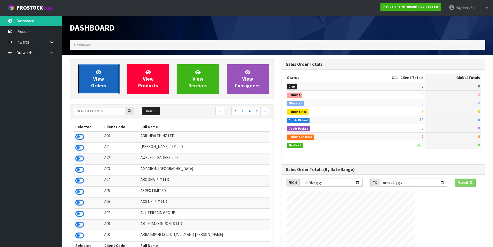
click at [97, 65] on link "View Orders" at bounding box center [99, 78] width 42 height 29
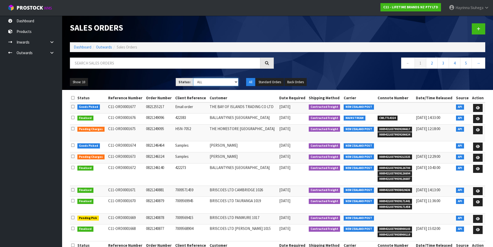
click at [210, 83] on select "Draft Pending Allocated Pending Pick Goods Picked Goods Packed Pending Charges …" at bounding box center [215, 82] width 45 height 8
select select "string:4"
click at [193, 78] on select "Draft Pending Allocated Pending Pick Goods Picked Goods Packed Pending Charges …" at bounding box center [215, 82] width 45 height 8
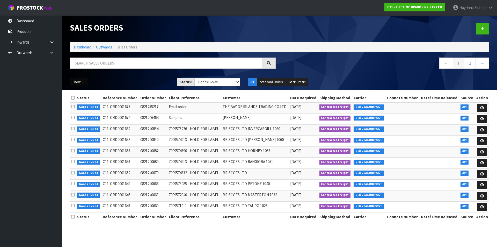
click at [75, 82] on button "Show: 10" at bounding box center [79, 82] width 18 height 8
click at [89, 113] on link "50" at bounding box center [90, 112] width 41 height 7
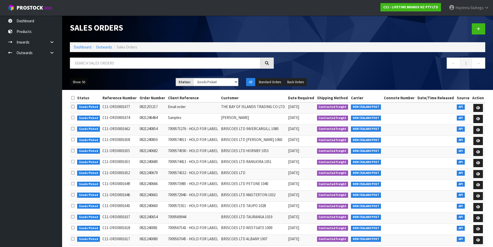
scroll to position [16, 0]
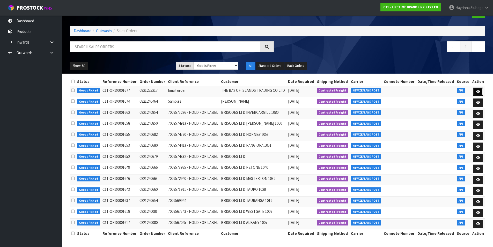
click at [481, 90] on link at bounding box center [478, 91] width 10 height 8
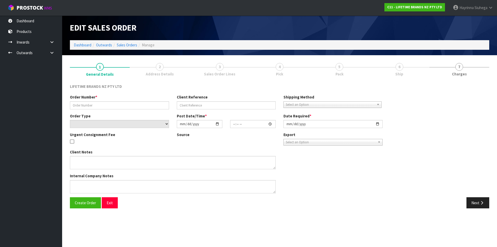
type input "0821255217"
type input "Email order"
select select "number:0"
type input "[DATE]"
type input "06:18:16.000"
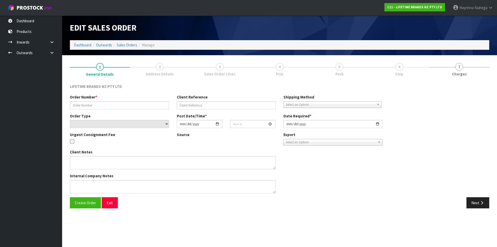
type input "[DATE]"
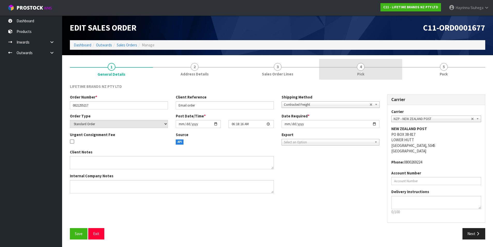
click at [398, 67] on link "4 Pick" at bounding box center [360, 69] width 83 height 20
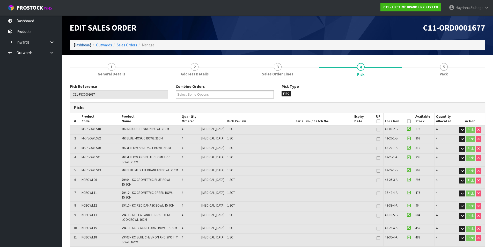
click at [84, 46] on link "Dashboard" at bounding box center [83, 44] width 18 height 5
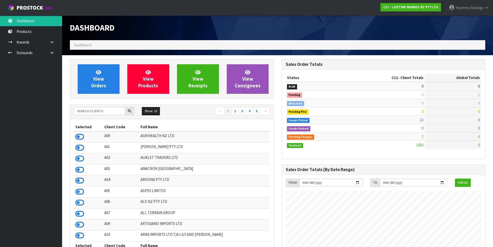
scroll to position [392, 211]
click at [111, 78] on link "View Orders" at bounding box center [99, 78] width 42 height 29
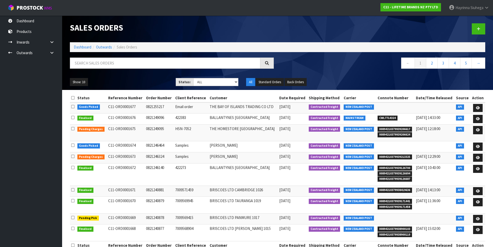
click at [331, 66] on nav "← 1 2 3 4 5 →" at bounding box center [384, 63] width 204 height 13
click at [46, 115] on ul "Dashboard Products Categories Serial Numbers Kitsets Packagings Inwards Purchas…" at bounding box center [31, 131] width 62 height 231
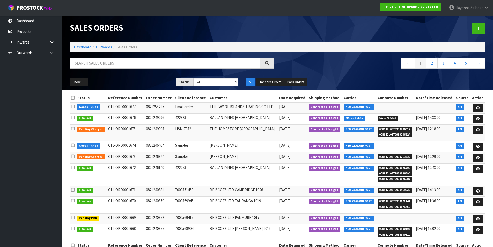
click at [45, 114] on ul "Dashboard Products Categories Serial Numbers Kitsets Packagings Inwards Purchas…" at bounding box center [31, 131] width 62 height 231
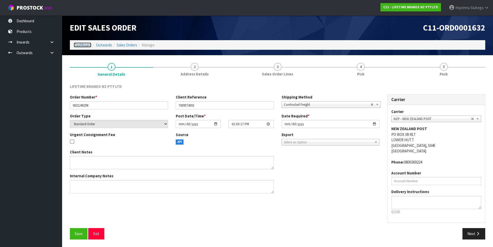
click at [88, 45] on link "Dashboard" at bounding box center [83, 44] width 18 height 5
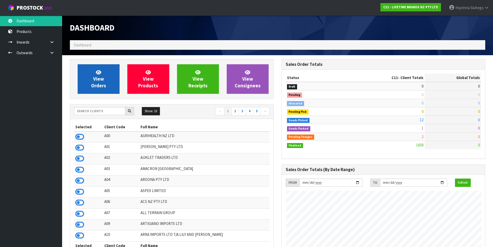
scroll to position [392, 211]
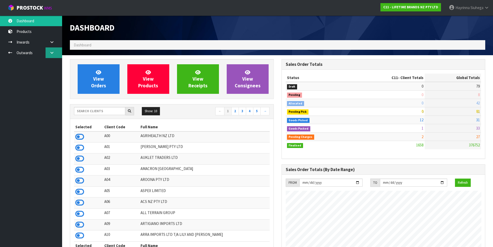
click at [57, 54] on link at bounding box center [54, 52] width 17 height 11
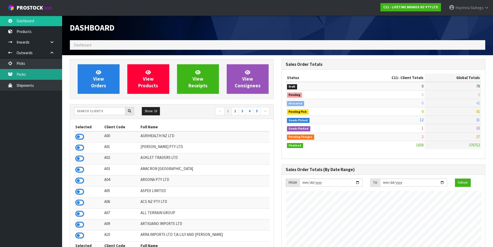
click at [47, 76] on link "Packs" at bounding box center [31, 74] width 62 height 11
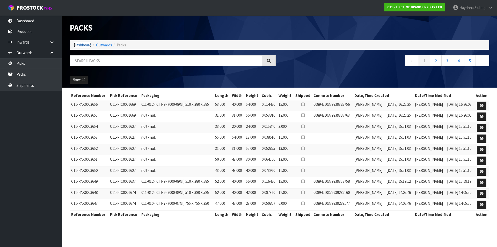
click at [79, 42] on link "Dashboard" at bounding box center [83, 44] width 18 height 5
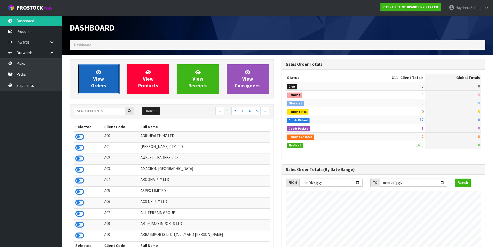
click at [110, 78] on link "View Orders" at bounding box center [99, 78] width 42 height 29
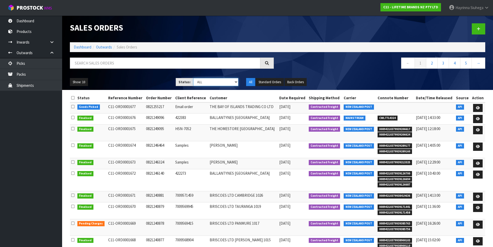
click at [206, 82] on select "Draft Pending Allocated Pending Pick Goods Picked Goods Packed Pending Charges …" at bounding box center [215, 82] width 45 height 8
select select "string:5"
click at [193, 78] on select "Draft Pending Allocated Pending Pick Goods Picked Goods Packed Pending Charges …" at bounding box center [215, 82] width 45 height 8
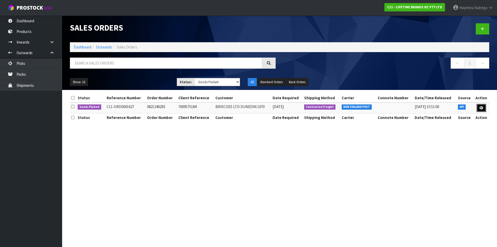
click at [483, 108] on icon at bounding box center [481, 107] width 4 height 3
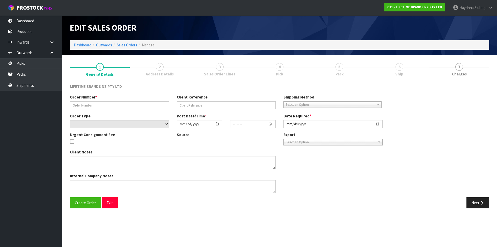
type input "0821240293"
type input "7009575184"
select select "number:0"
type input "[DATE]"
type input "13:58:10.000"
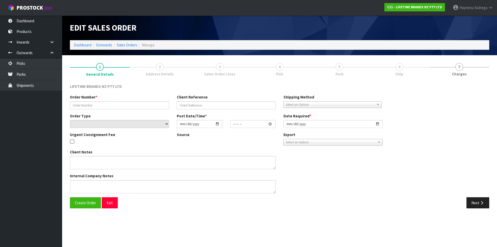
type input "[DATE]"
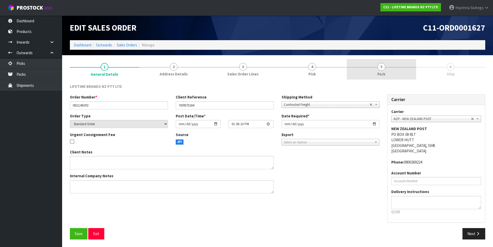
click at [389, 71] on link "5 Pack" at bounding box center [381, 69] width 69 height 20
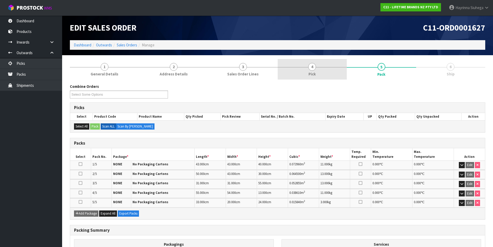
click at [314, 67] on span "4" at bounding box center [312, 67] width 8 height 8
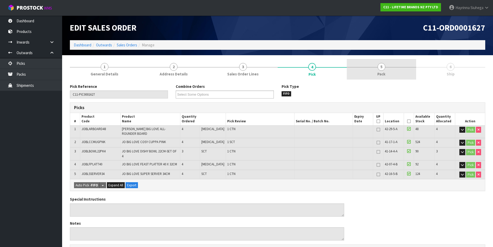
click at [394, 68] on link "5 Pack" at bounding box center [381, 69] width 69 height 20
